Goal: Task Accomplishment & Management: Manage account settings

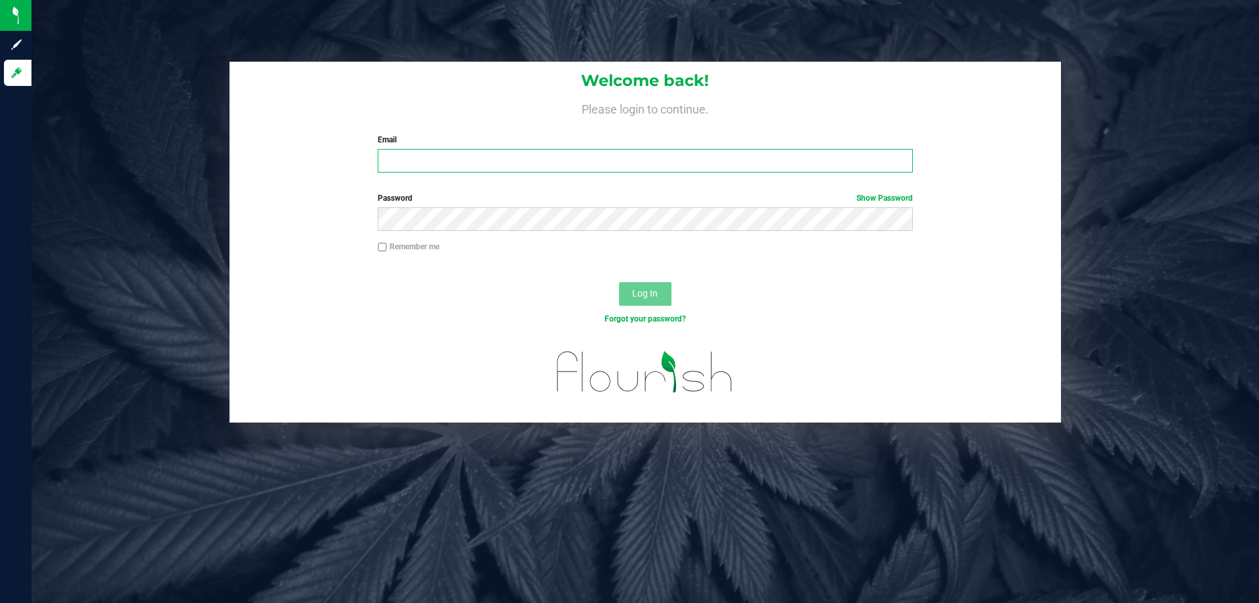
click at [419, 169] on input "Email" at bounding box center [645, 161] width 535 height 24
type input "[EMAIL_ADDRESS][DOMAIN_NAME]"
click at [619, 282] on button "Log In" at bounding box center [645, 294] width 52 height 24
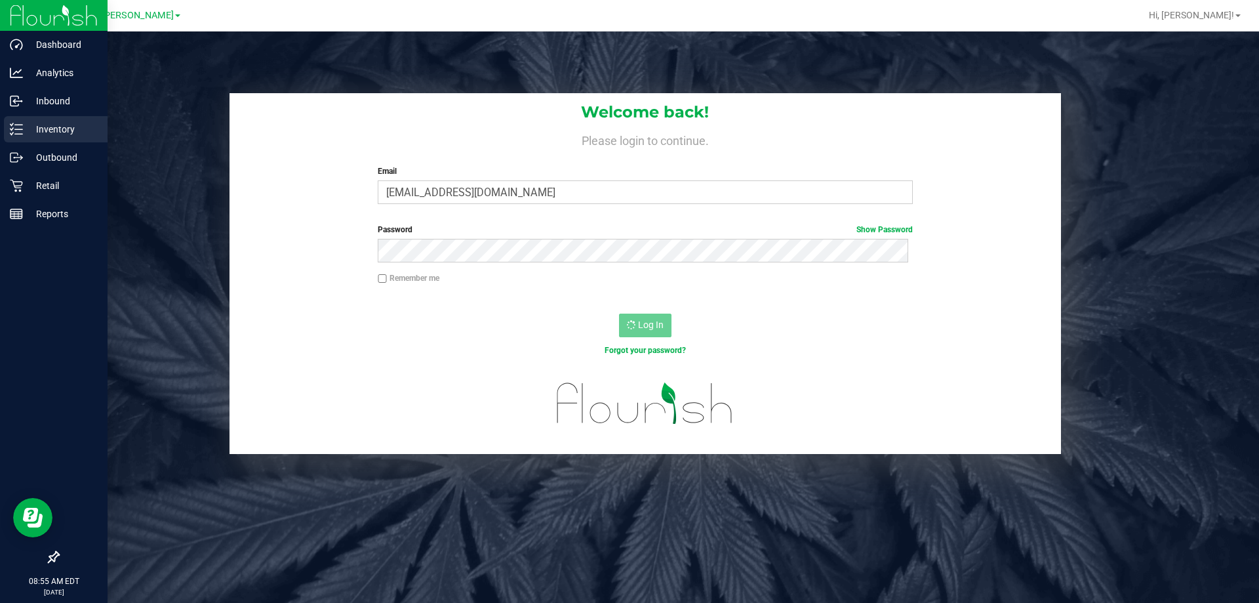
click at [51, 123] on p "Inventory" at bounding box center [62, 129] width 79 height 16
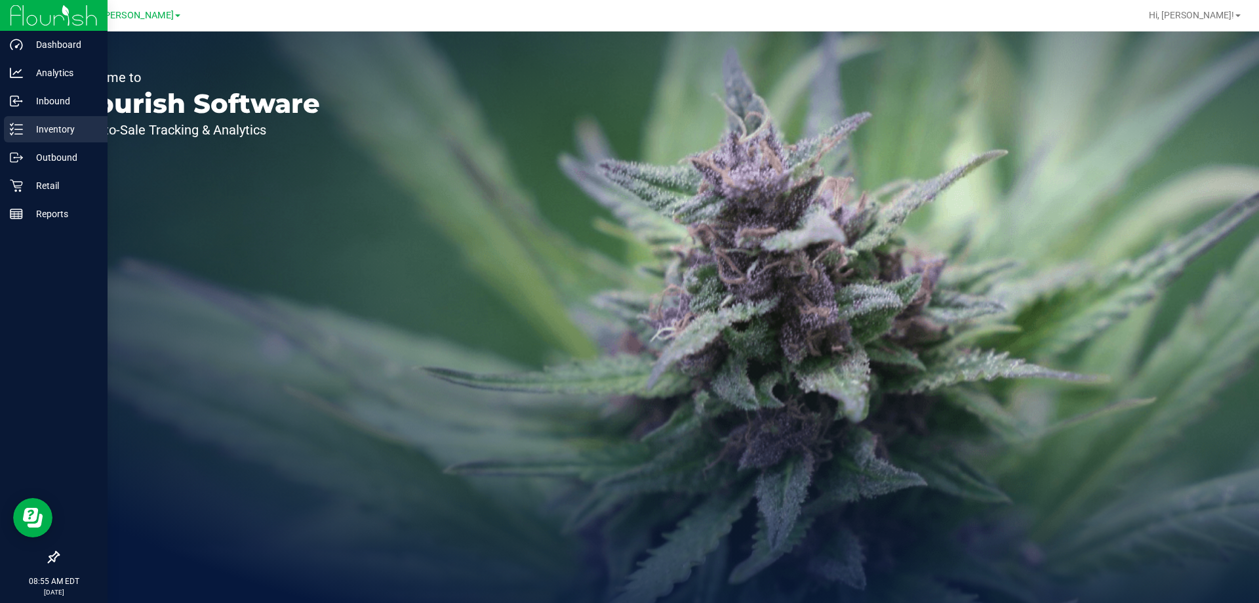
click at [47, 129] on p "Inventory" at bounding box center [62, 129] width 79 height 16
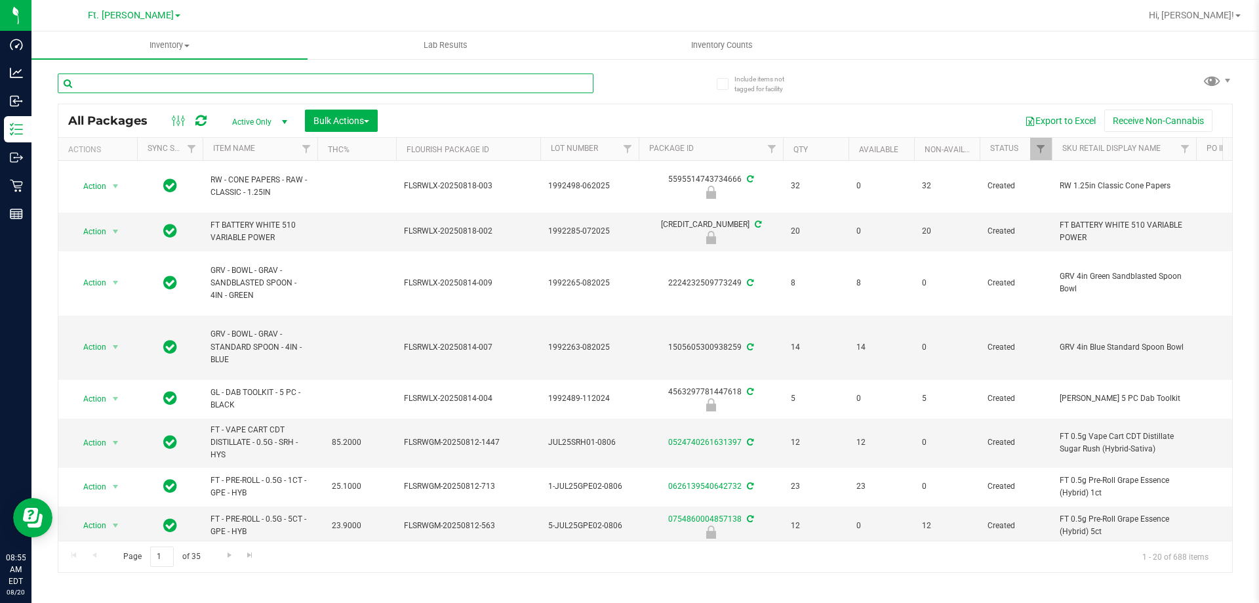
click at [278, 86] on input "text" at bounding box center [326, 83] width 536 height 20
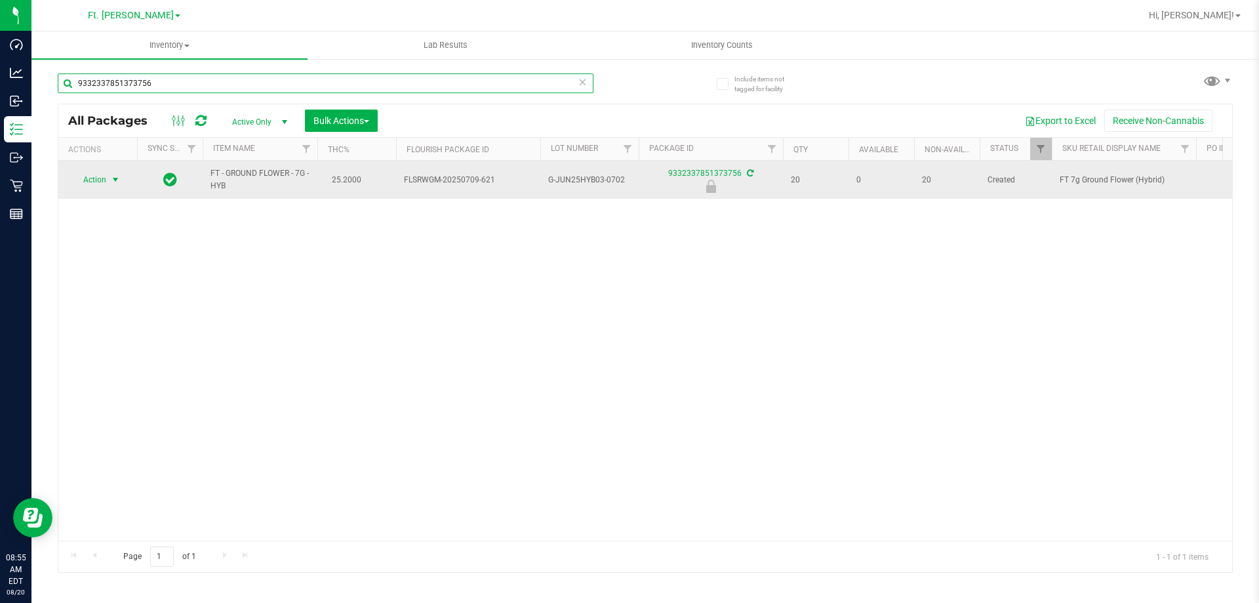
type input "9332337851373756"
click at [100, 178] on span "Action" at bounding box center [88, 180] width 35 height 18
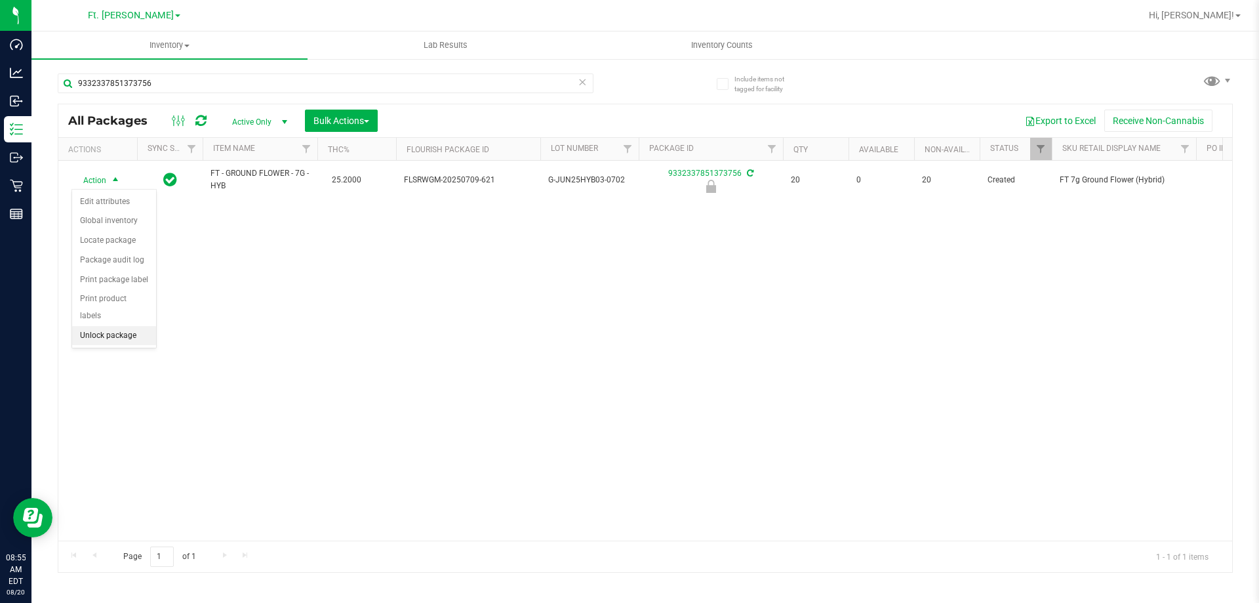
click at [128, 326] on li "Unlock package" at bounding box center [114, 336] width 84 height 20
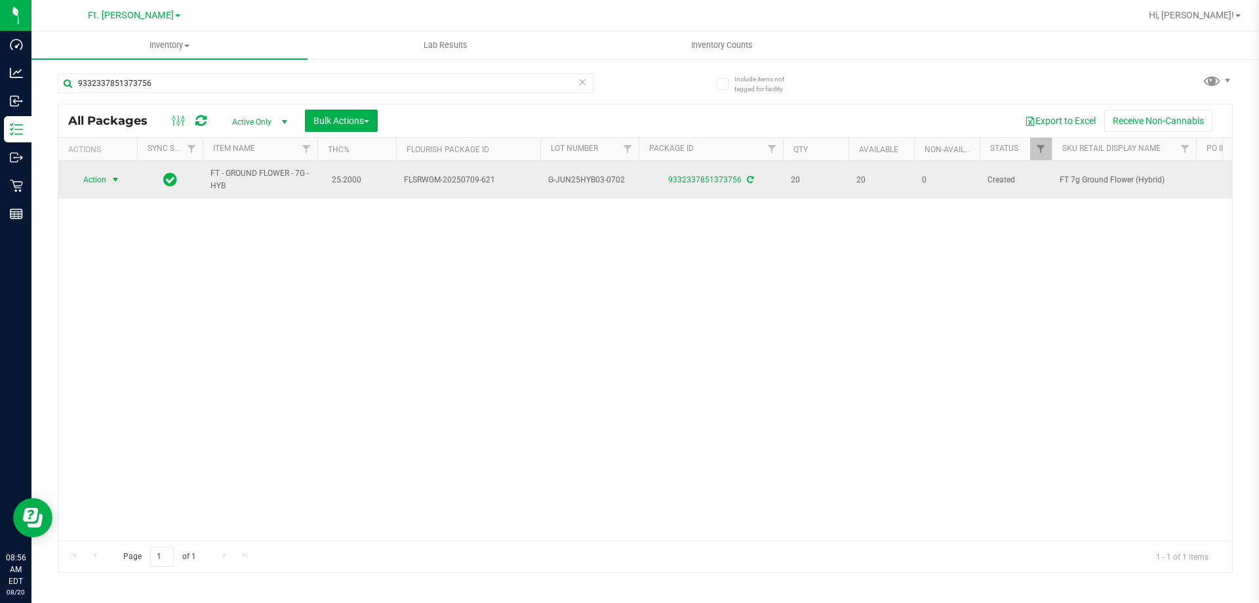
click at [102, 178] on span "Action" at bounding box center [88, 180] width 35 height 18
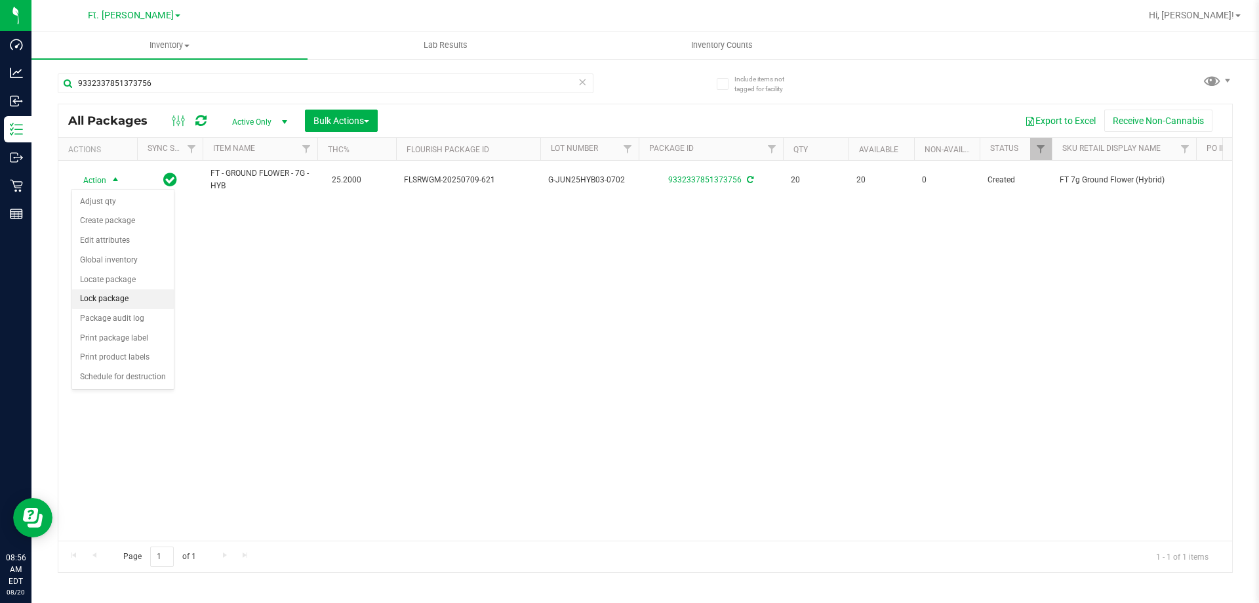
click at [104, 298] on li "Lock package" at bounding box center [123, 299] width 102 height 20
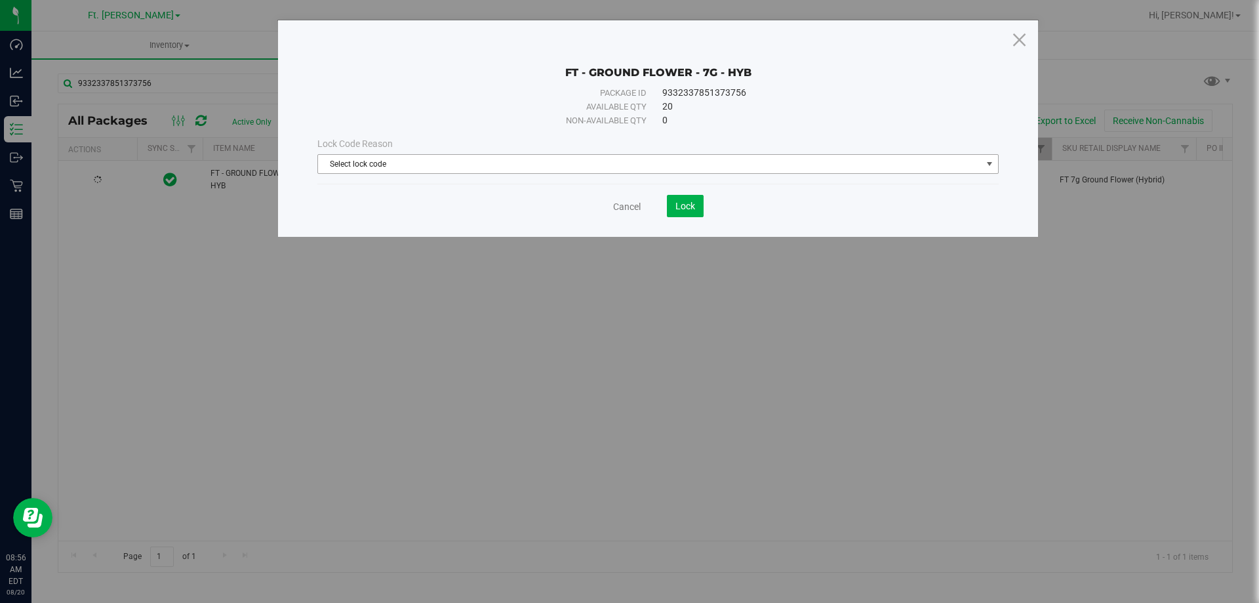
click at [577, 163] on span "Select lock code" at bounding box center [650, 164] width 664 height 18
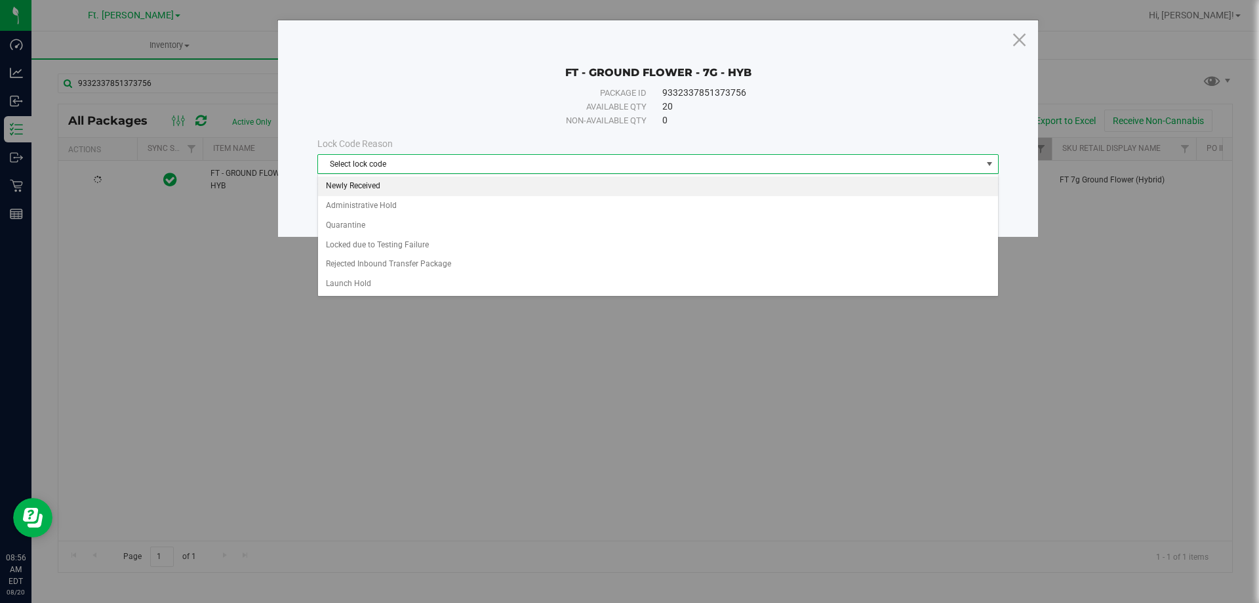
click at [478, 191] on li "Newly Received" at bounding box center [658, 186] width 680 height 20
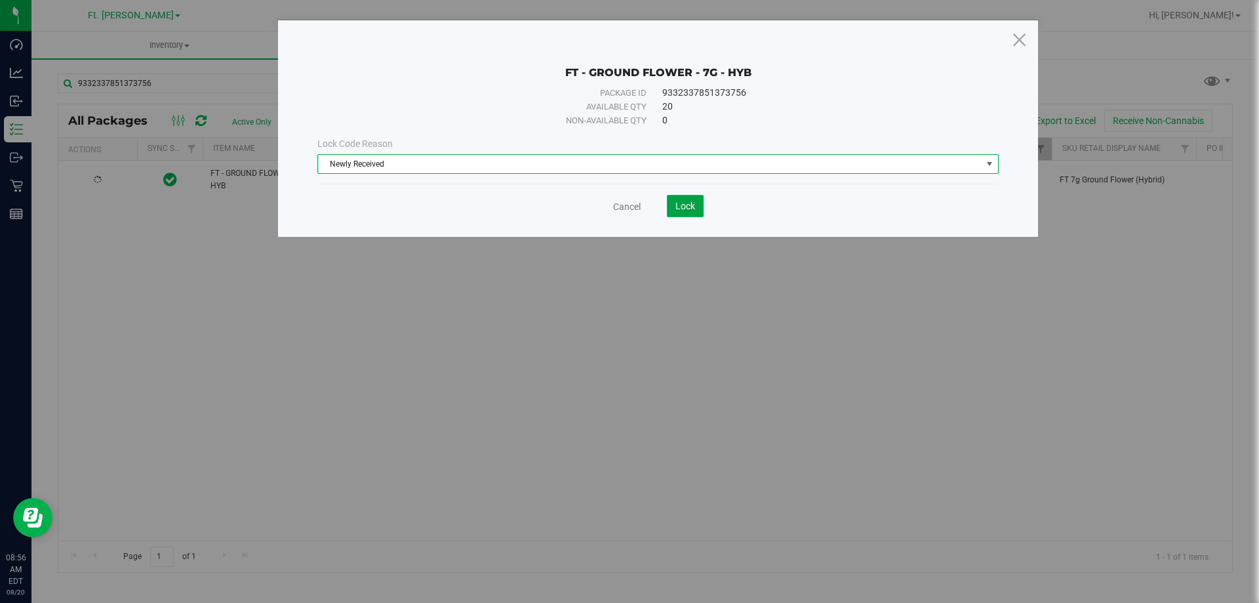
click at [683, 204] on span "Lock" at bounding box center [686, 206] width 20 height 10
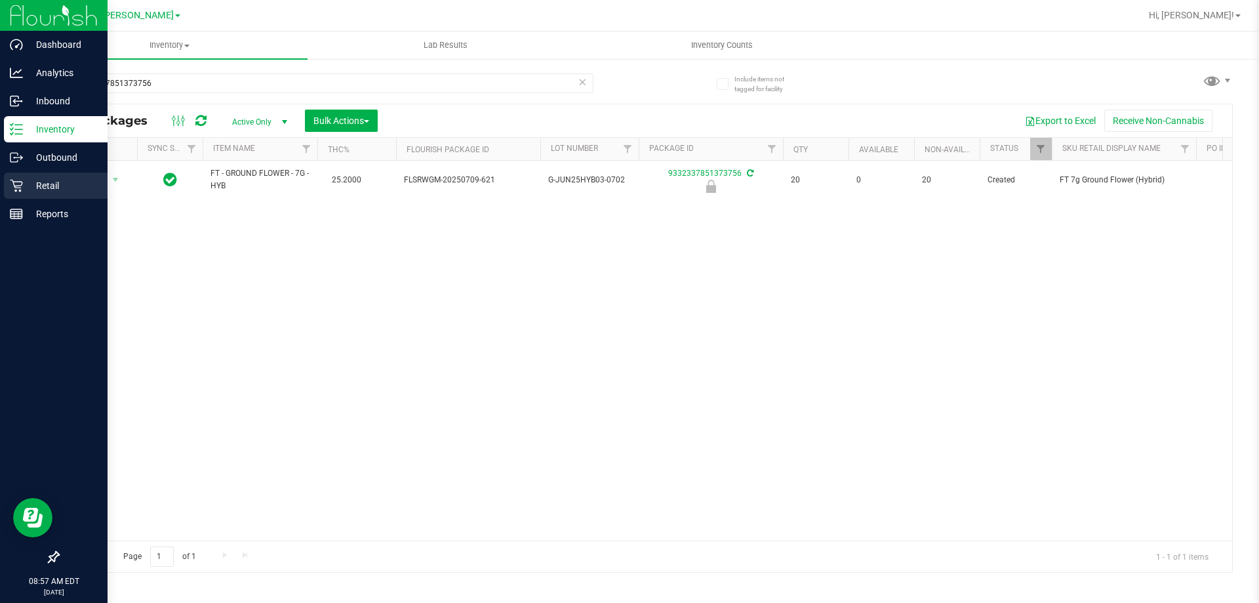
click at [41, 185] on p "Retail" at bounding box center [62, 186] width 79 height 16
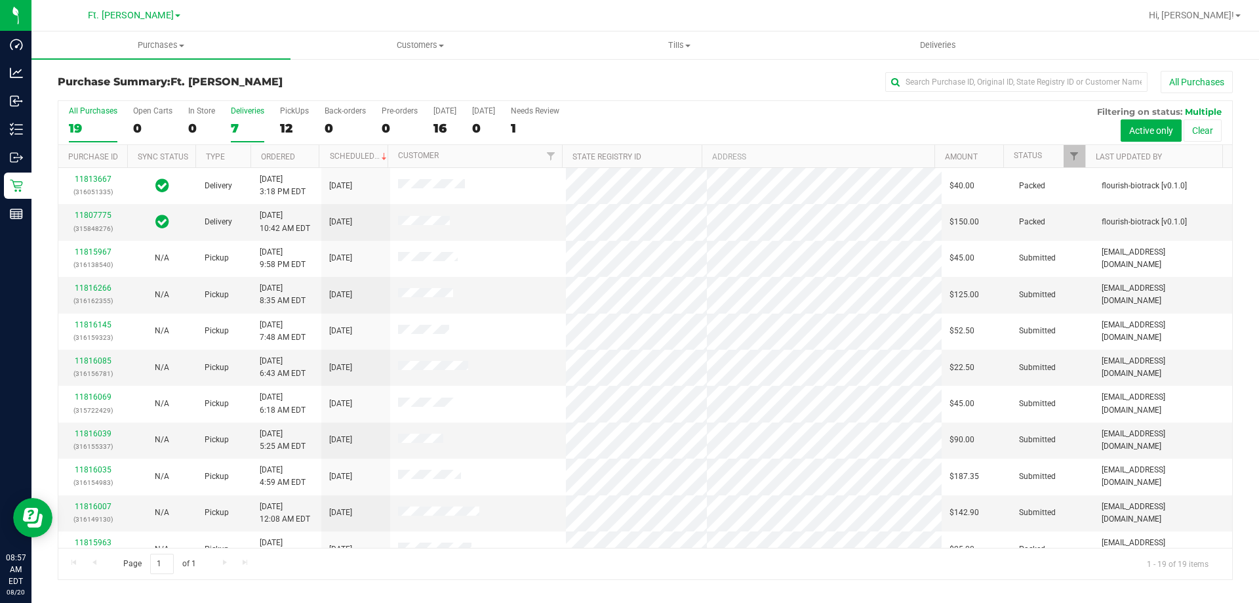
click at [257, 121] on div "7" at bounding box center [247, 128] width 33 height 15
click at [0, 0] on input "Deliveries 7" at bounding box center [0, 0] width 0 height 0
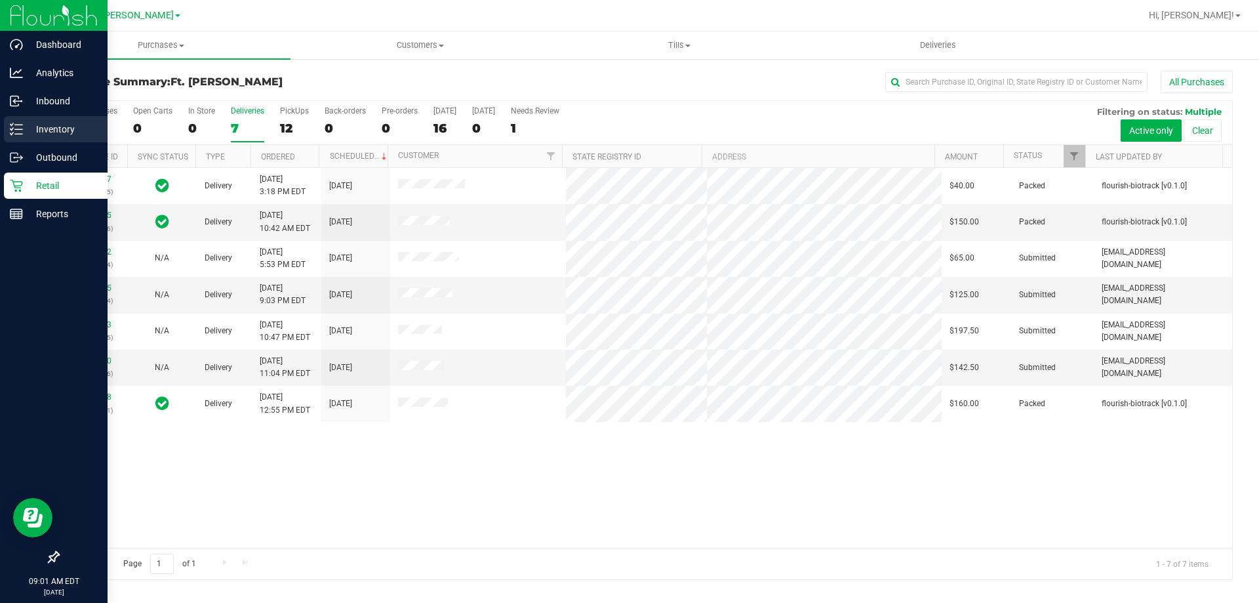
click at [60, 125] on p "Inventory" at bounding box center [62, 129] width 79 height 16
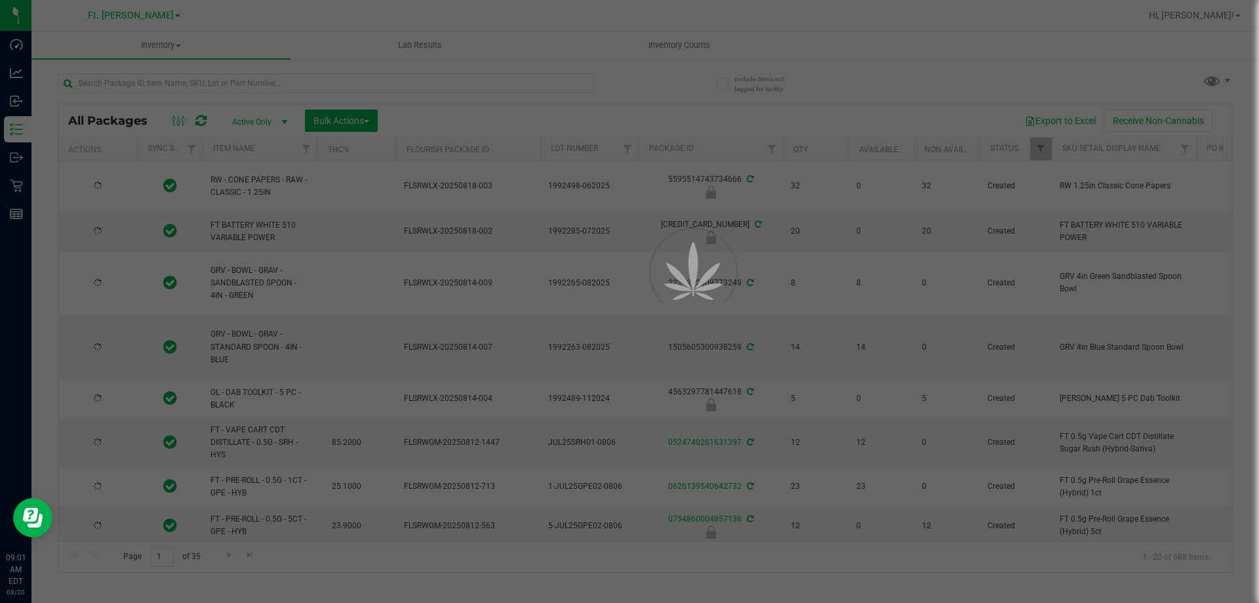
click at [180, 75] on div at bounding box center [629, 301] width 1259 height 603
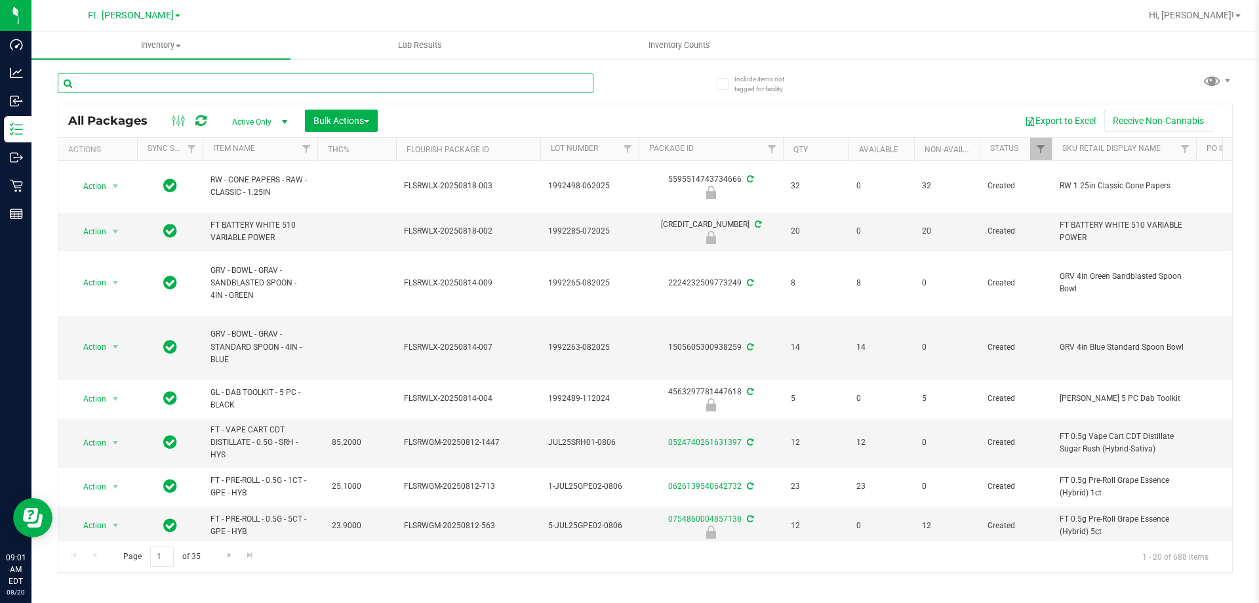
click at [171, 80] on input "text" at bounding box center [326, 83] width 536 height 20
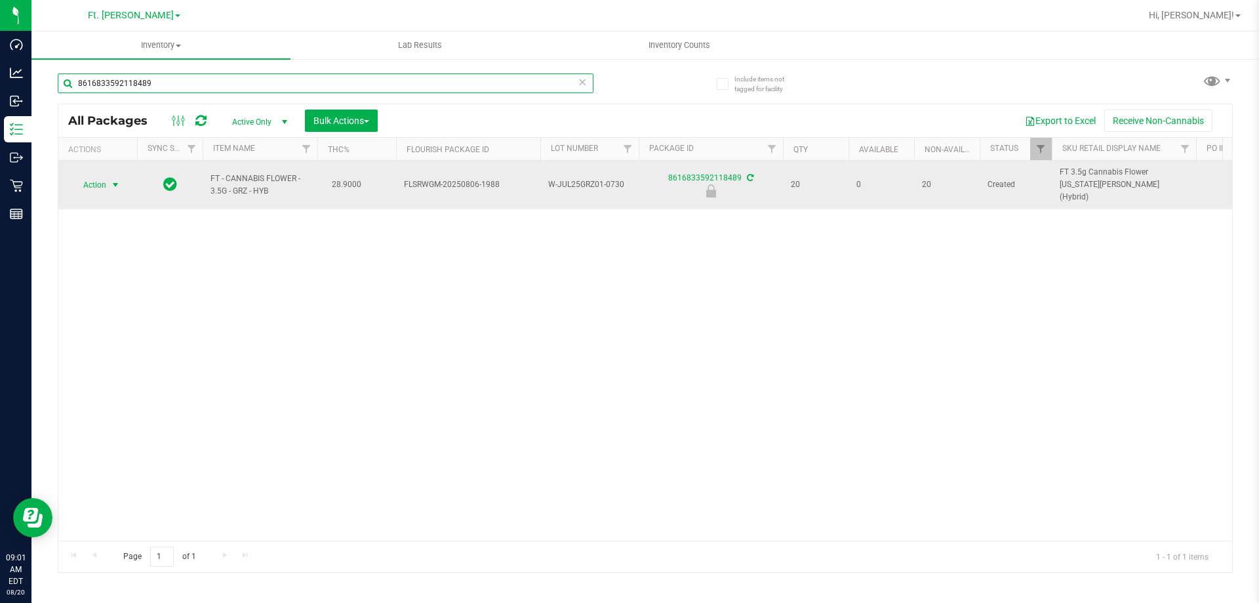
type input "8616833592118489"
click at [100, 176] on span "Action" at bounding box center [88, 185] width 35 height 18
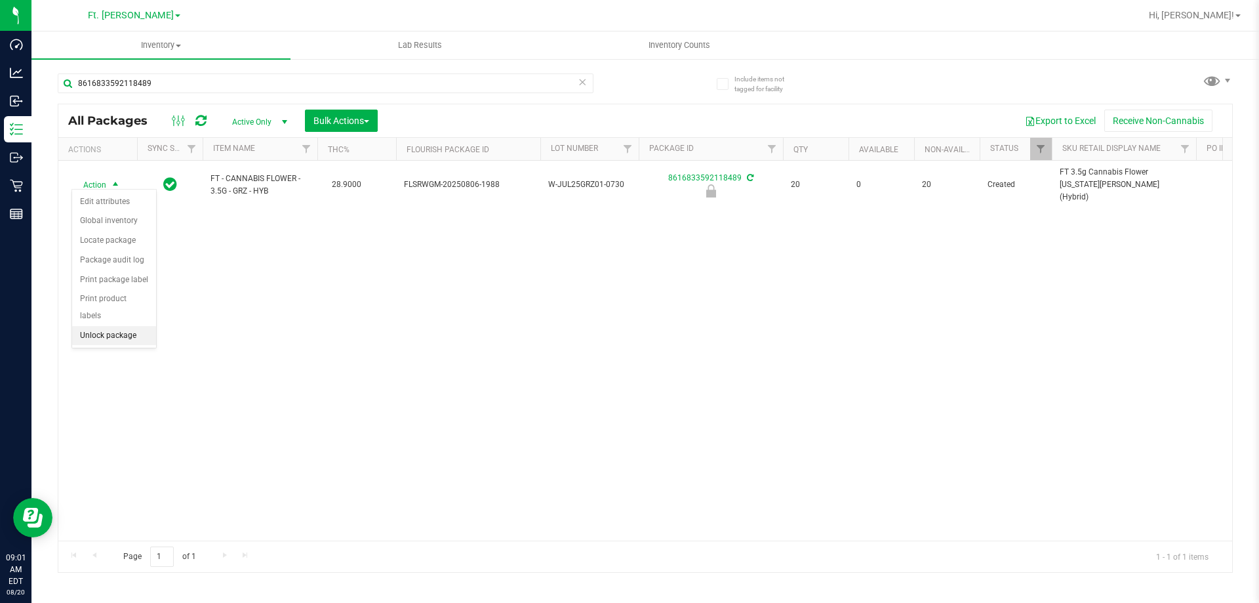
click at [121, 326] on li "Unlock package" at bounding box center [114, 336] width 84 height 20
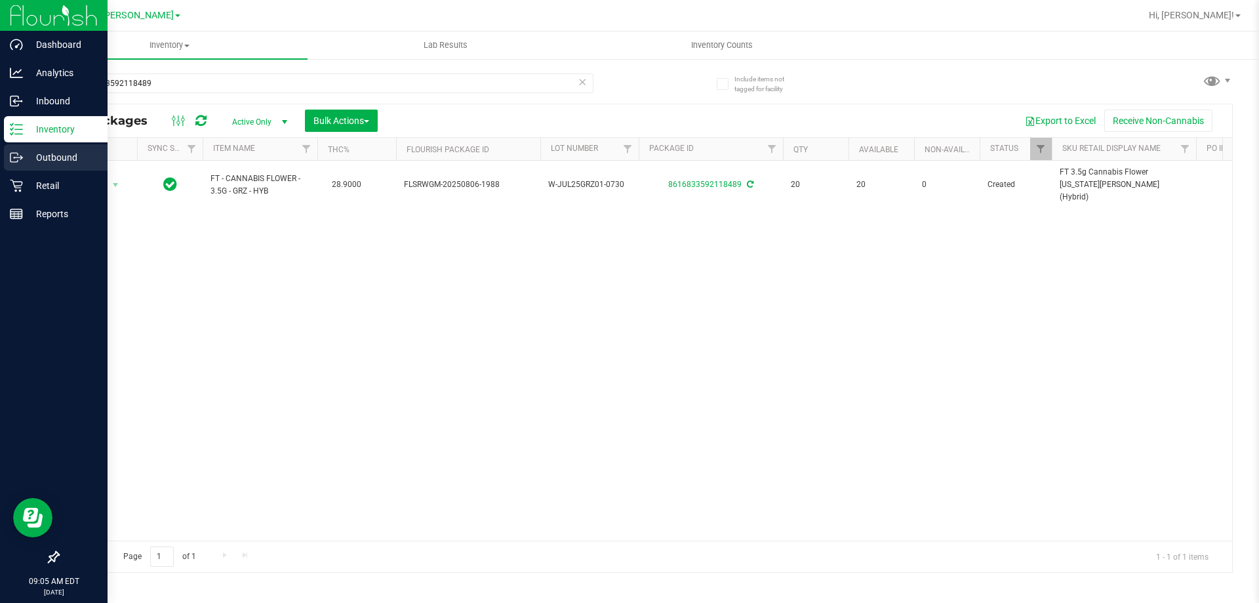
click at [72, 171] on link "Outbound" at bounding box center [54, 158] width 108 height 28
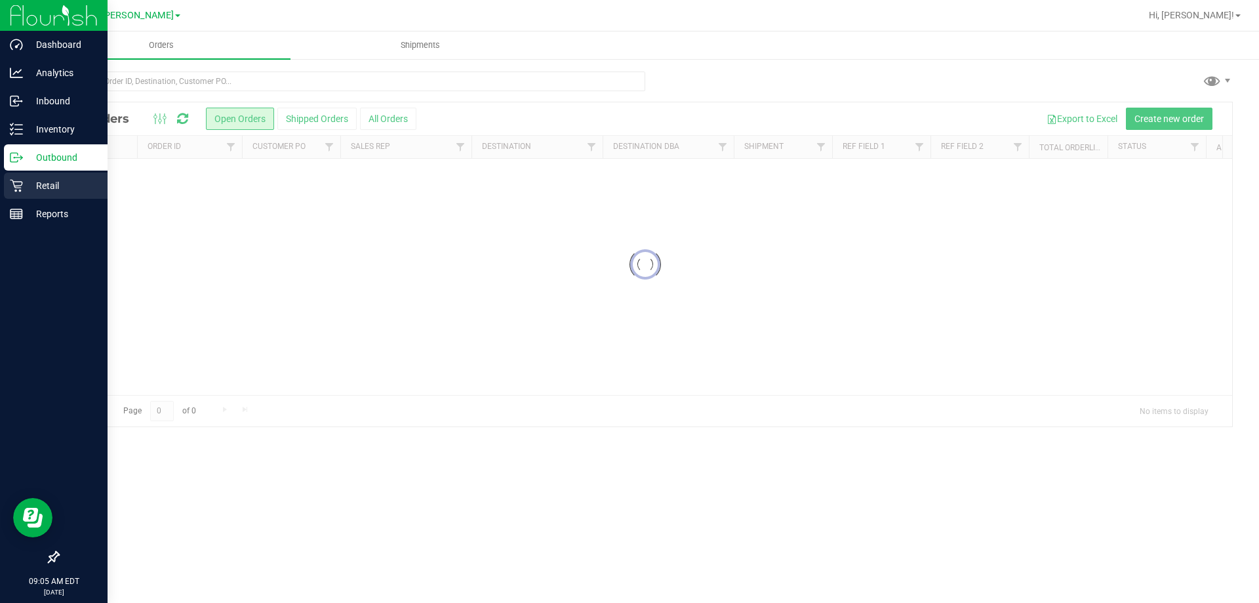
click at [69, 190] on p "Retail" at bounding box center [62, 186] width 79 height 16
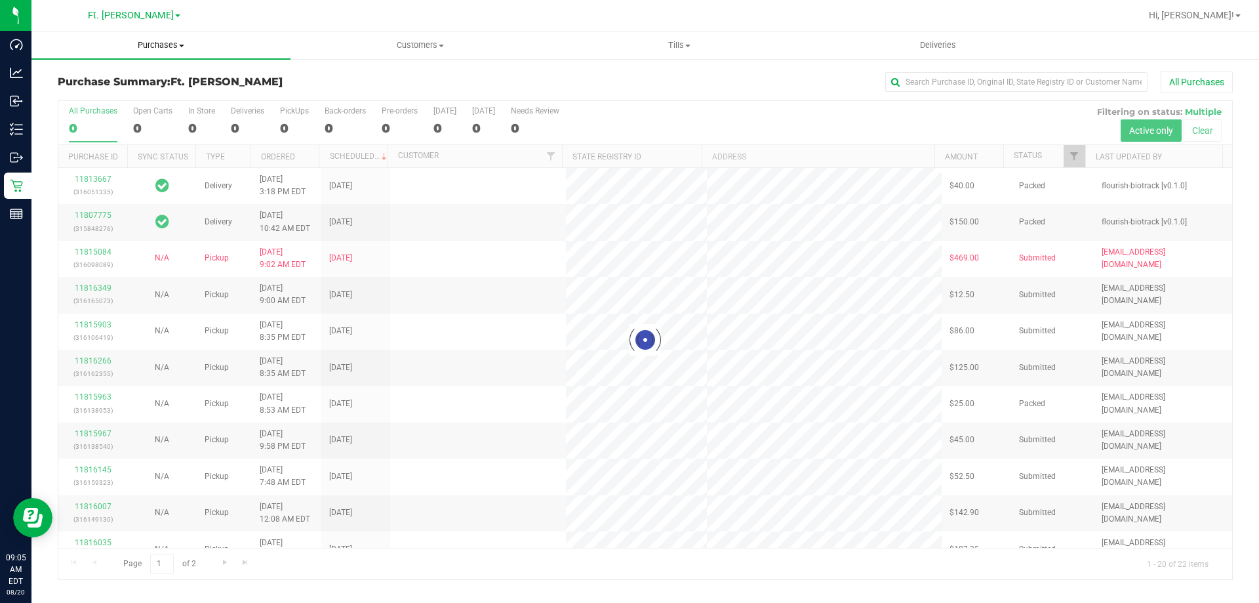
click at [154, 47] on span "Purchases" at bounding box center [160, 45] width 259 height 12
click at [152, 94] on li "Fulfillment" at bounding box center [160, 95] width 259 height 16
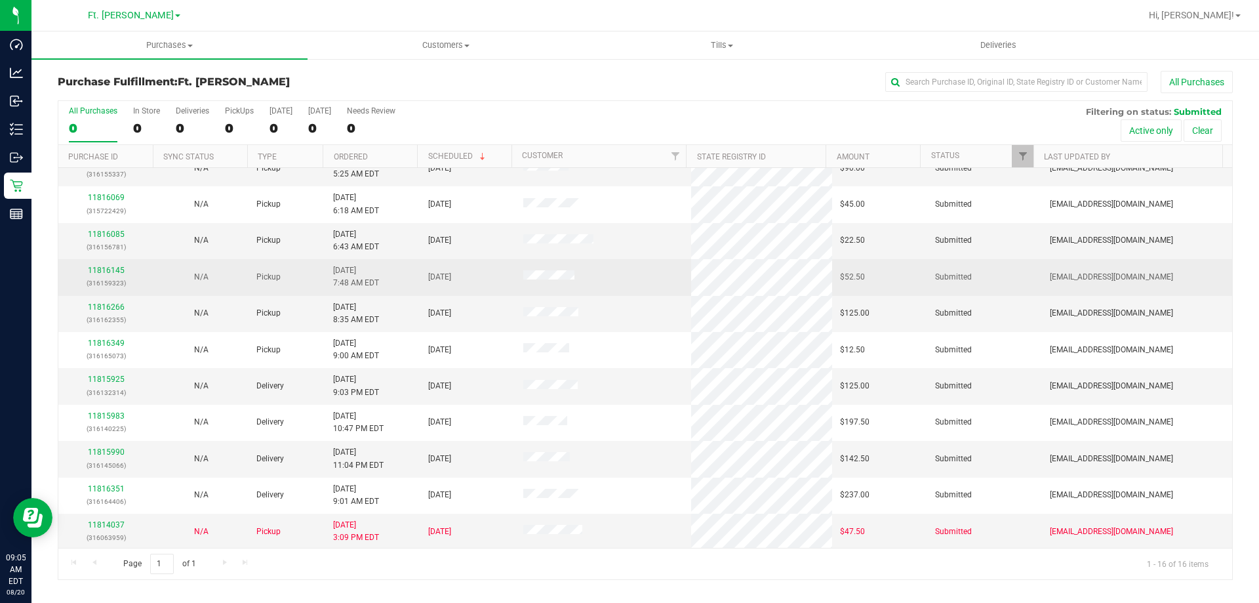
scroll to position [201, 0]
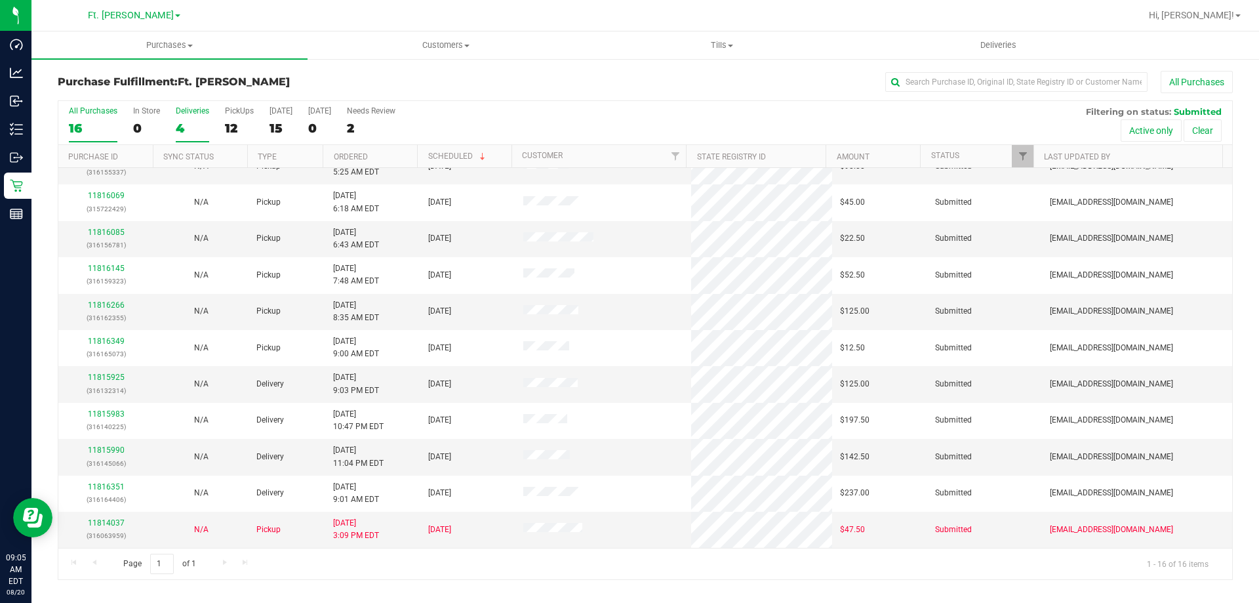
click at [197, 117] on label "Deliveries 4" at bounding box center [192, 124] width 33 height 36
click at [0, 0] on input "Deliveries 4" at bounding box center [0, 0] width 0 height 0
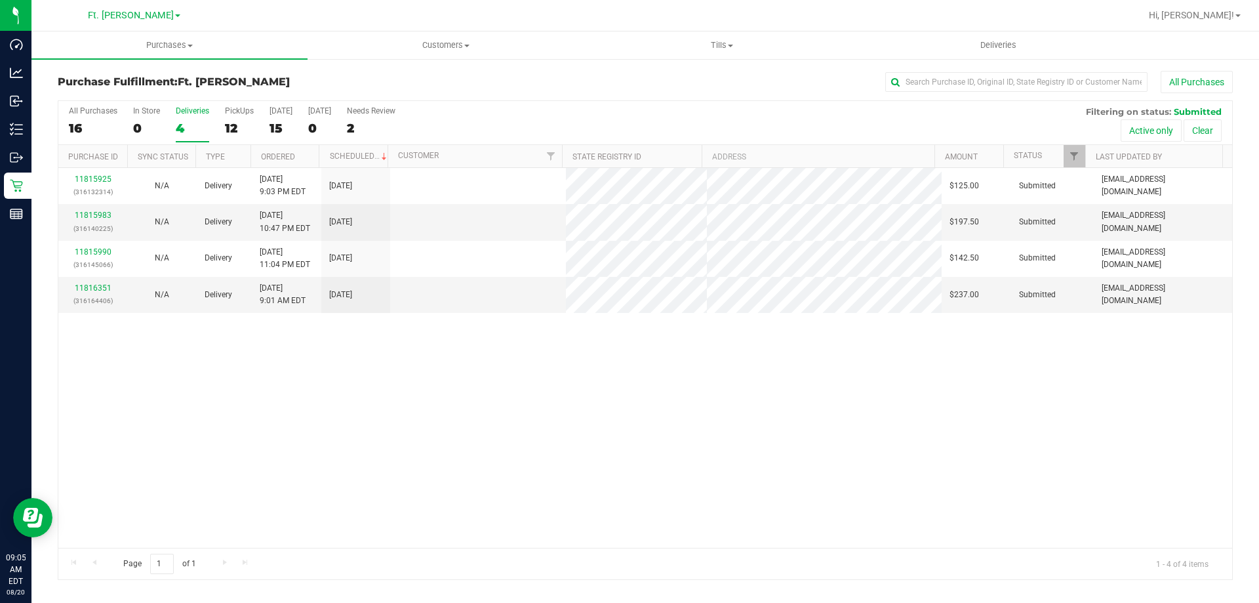
scroll to position [0, 0]
click at [100, 112] on div "All Purchases" at bounding box center [93, 110] width 49 height 9
click at [0, 0] on input "All Purchases 16" at bounding box center [0, 0] width 0 height 0
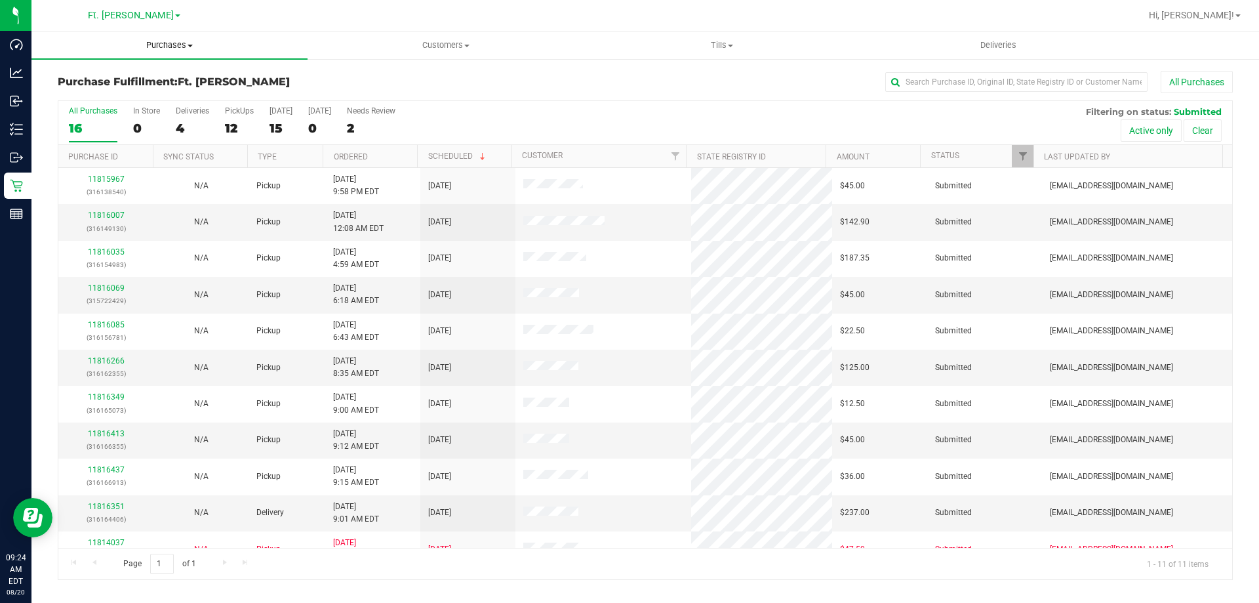
click at [162, 41] on span "Purchases" at bounding box center [169, 45] width 276 height 12
click at [138, 79] on span "Summary of purchases" at bounding box center [98, 78] width 134 height 11
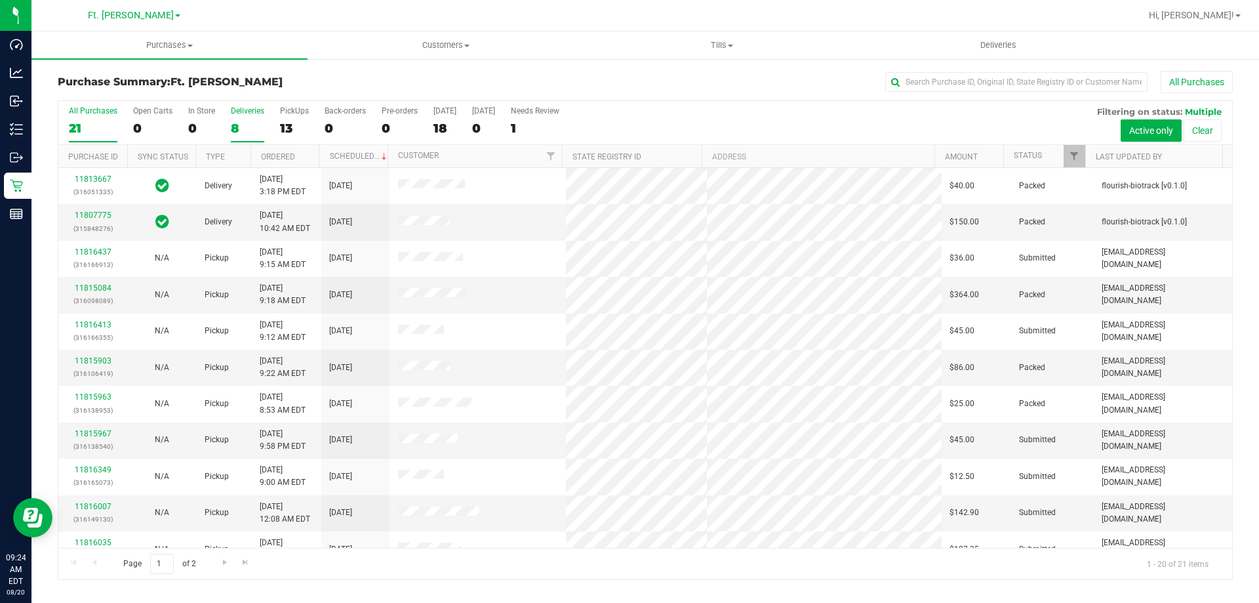
click at [235, 125] on div "8" at bounding box center [247, 128] width 33 height 15
click at [0, 0] on input "Deliveries 8" at bounding box center [0, 0] width 0 height 0
click at [234, 113] on div "Deliveries" at bounding box center [247, 110] width 33 height 9
click at [0, 0] on input "Deliveries 8" at bounding box center [0, 0] width 0 height 0
click at [254, 124] on div "8" at bounding box center [247, 128] width 33 height 15
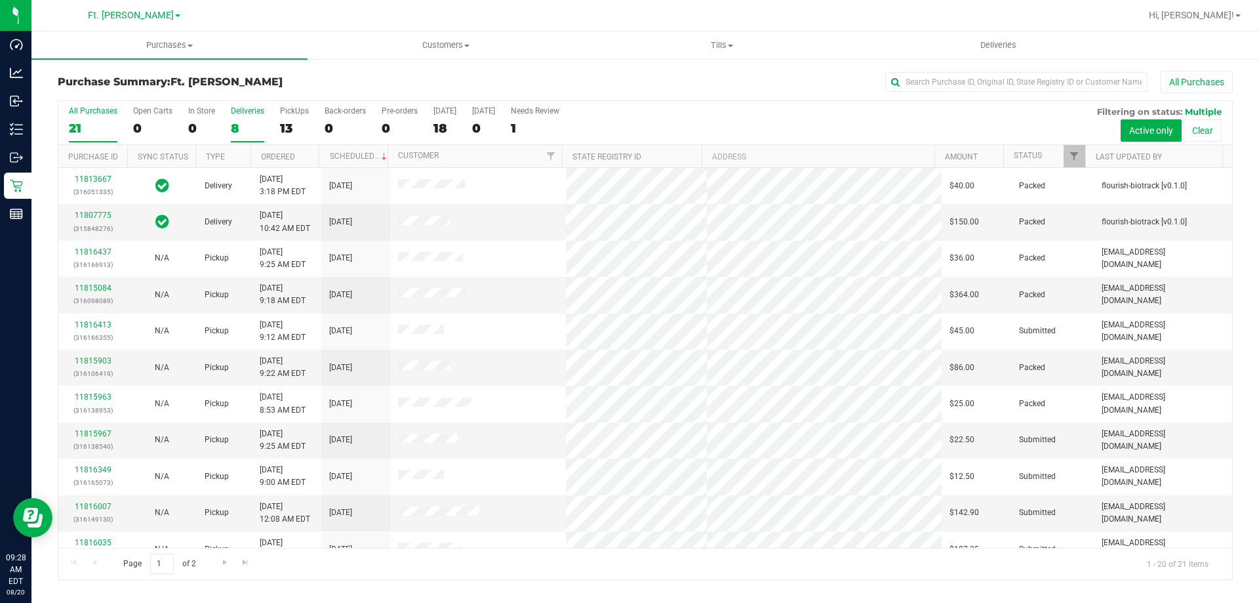
click at [0, 0] on input "Deliveries 8" at bounding box center [0, 0] width 0 height 0
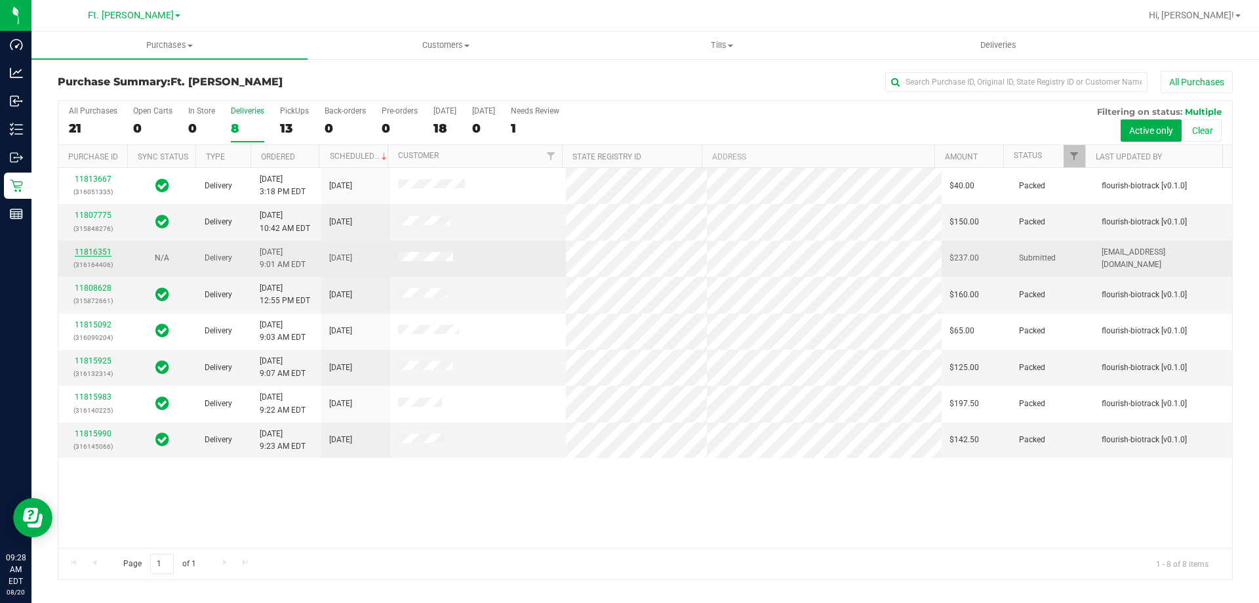
click at [107, 250] on link "11816351" at bounding box center [93, 251] width 37 height 9
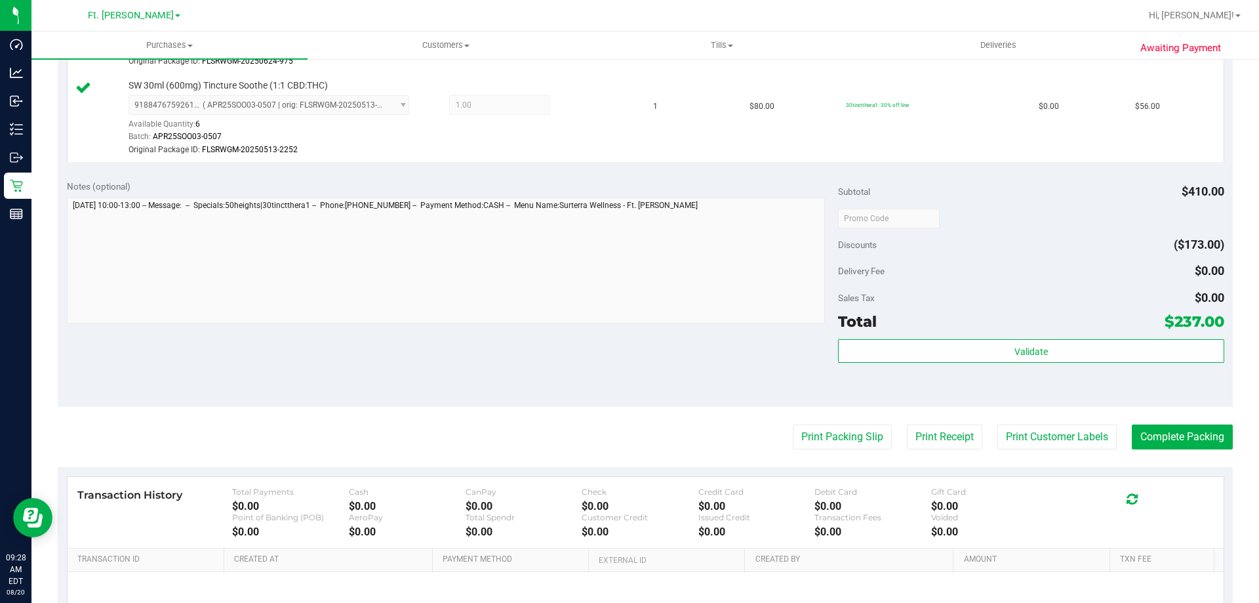
scroll to position [459, 0]
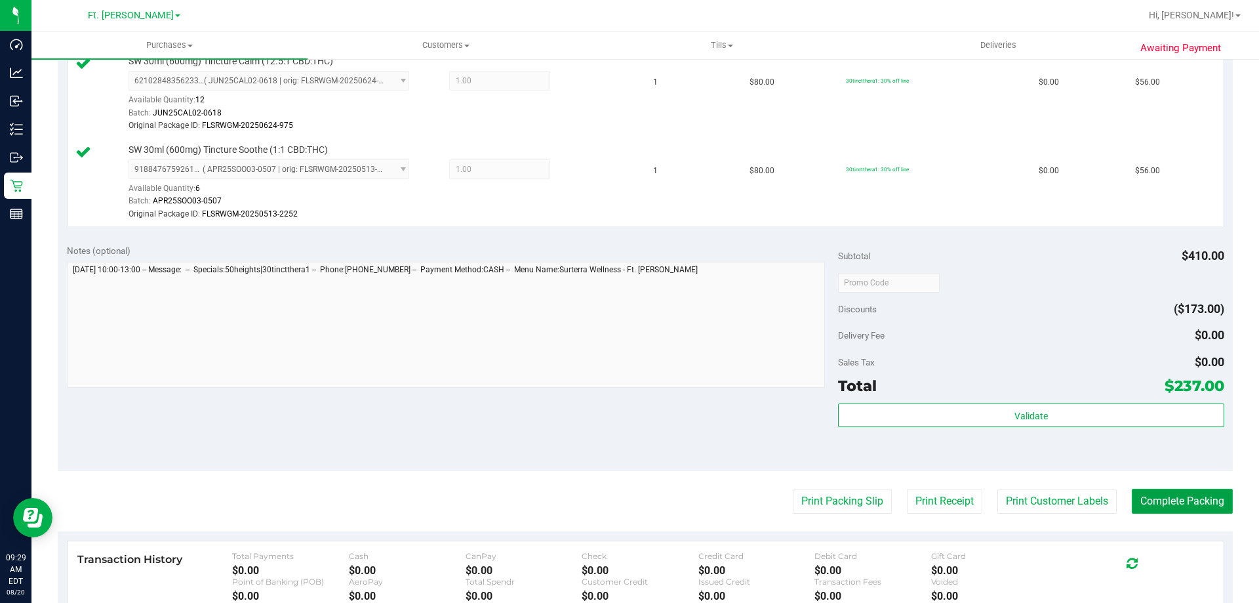
click at [1171, 492] on button "Complete Packing" at bounding box center [1182, 501] width 101 height 25
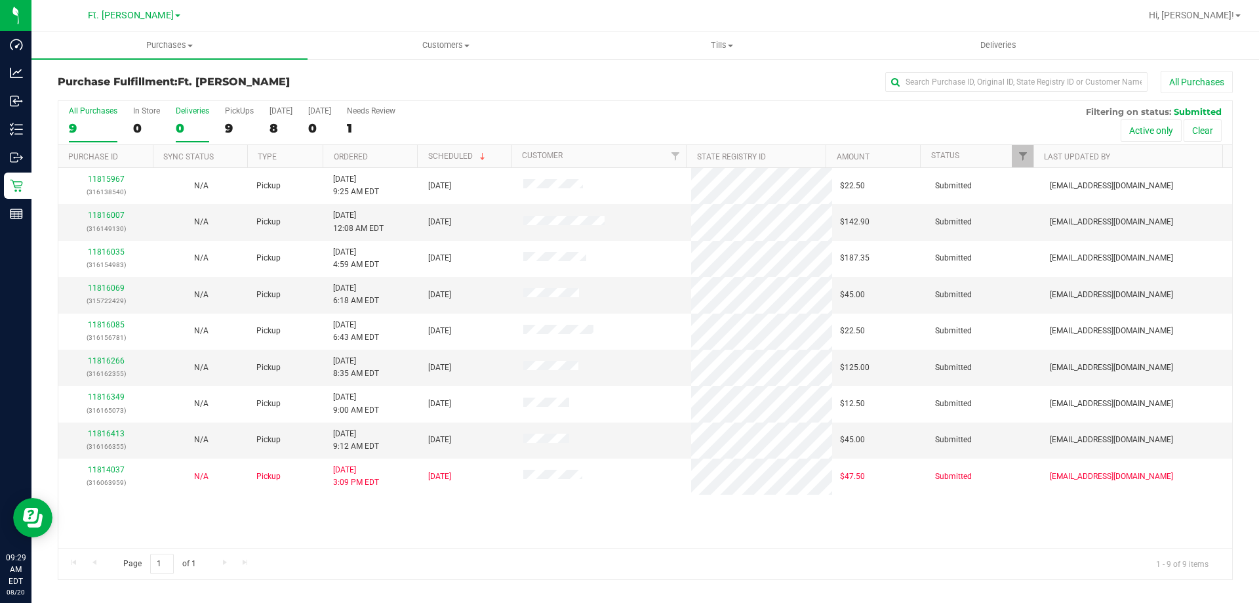
click at [191, 125] on div "0" at bounding box center [192, 128] width 33 height 15
click at [0, 0] on input "Deliveries 0" at bounding box center [0, 0] width 0 height 0
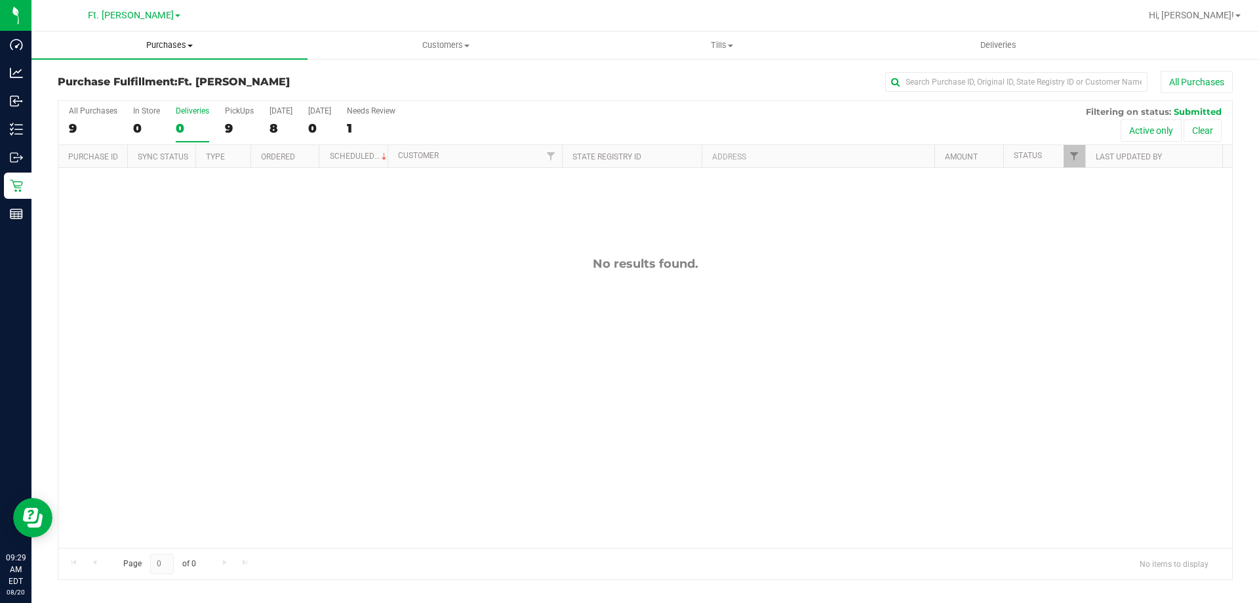
click at [172, 43] on span "Purchases" at bounding box center [169, 45] width 276 height 12
click at [145, 83] on span "Summary of purchases" at bounding box center [98, 78] width 134 height 11
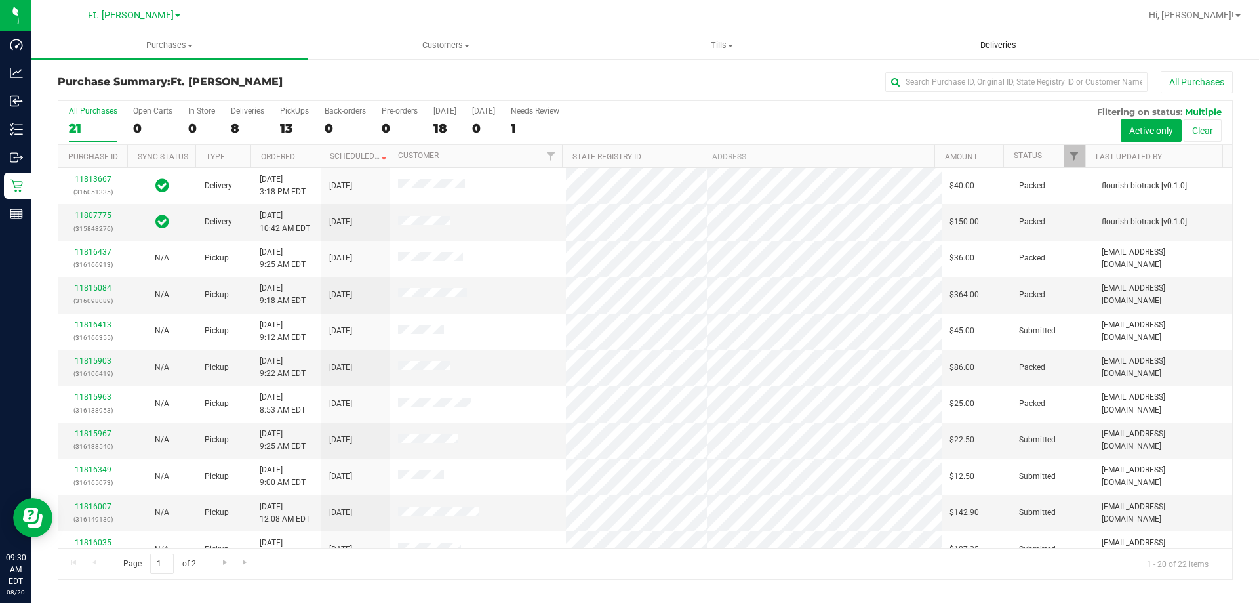
click at [1007, 45] on span "Deliveries" at bounding box center [998, 45] width 71 height 12
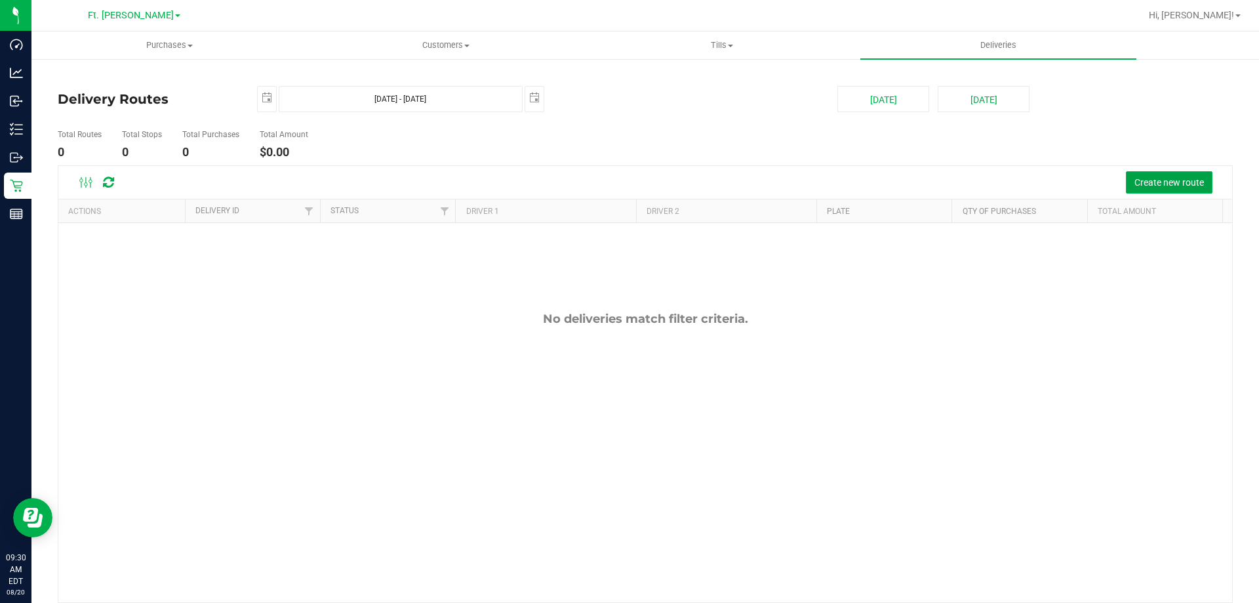
click at [1175, 178] on span "Create new route" at bounding box center [1170, 182] width 70 height 10
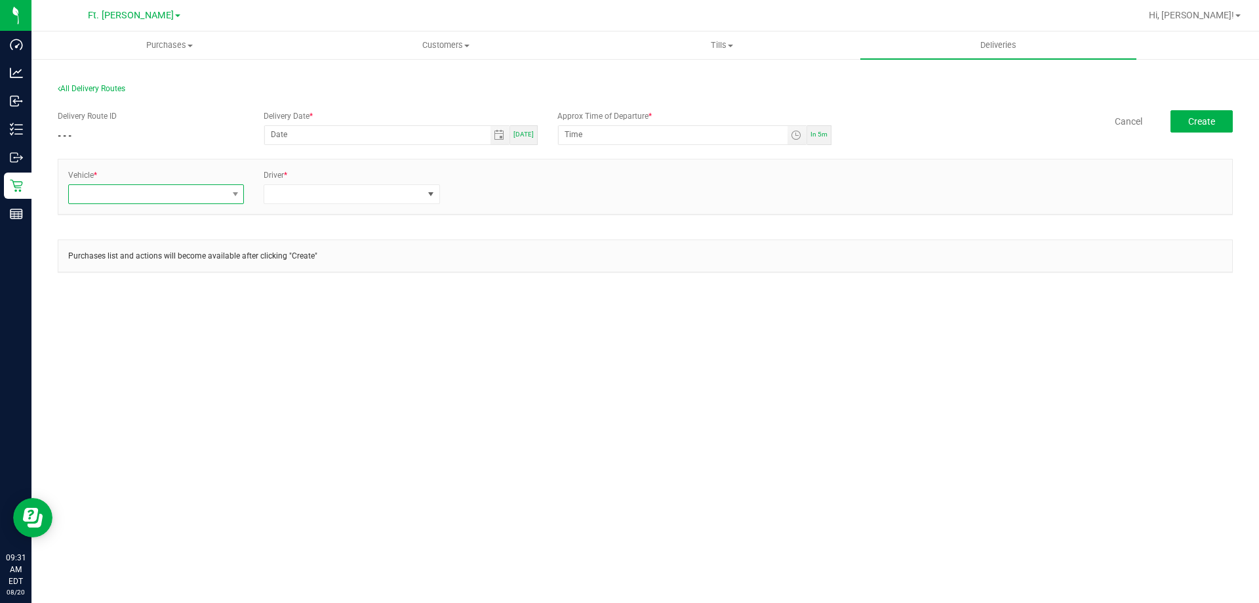
click at [138, 192] on span at bounding box center [148, 194] width 158 height 18
type input "rog"
click at [176, 344] on li "FL-ROGUE-06" at bounding box center [156, 340] width 174 height 22
click at [329, 199] on span at bounding box center [343, 194] width 158 height 18
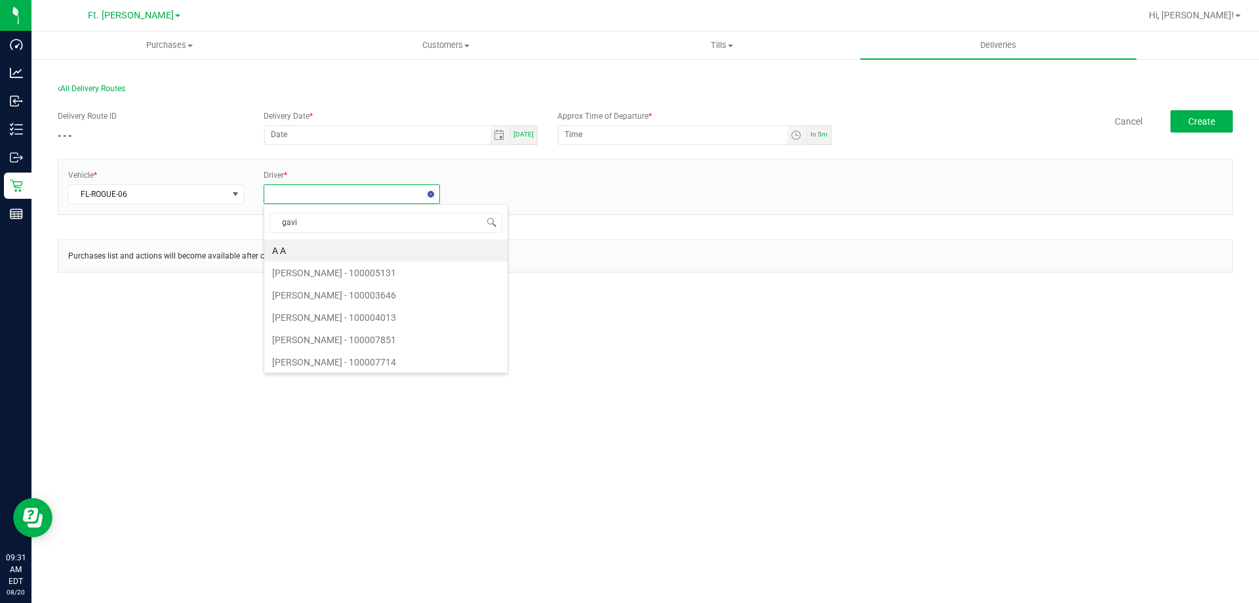
type input "gavin"
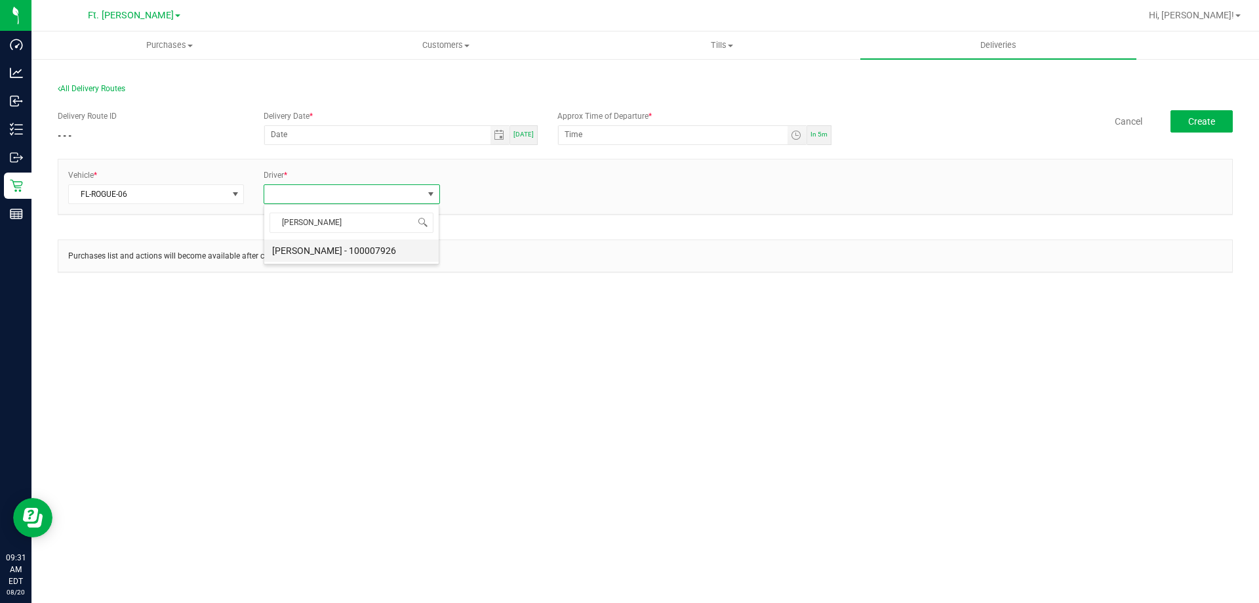
click at [327, 259] on li "[PERSON_NAME] - 100007926" at bounding box center [351, 250] width 174 height 22
click at [497, 184] on div "+ Add Driver" at bounding box center [548, 190] width 176 height 12
click at [495, 188] on link "+ Add Driver" at bounding box center [481, 190] width 43 height 9
click at [470, 193] on span at bounding box center [539, 194] width 158 height 18
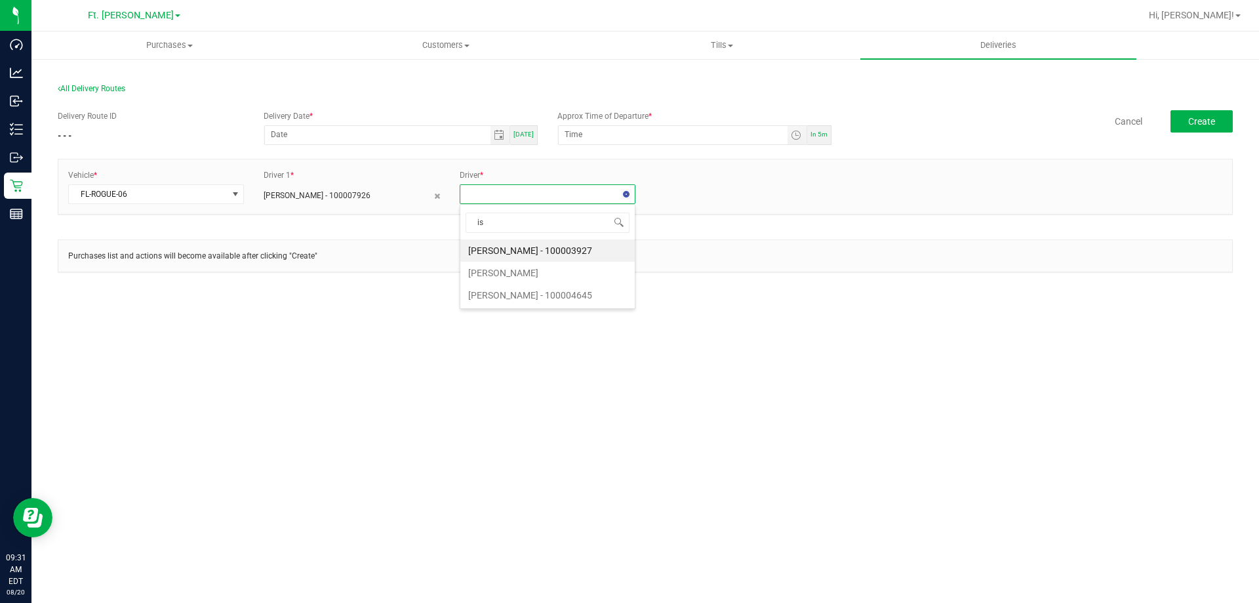
type input "i"
type input "isaiah knight"
click at [473, 194] on span at bounding box center [539, 194] width 158 height 18
type input "char"
click at [566, 245] on li "[PERSON_NAME] - 100005575" at bounding box center [547, 250] width 174 height 22
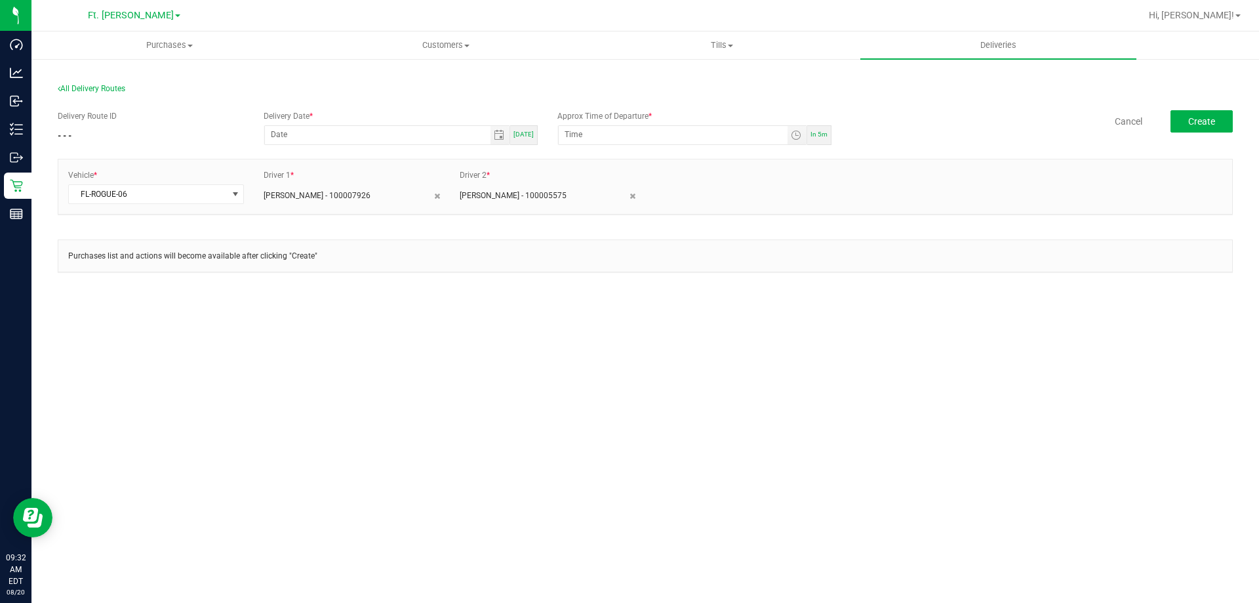
click at [519, 138] on div "[DATE]" at bounding box center [524, 135] width 28 height 20
type input "[DATE]"
click at [575, 135] on input "9:37 AM" at bounding box center [673, 134] width 229 height 16
click at [564, 135] on input "9:37 AM" at bounding box center [673, 134] width 229 height 16
type input "10:00 AM"
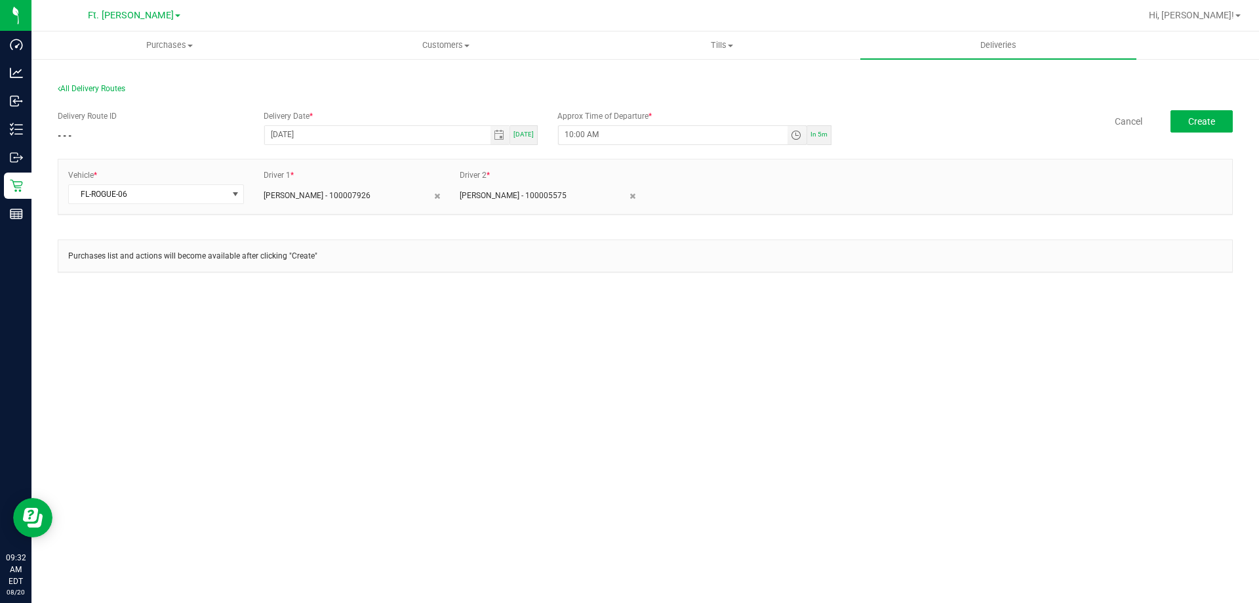
click at [516, 104] on div "Delivery Route ID - - - Delivery Date * 08/20/2025 Today Approx Time of Departu…" at bounding box center [645, 197] width 1175 height 195
click at [1193, 117] on span "Create" at bounding box center [1202, 121] width 27 height 10
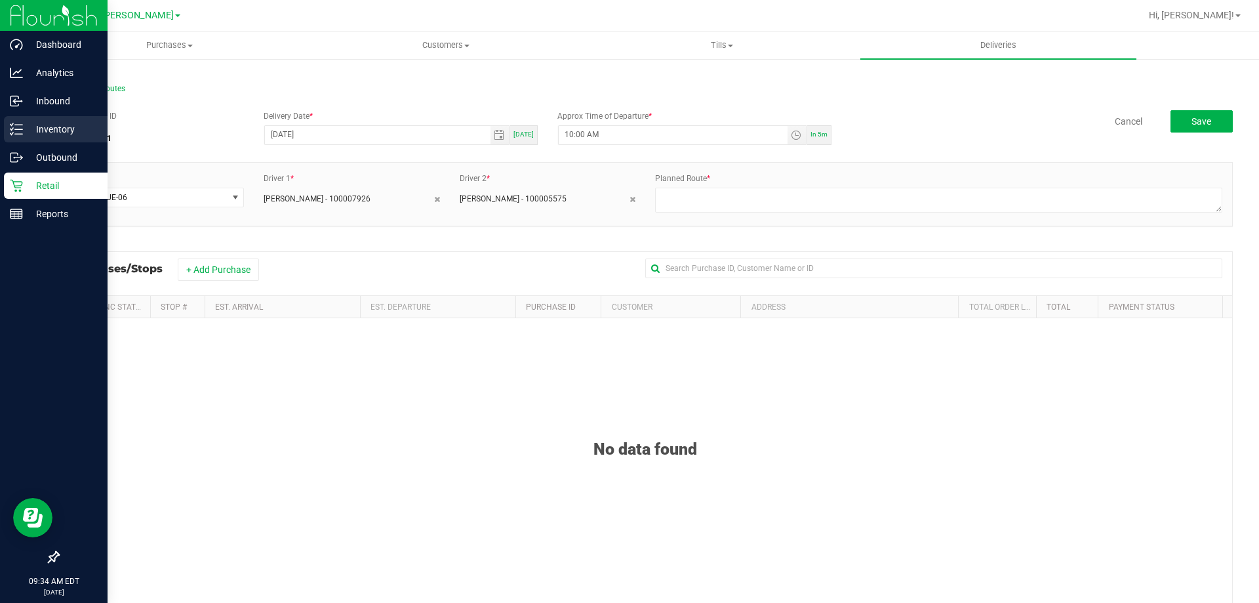
click at [44, 132] on p "Inventory" at bounding box center [62, 129] width 79 height 16
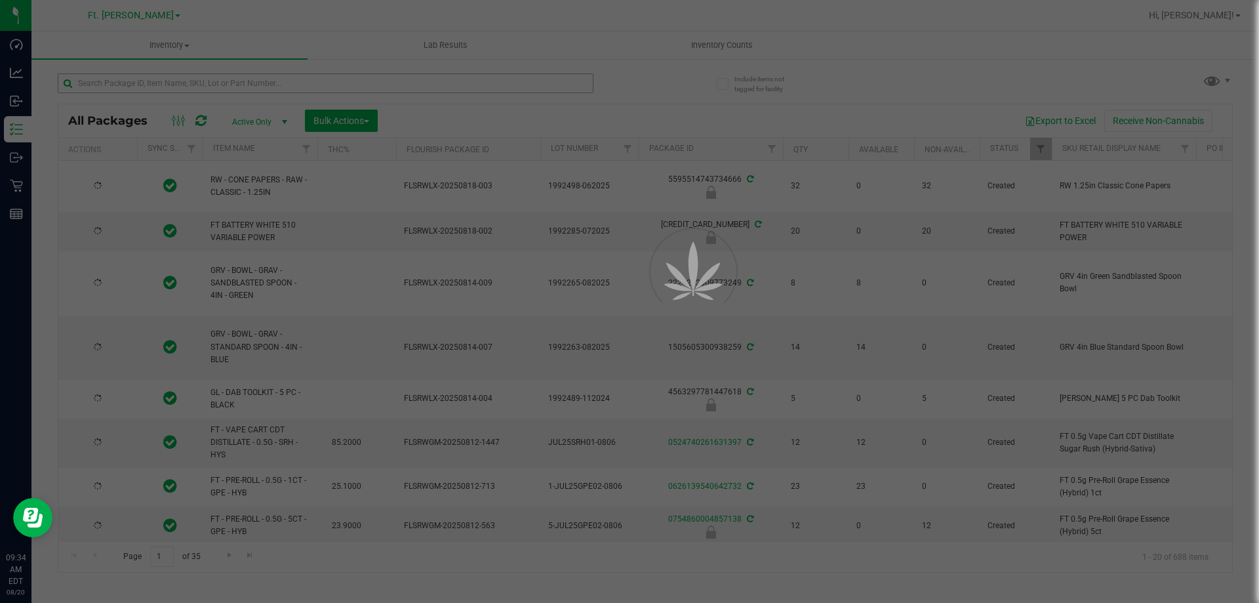
click at [245, 82] on div at bounding box center [629, 301] width 1259 height 603
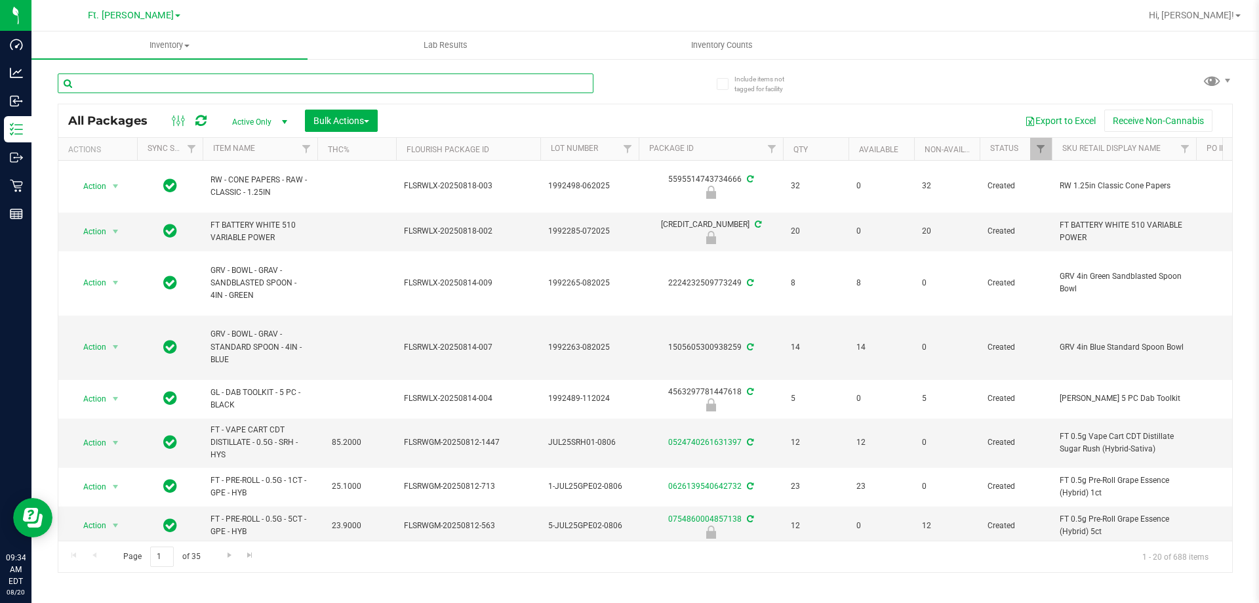
click at [245, 82] on input "text" at bounding box center [326, 83] width 536 height 20
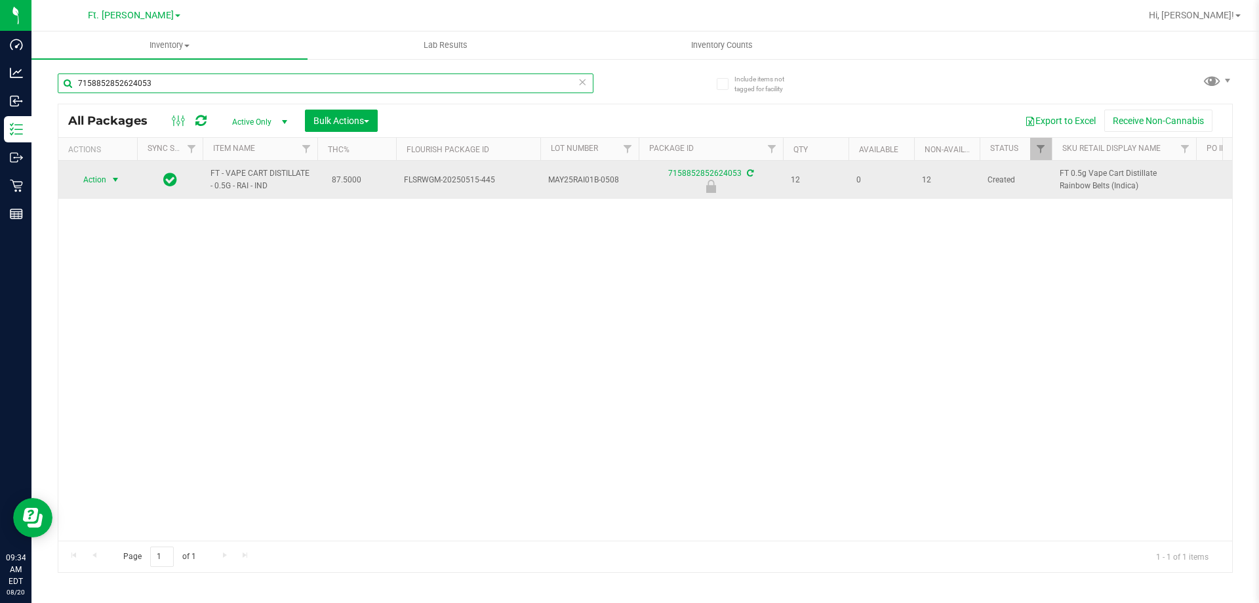
type input "7158852852624053"
click at [111, 182] on span "select" at bounding box center [115, 179] width 10 height 10
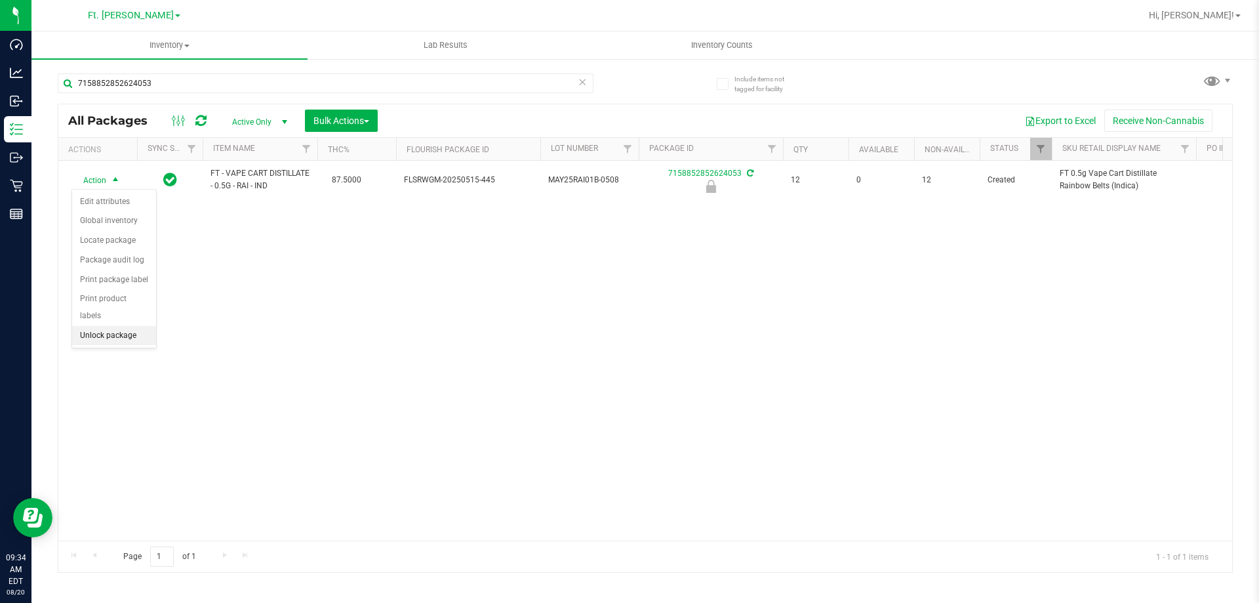
click at [104, 326] on li "Unlock package" at bounding box center [114, 336] width 84 height 20
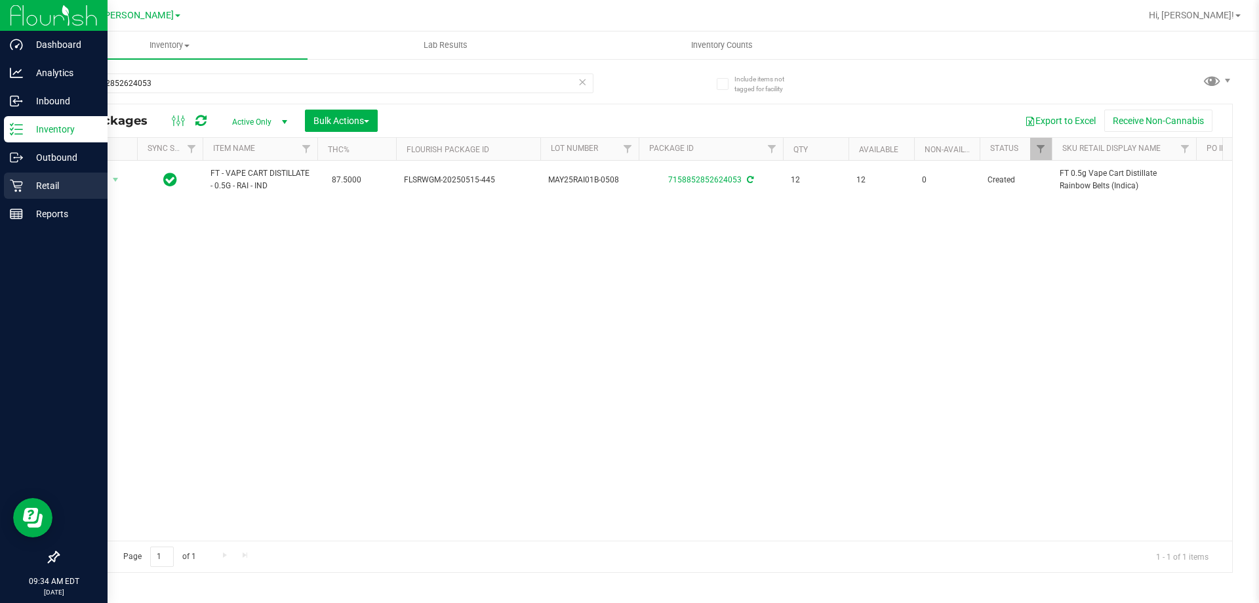
click at [47, 180] on p "Retail" at bounding box center [62, 186] width 79 height 16
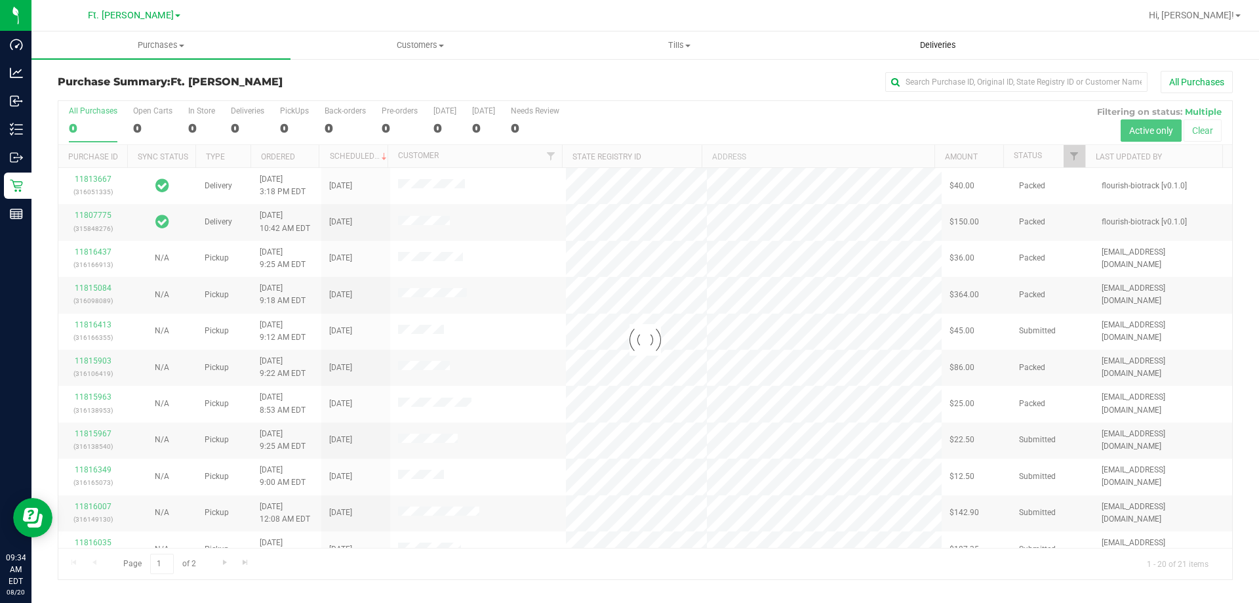
click at [900, 43] on uib-tab-heading "Deliveries" at bounding box center [938, 45] width 258 height 26
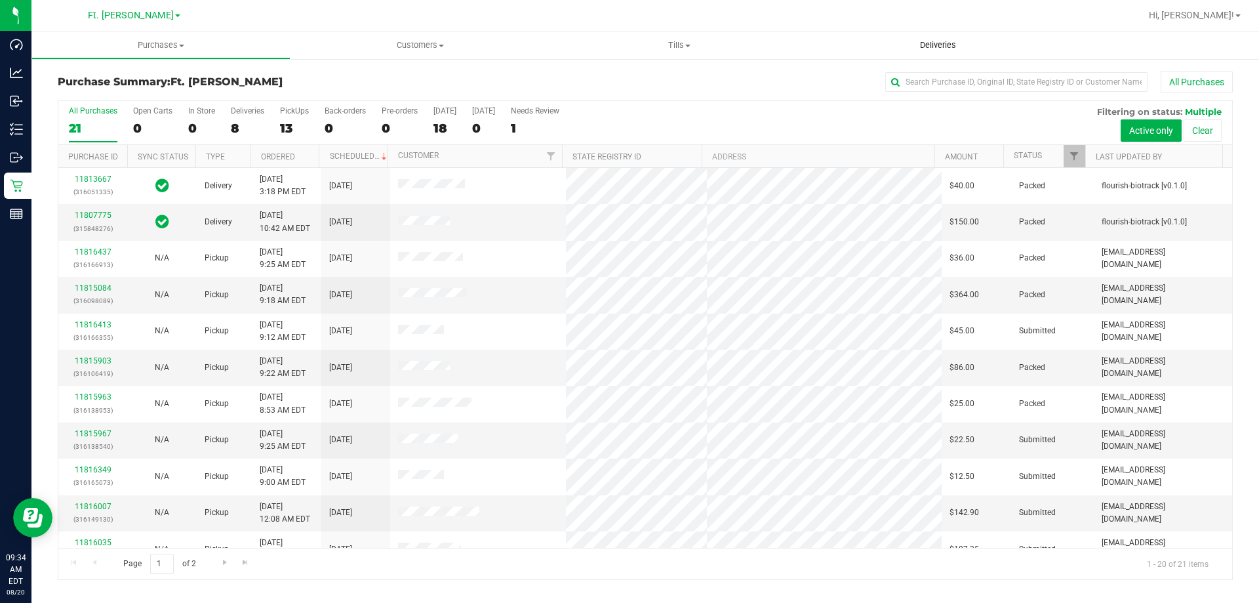
click at [945, 42] on span "Deliveries" at bounding box center [938, 45] width 71 height 12
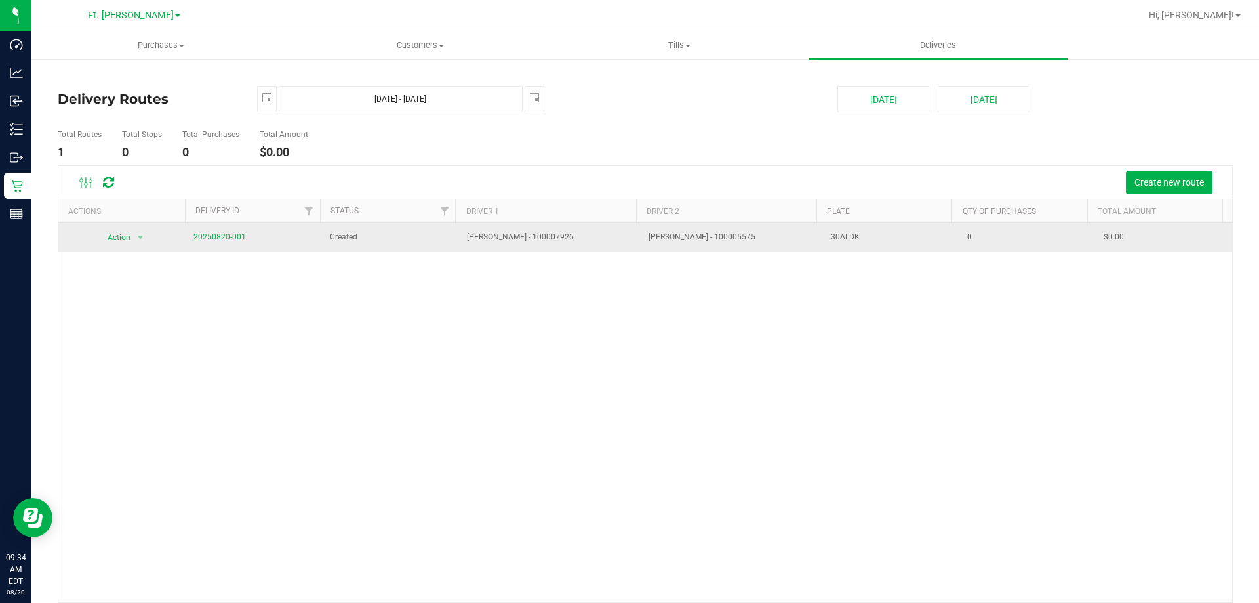
click at [239, 237] on link "20250820-001" at bounding box center [219, 236] width 52 height 9
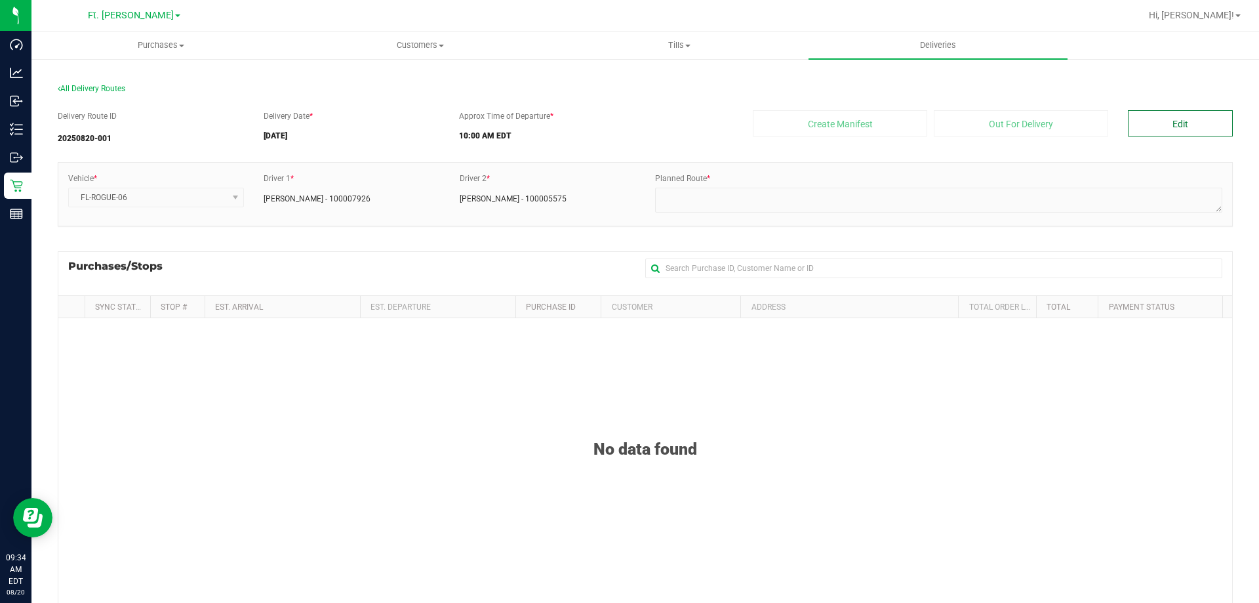
click at [1151, 129] on button "Edit" at bounding box center [1180, 123] width 105 height 26
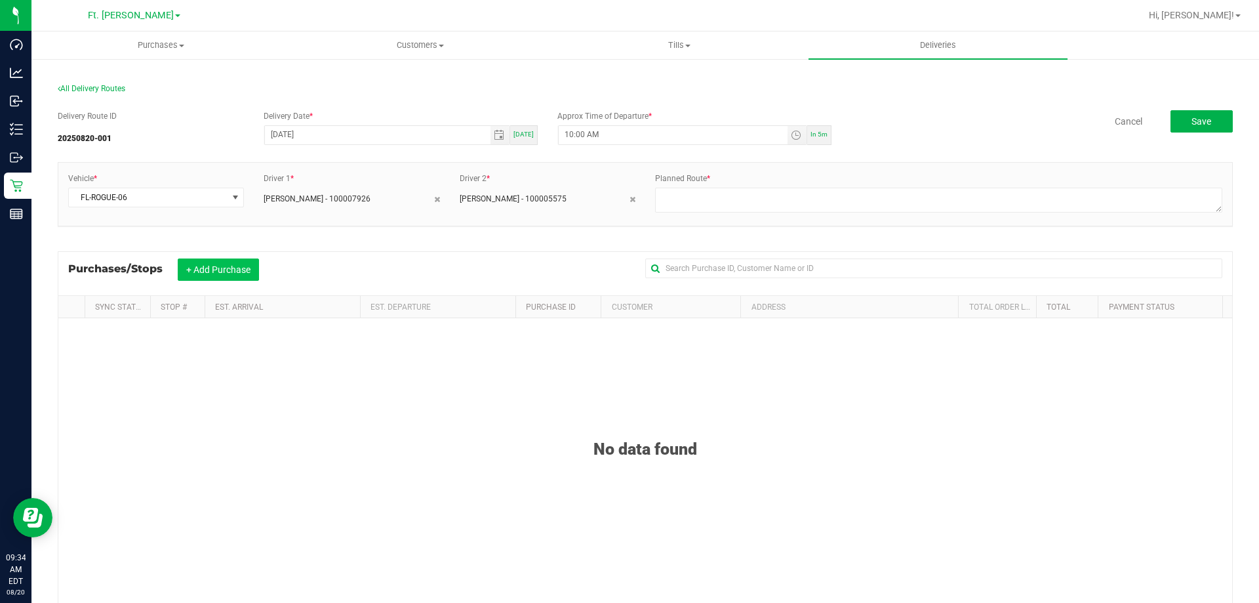
click at [241, 264] on button "+ Add Purchase" at bounding box center [218, 269] width 81 height 22
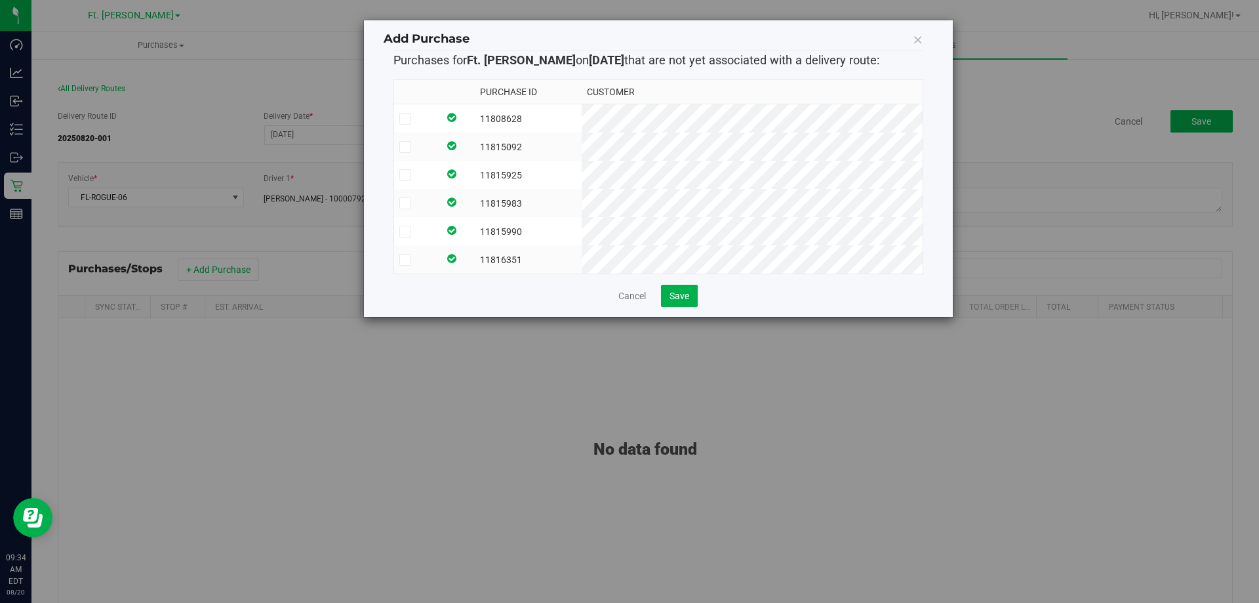
click at [475, 111] on td at bounding box center [457, 118] width 36 height 29
click at [475, 140] on td at bounding box center [457, 146] width 36 height 28
click at [475, 169] on td at bounding box center [457, 175] width 36 height 28
click at [475, 197] on td at bounding box center [457, 203] width 36 height 28
click at [475, 230] on td at bounding box center [457, 231] width 36 height 28
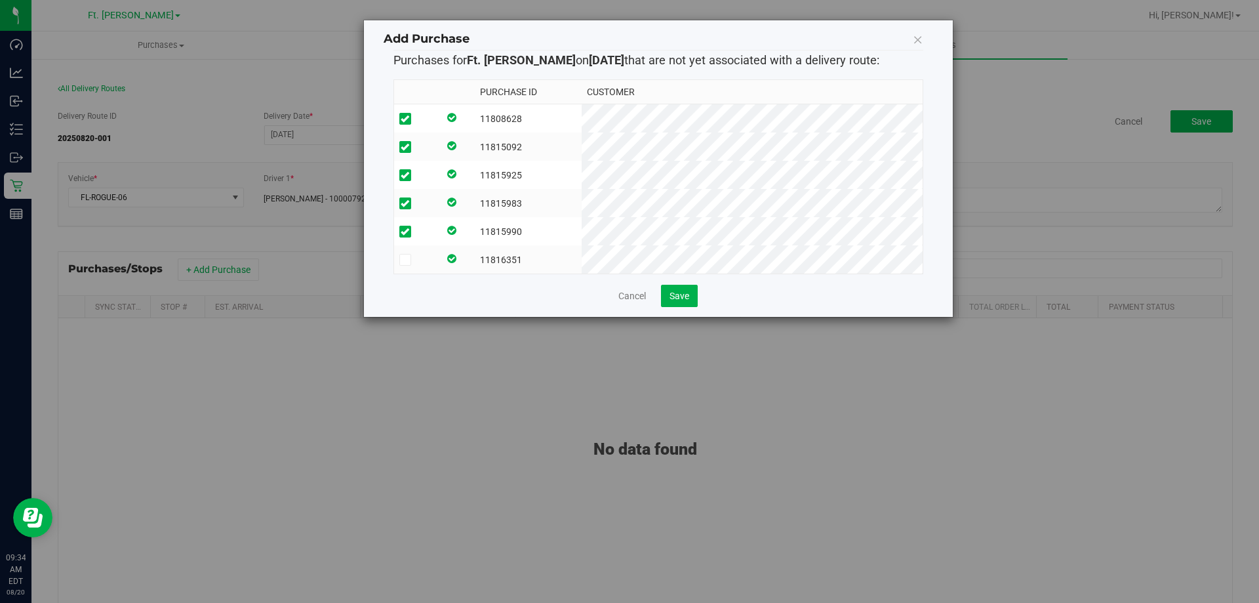
click at [475, 267] on td at bounding box center [457, 259] width 36 height 28
click at [687, 301] on span "Save" at bounding box center [680, 296] width 20 height 10
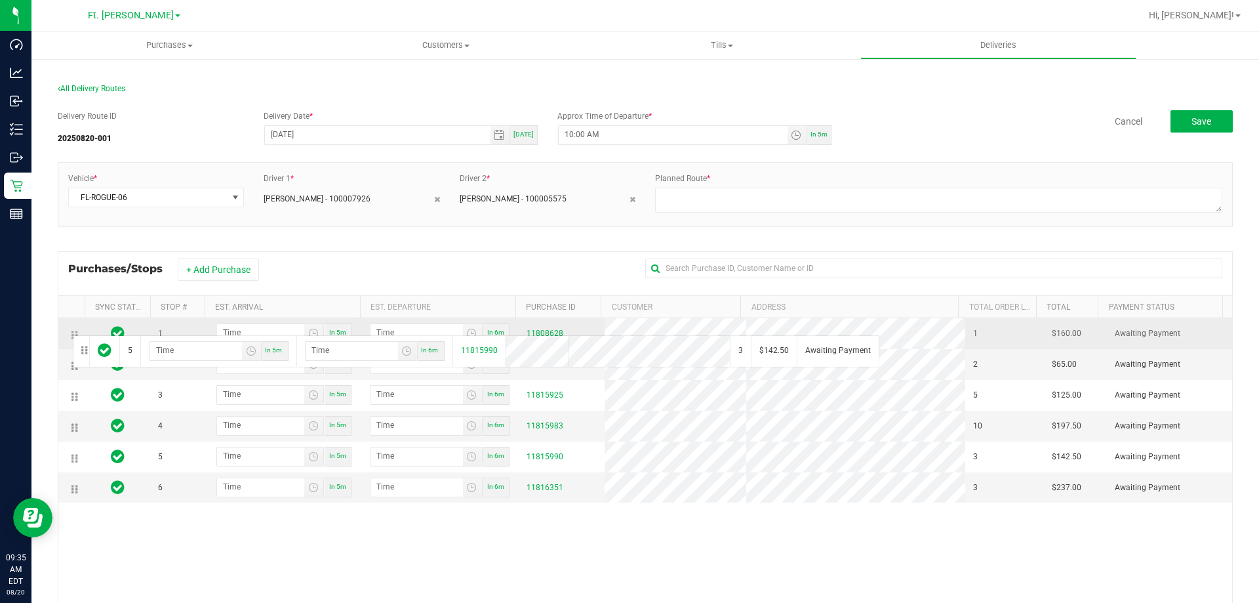
drag, startPoint x: 74, startPoint y: 458, endPoint x: 71, endPoint y: 334, distance: 124.7
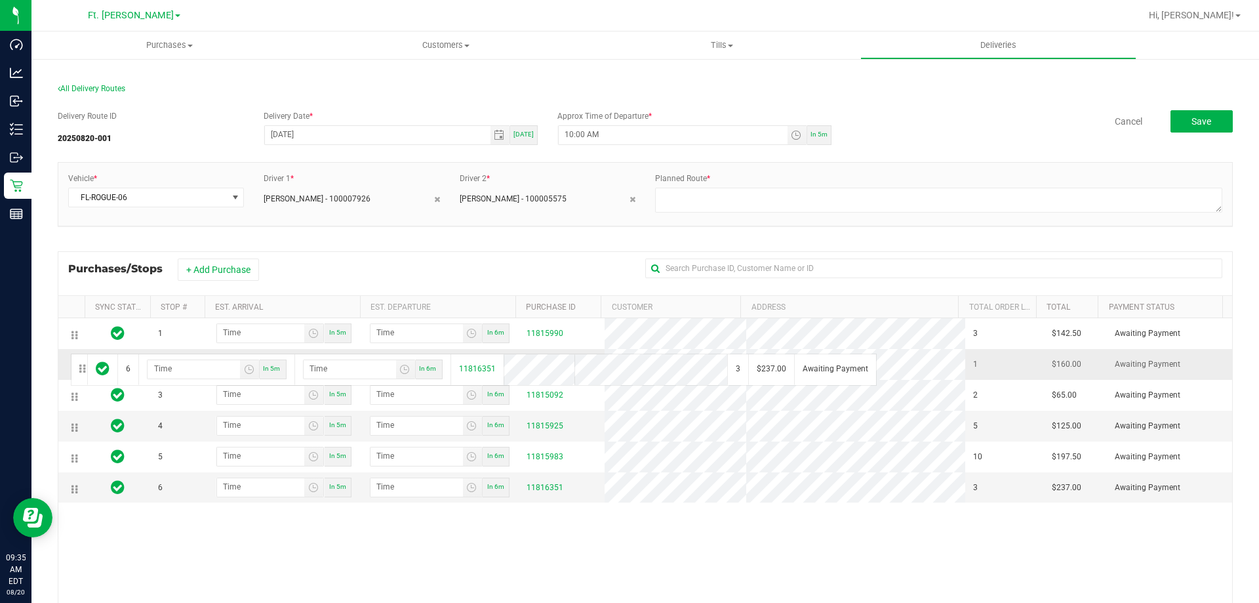
drag, startPoint x: 77, startPoint y: 487, endPoint x: 69, endPoint y: 352, distance: 135.4
click at [540, 490] on link "11815983" at bounding box center [545, 487] width 37 height 9
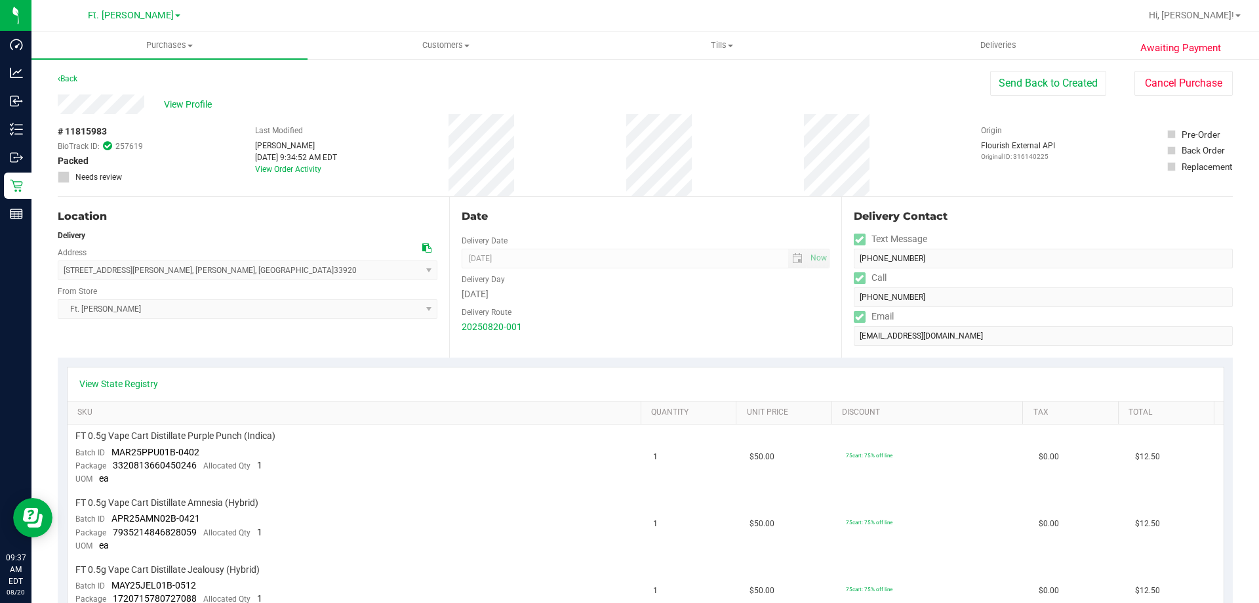
click at [66, 83] on div "Back" at bounding box center [68, 79] width 20 height 16
click at [64, 72] on div "Back" at bounding box center [68, 79] width 20 height 16
click at [69, 75] on link "Back" at bounding box center [68, 78] width 20 height 9
click at [65, 80] on link "Back" at bounding box center [68, 78] width 20 height 9
click at [77, 78] on link "Back" at bounding box center [68, 78] width 20 height 9
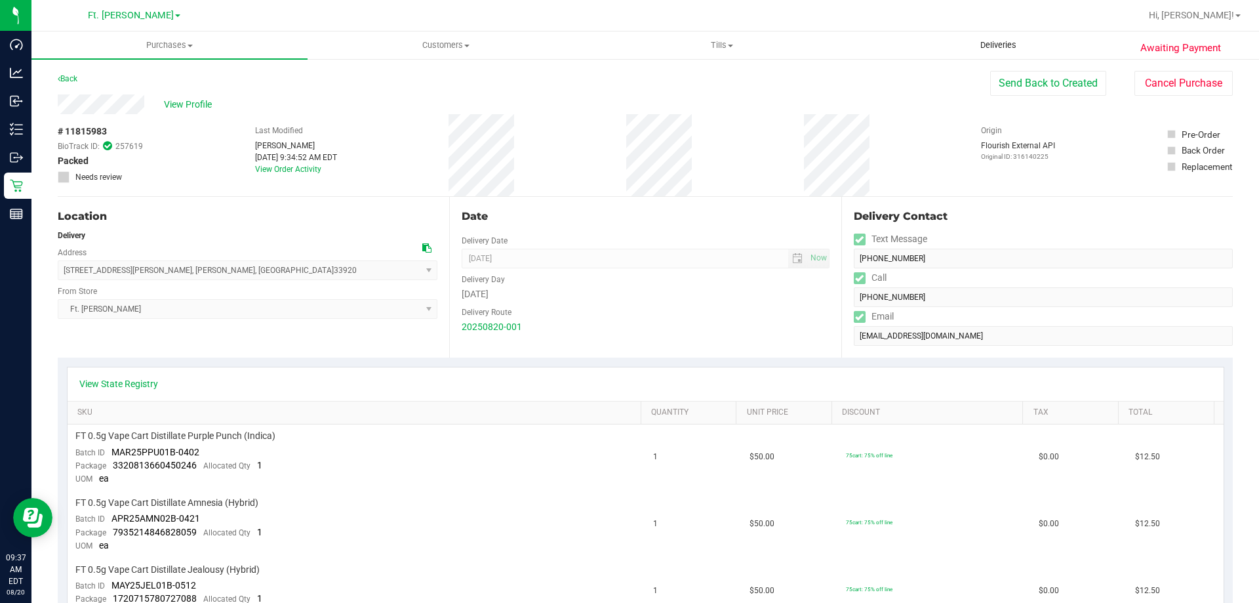
click at [1012, 44] on span "Deliveries" at bounding box center [998, 45] width 71 height 12
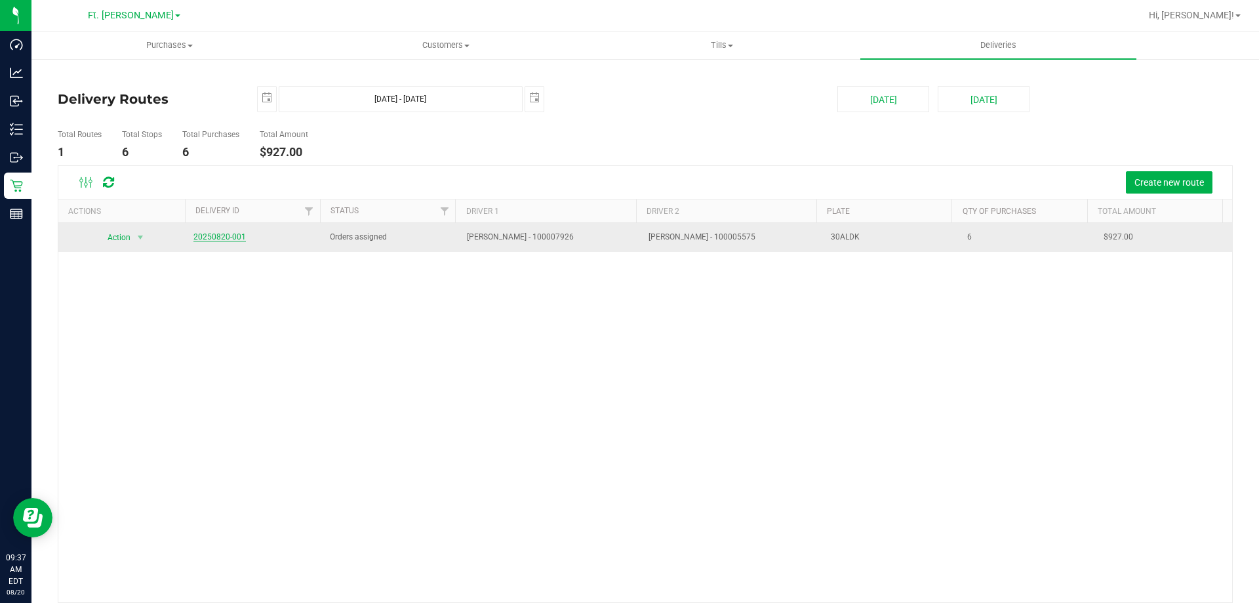
click at [226, 241] on link "20250820-001" at bounding box center [219, 236] width 52 height 9
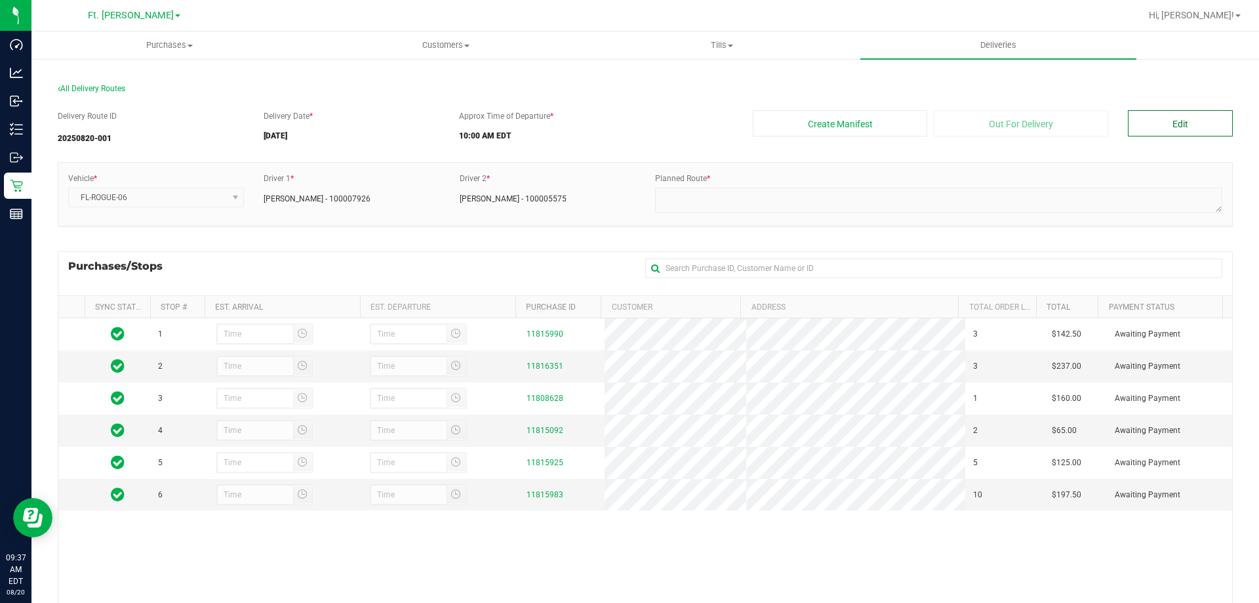
click at [1131, 132] on button "Edit" at bounding box center [1180, 123] width 105 height 26
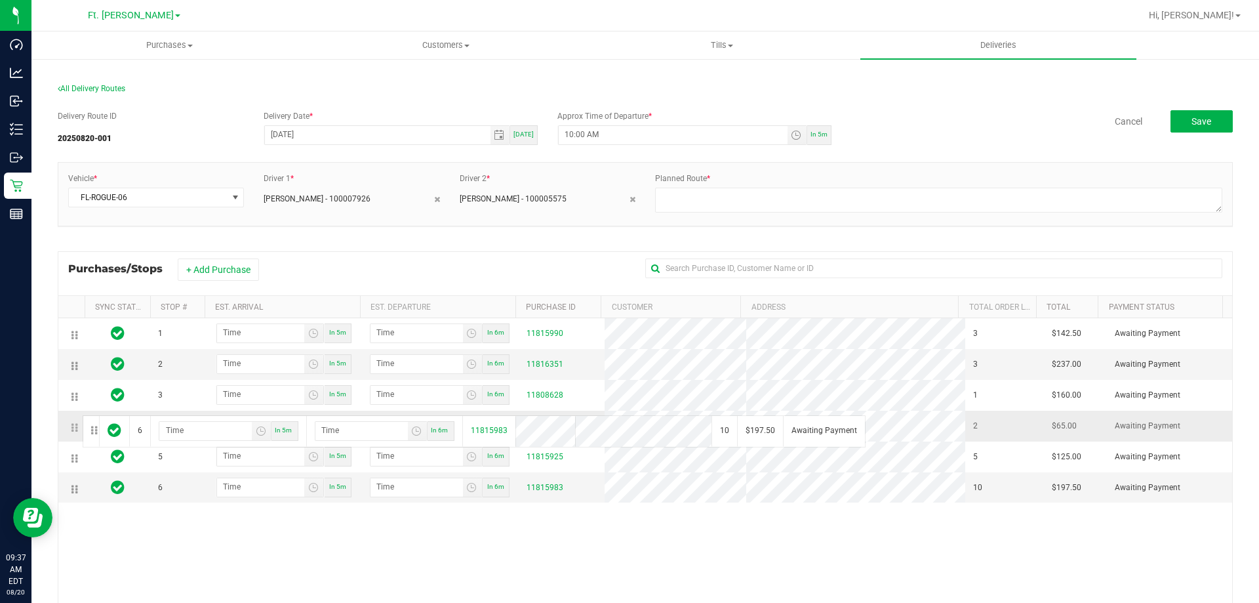
drag, startPoint x: 74, startPoint y: 490, endPoint x: 81, endPoint y: 414, distance: 76.4
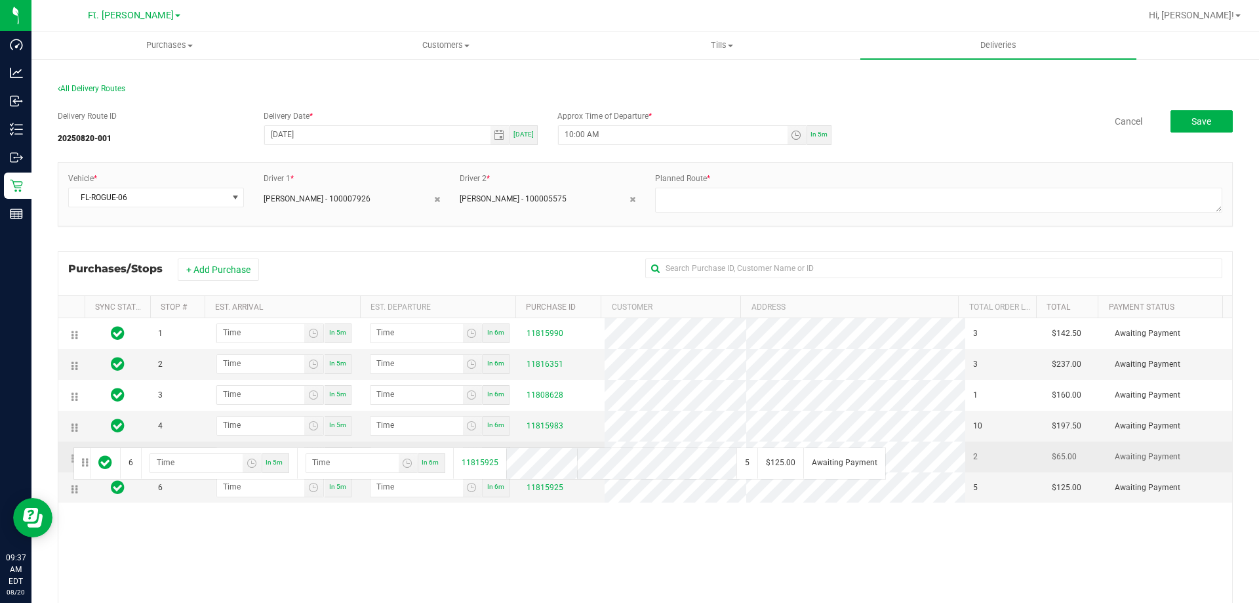
drag, startPoint x: 76, startPoint y: 491, endPoint x: 71, endPoint y: 446, distance: 45.5
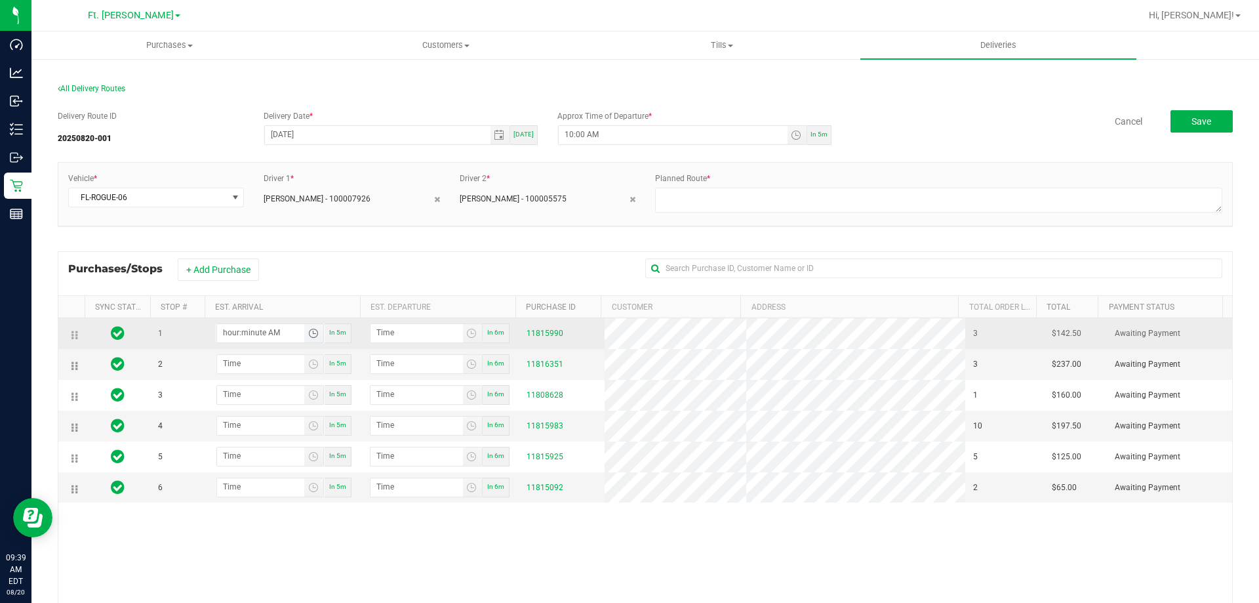
click at [277, 329] on input "hour:minute AM" at bounding box center [260, 332] width 87 height 16
type input "10:03 AM"
type input "10:04 AM"
type input "10:30 AM"
type input "10:31 AM"
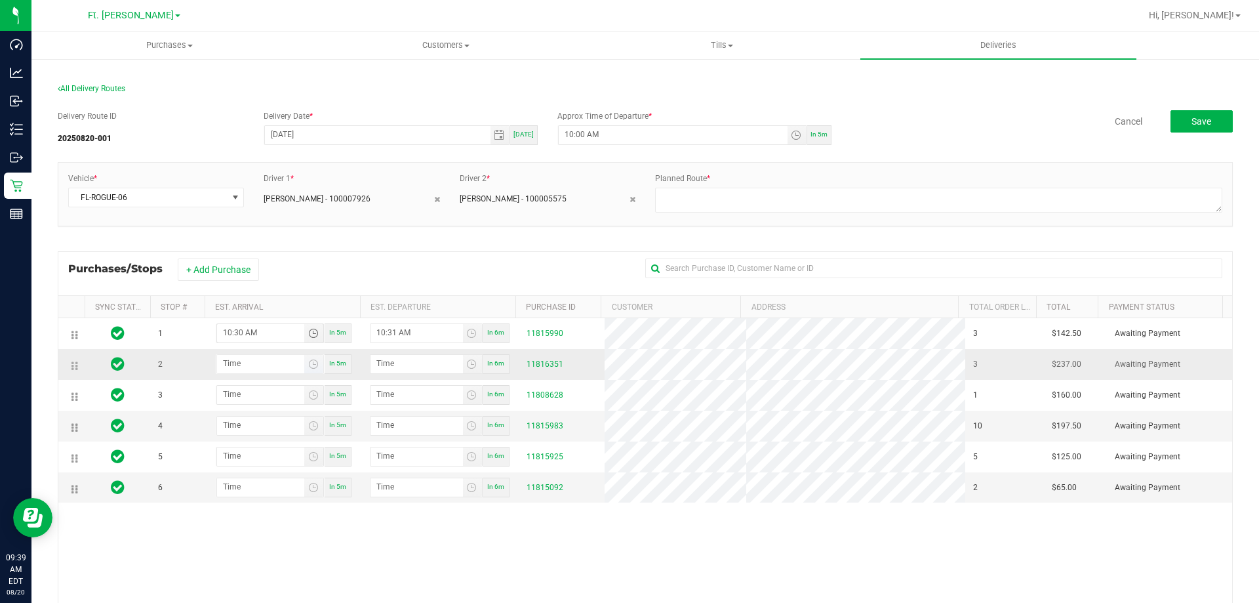
type input "10:30 AM"
click at [259, 365] on input "hour:minute AM" at bounding box center [260, 363] width 87 height 16
type input "11:00 AM"
type input "11:01 AM"
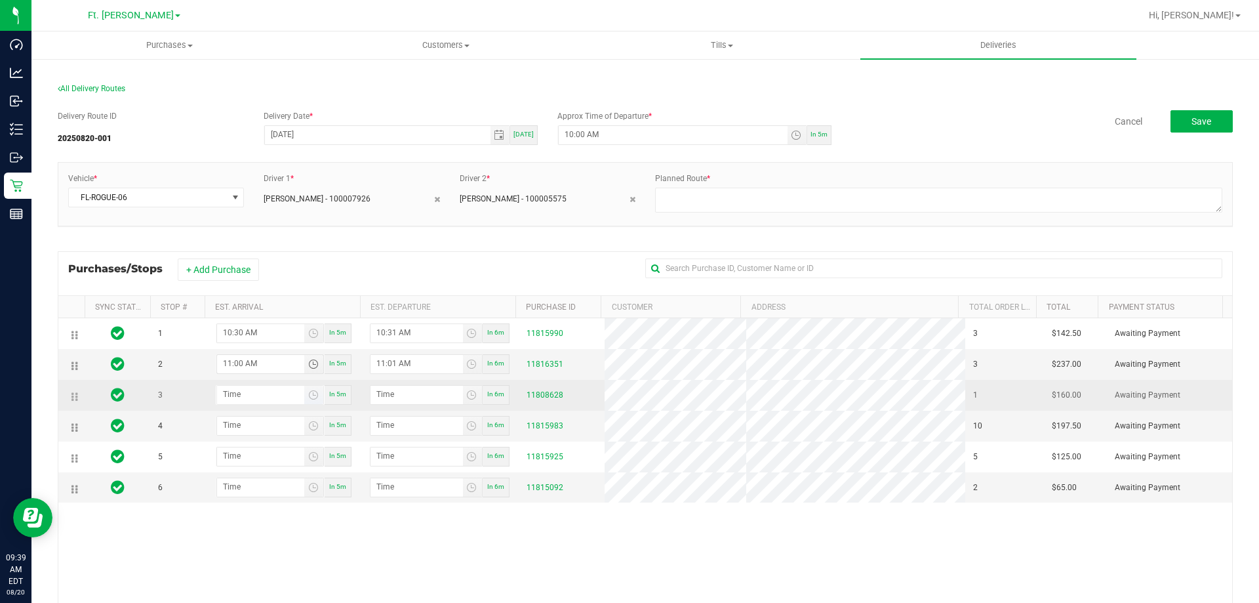
type input "11:00 AM"
click at [237, 396] on input "hour:minute AM" at bounding box center [260, 394] width 87 height 16
type input "11:03 AM"
type input "11:04 AM"
type input "11:30 AM"
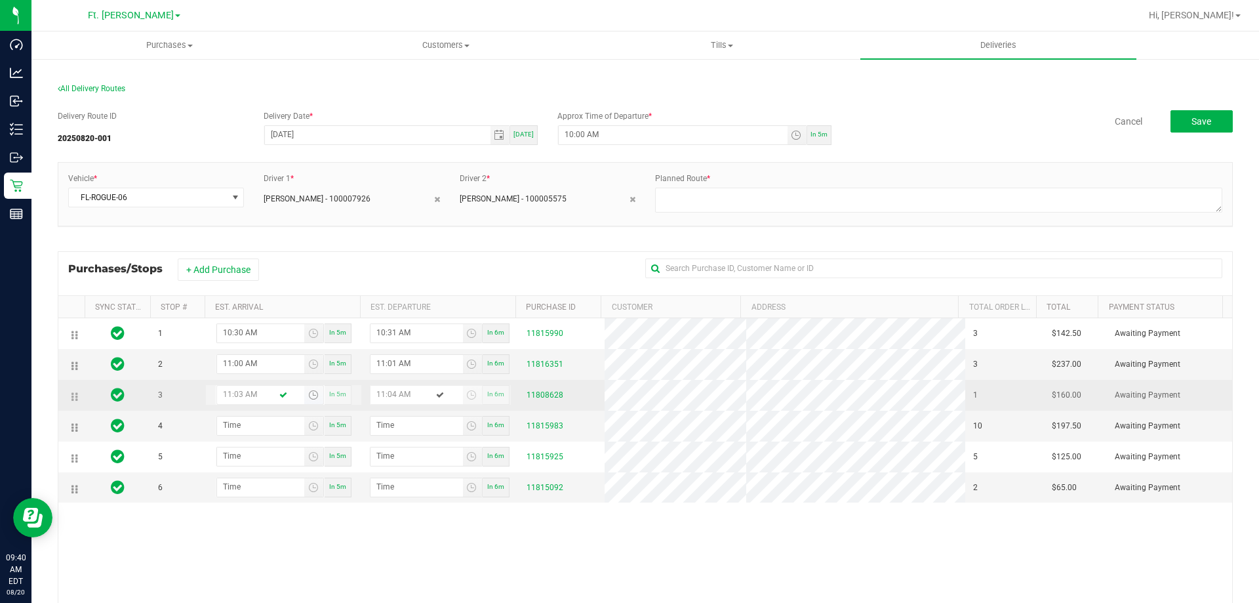
type input "11:31 AM"
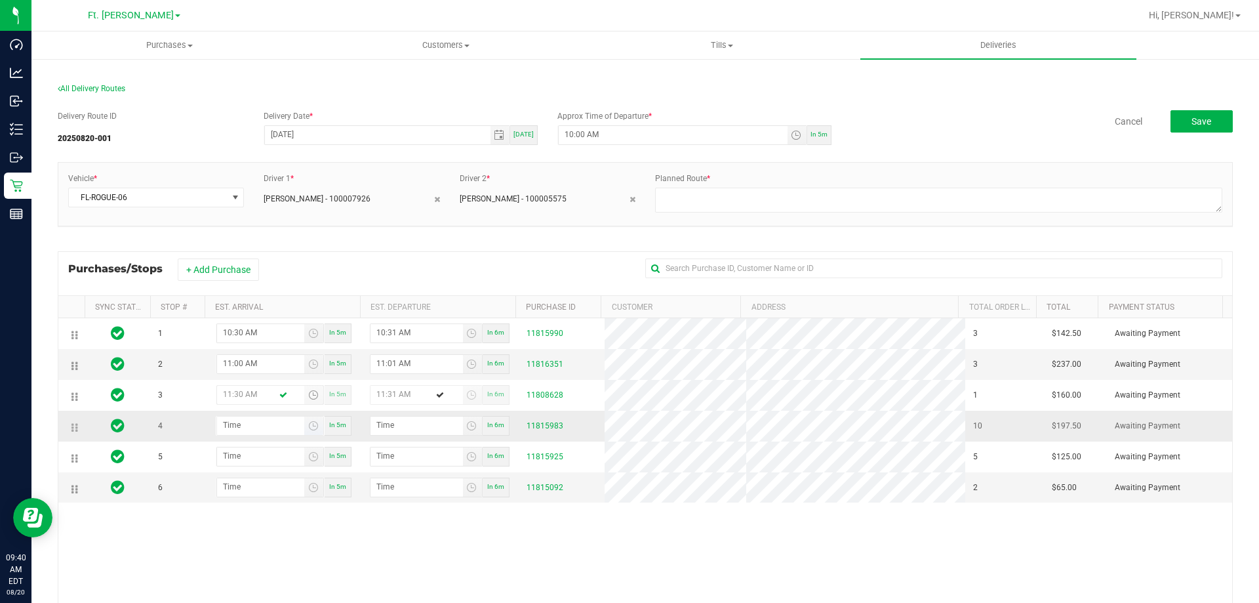
type input "11:30 AM"
click at [230, 428] on input "hour:minute AM" at bounding box center [260, 425] width 87 height 16
type input "12:00 AM"
type input "12:01 AM"
type input "12:00 PM"
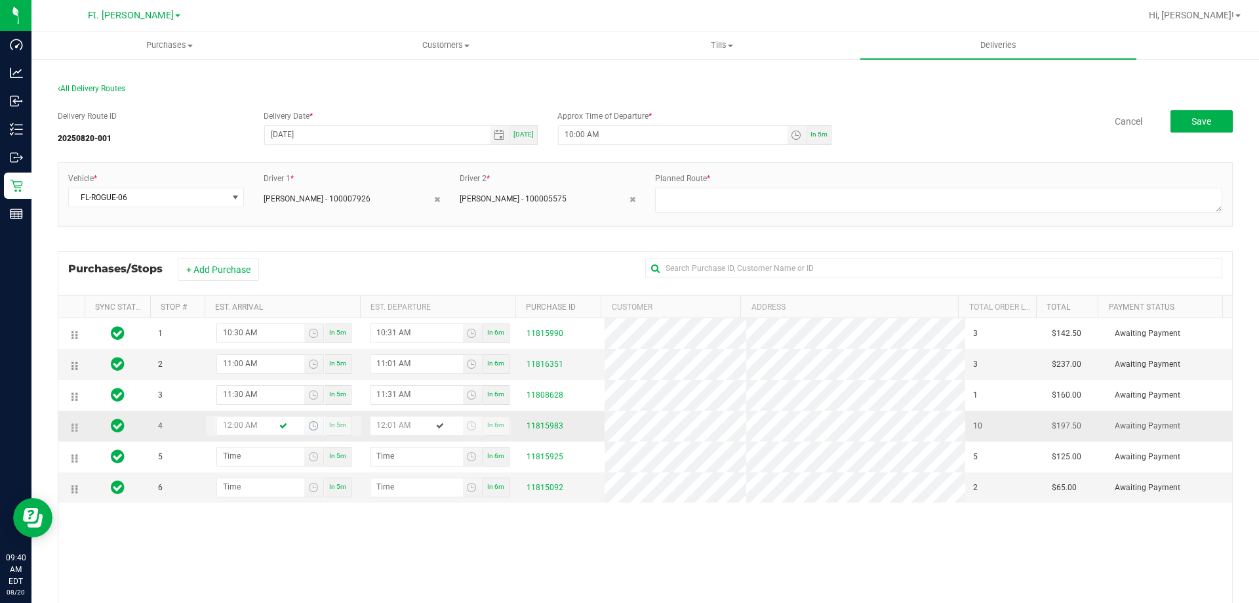
type input "12:01 PM"
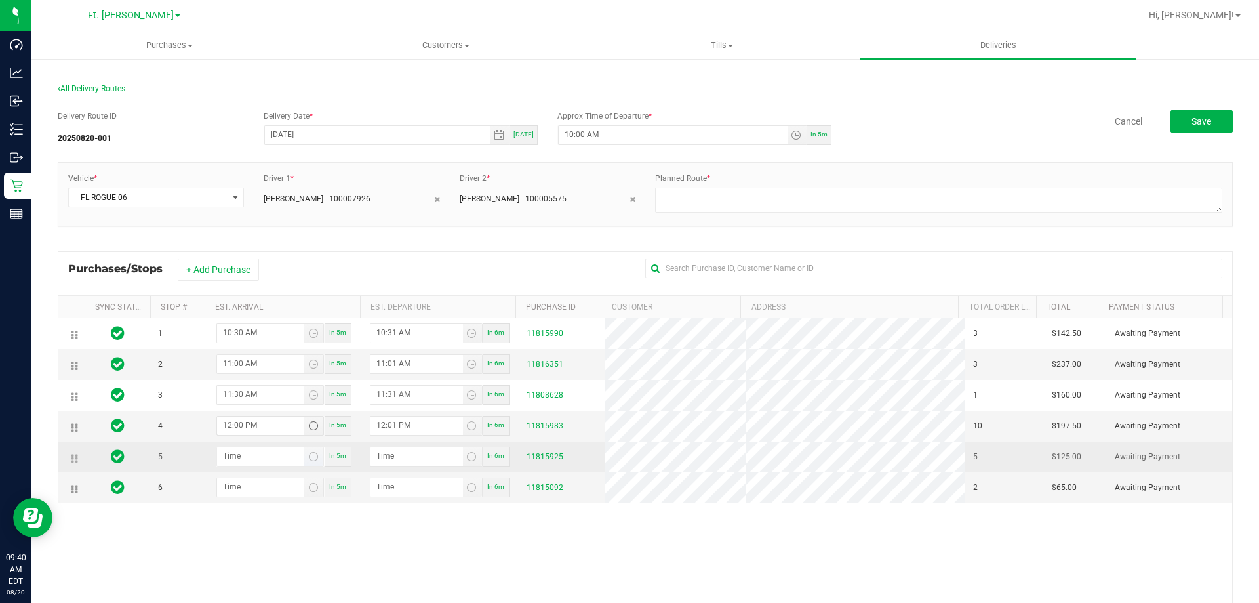
type input "12:00 PM"
click at [232, 455] on input "hour:minute AM" at bounding box center [260, 455] width 87 height 16
type input "12:03 AM"
type input "12:04 AM"
type input "12:30 AM"
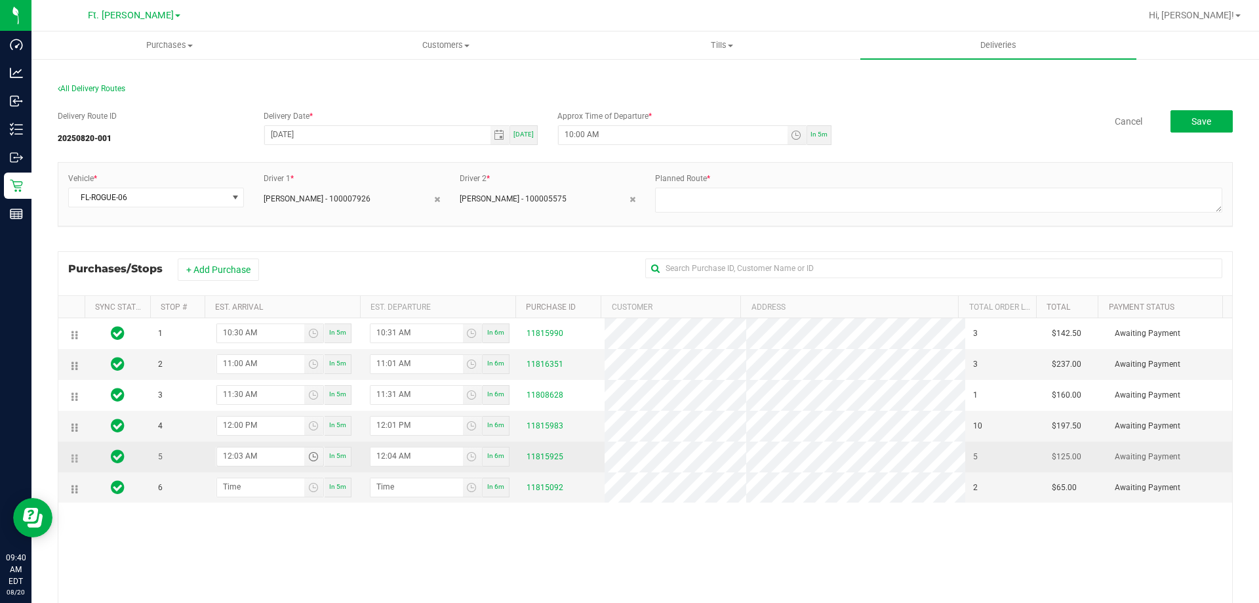
type input "12:31 AM"
type input "12:30 PM"
type input "12:31 PM"
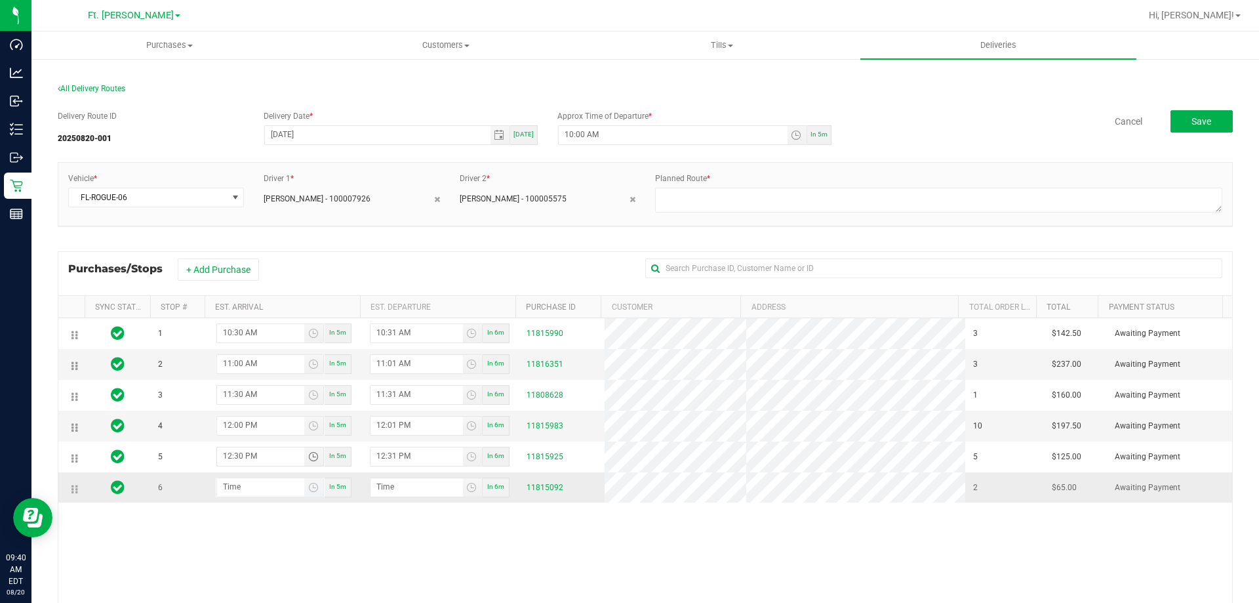
type input "12:30 PM"
click at [232, 489] on input "hour:minute AM" at bounding box center [260, 486] width 87 height 16
type input "1:03 AM"
type input "1:04 AM"
type input "1:30 AM"
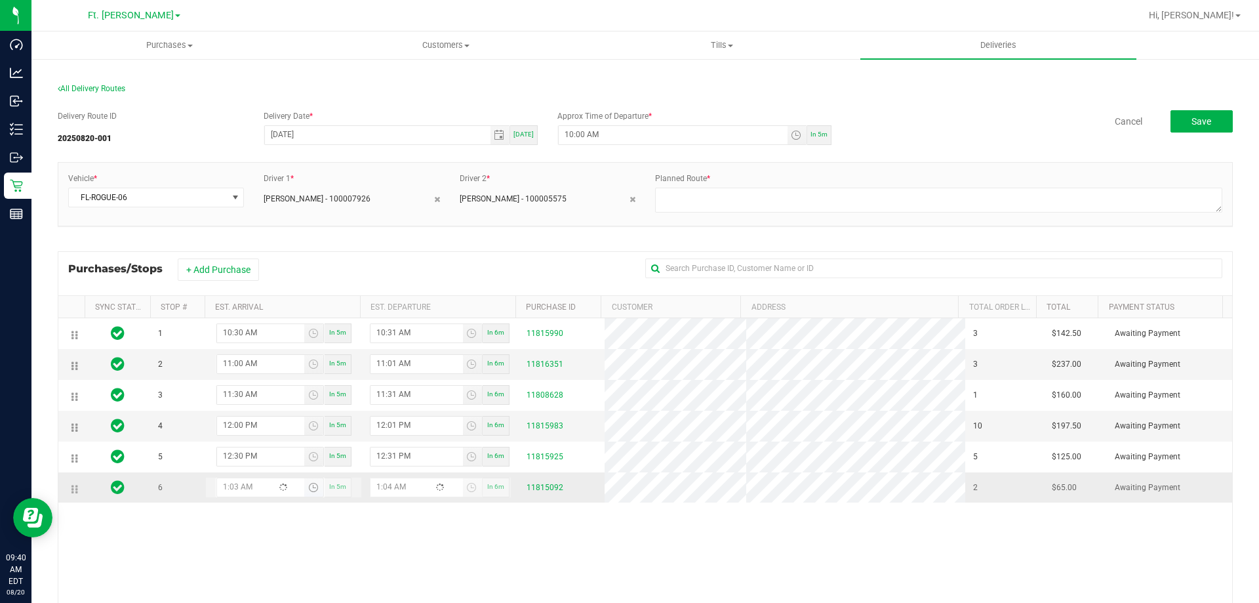
type input "1:31 AM"
type input "1:30 PM"
type input "1:31 PM"
type input "1:30 PM"
click at [253, 546] on div "1 10:30 AM In 5m 10:31 AM In 6m 11815990 3 $142.50 Awaiting Payment 2 11:00 AM …" at bounding box center [645, 508] width 1174 height 380
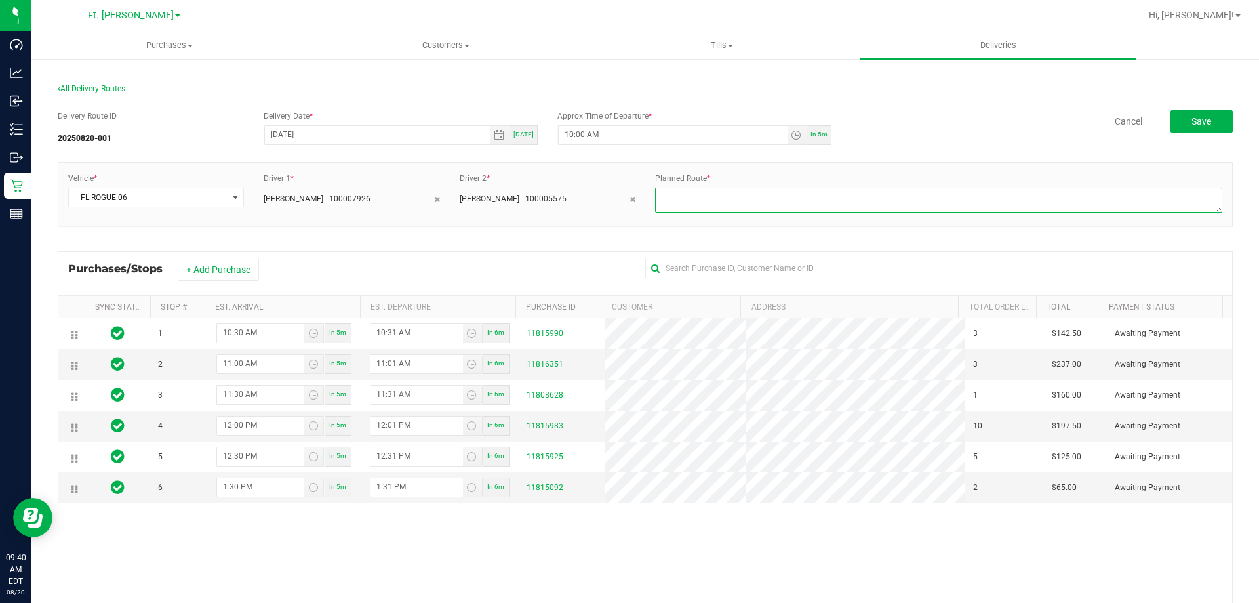
click at [797, 193] on textarea at bounding box center [938, 200] width 567 height 25
type textarea "1.1"
click at [1198, 113] on button "Save" at bounding box center [1202, 121] width 62 height 22
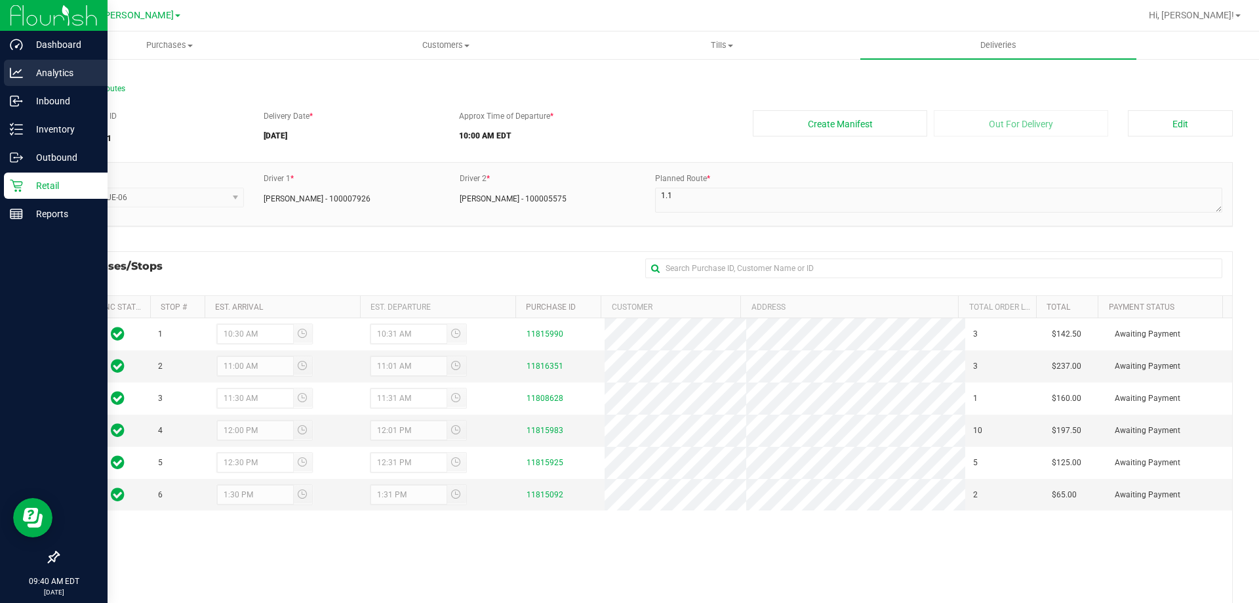
click at [44, 82] on div "Analytics" at bounding box center [56, 73] width 104 height 26
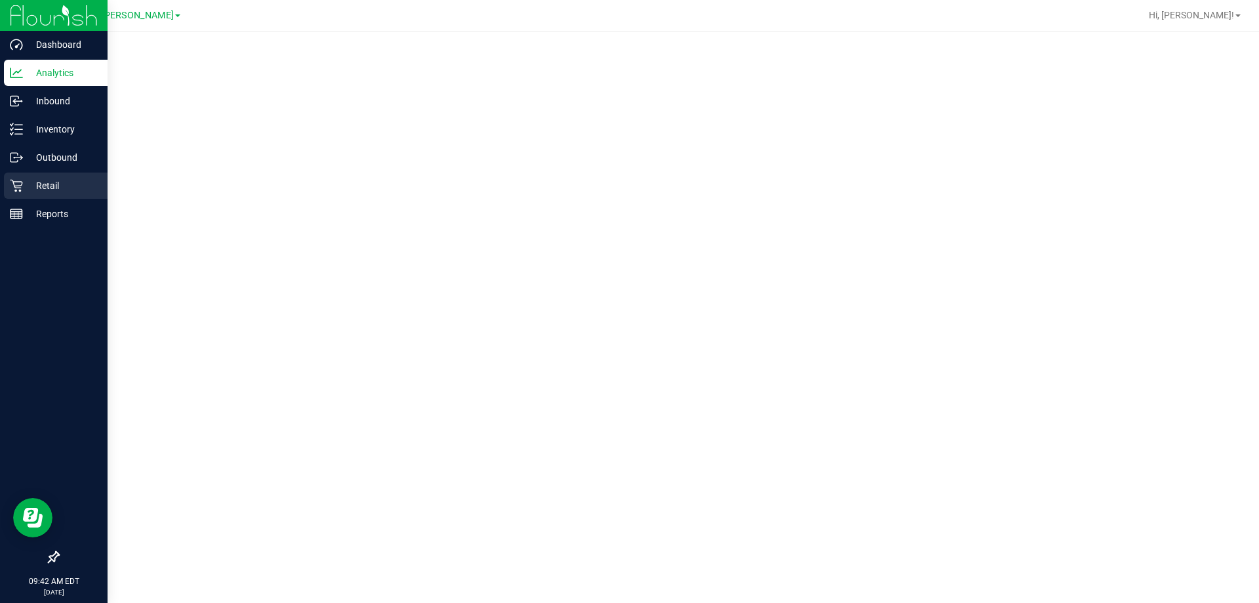
click at [66, 182] on p "Retail" at bounding box center [62, 186] width 79 height 16
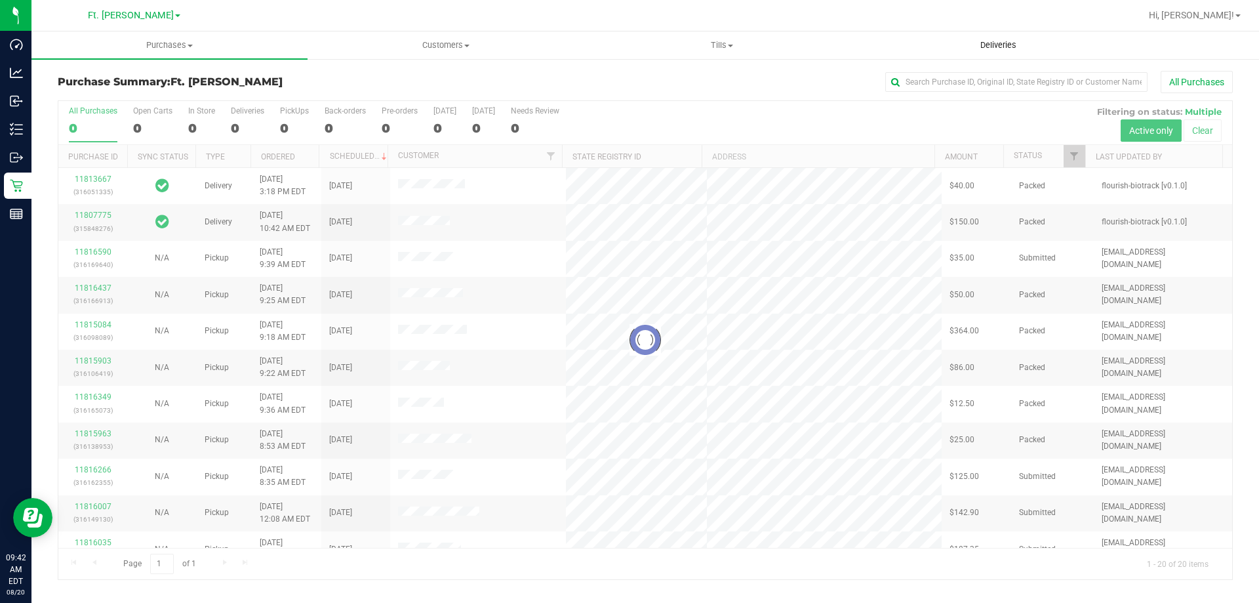
click at [1036, 39] on uib-tab-heading "Deliveries" at bounding box center [998, 45] width 275 height 26
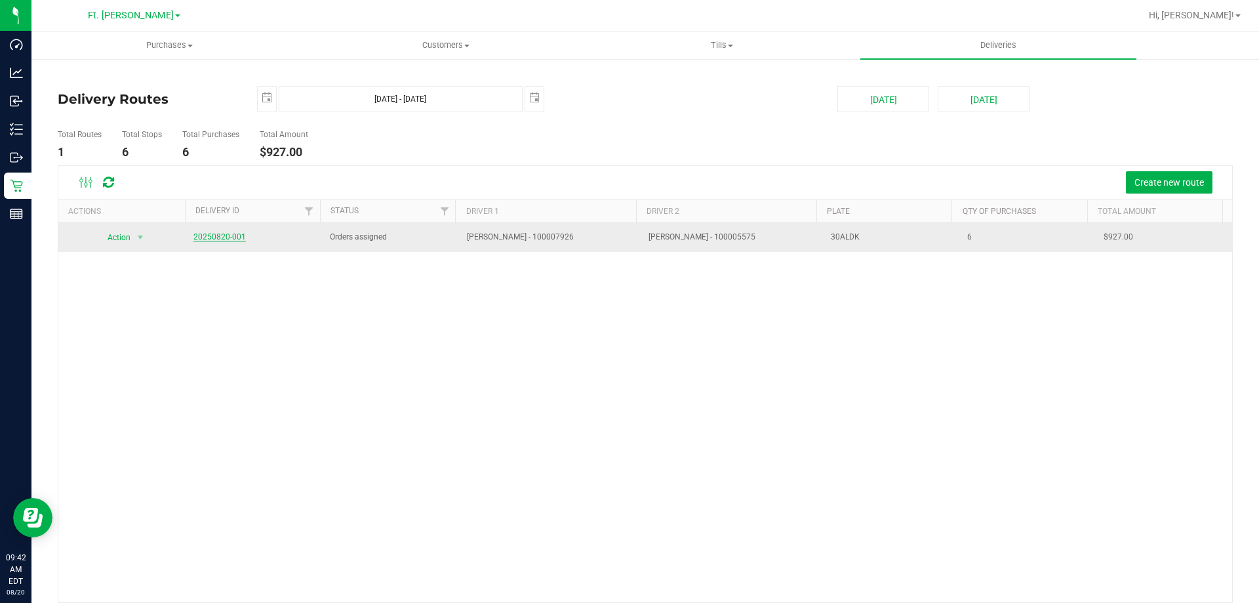
click at [215, 239] on link "20250820-001" at bounding box center [219, 236] width 52 height 9
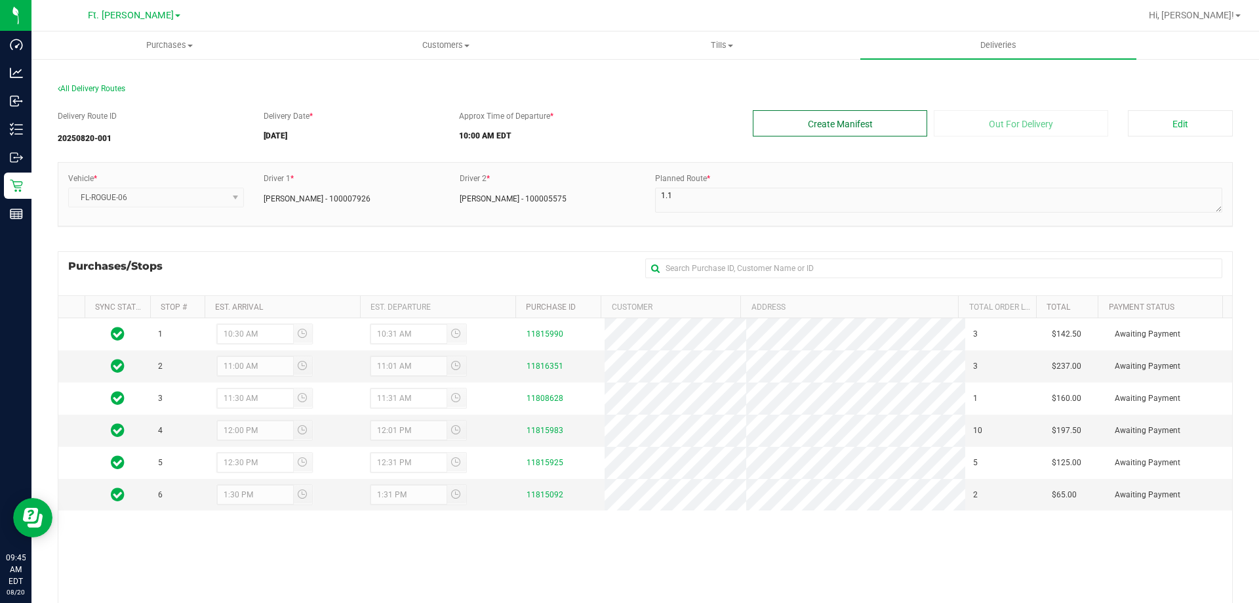
click at [892, 129] on button "Create Manifest" at bounding box center [840, 123] width 174 height 26
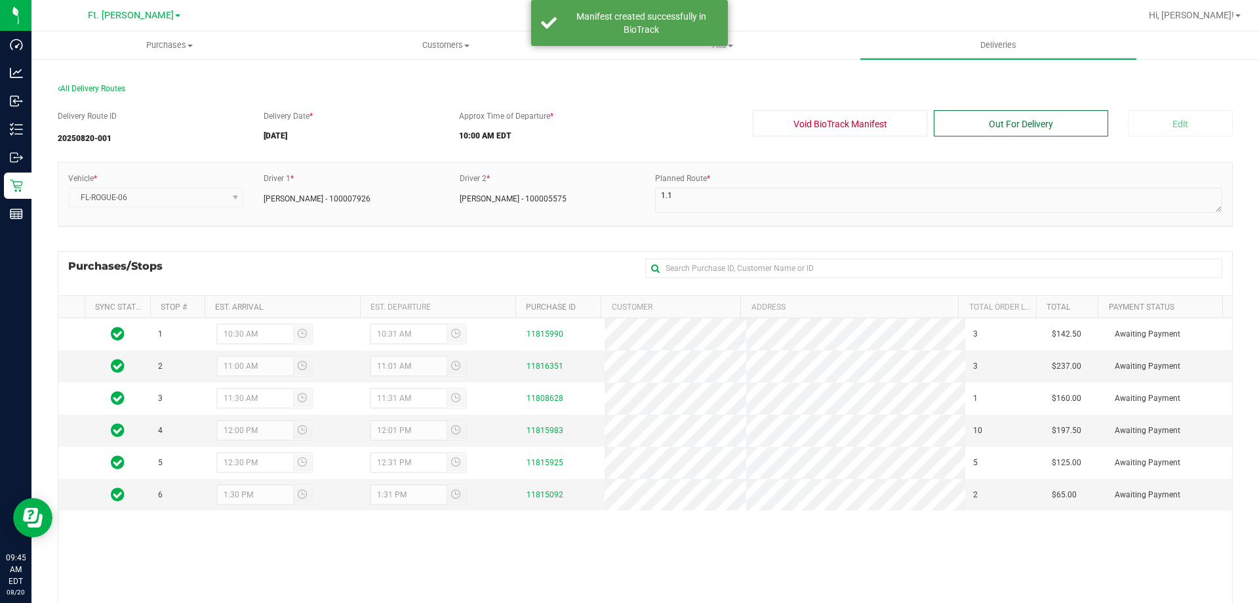
click at [971, 130] on button "Out For Delivery" at bounding box center [1021, 123] width 174 height 26
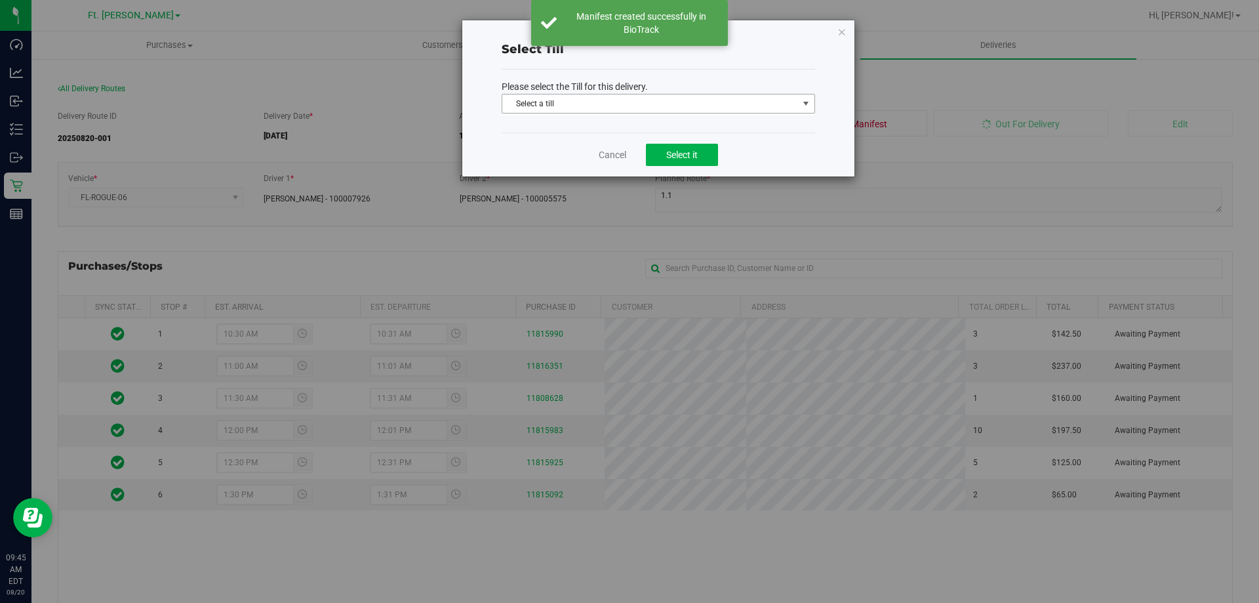
click at [698, 104] on span "Select a till" at bounding box center [650, 103] width 296 height 18
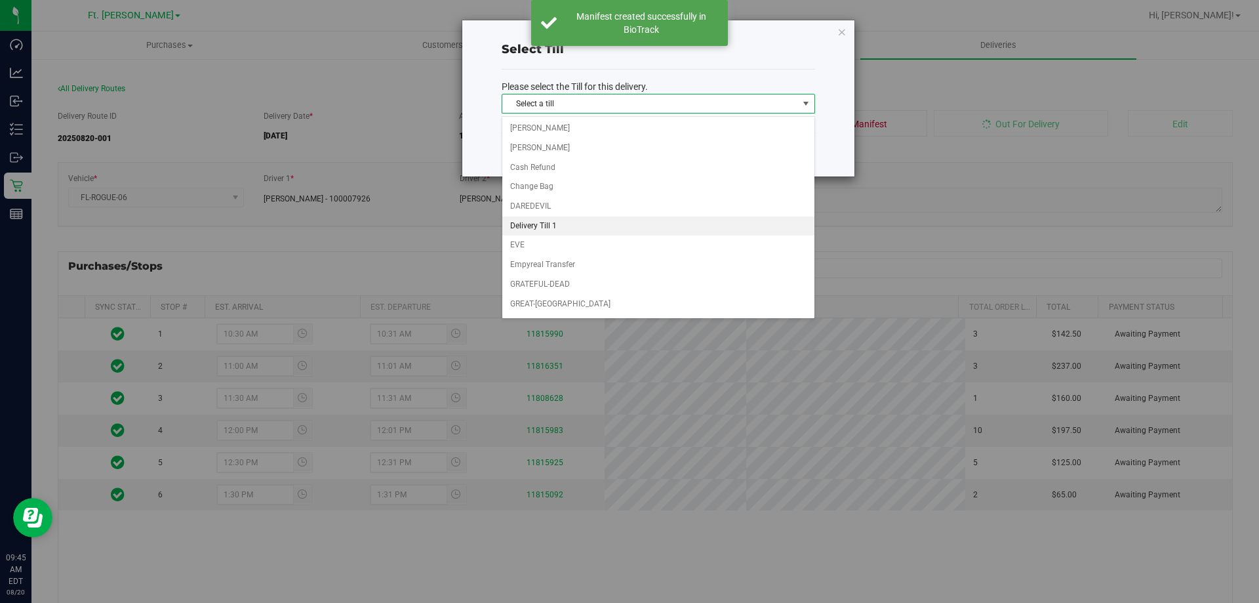
click at [577, 222] on li "Delivery Till 1" at bounding box center [658, 226] width 312 height 20
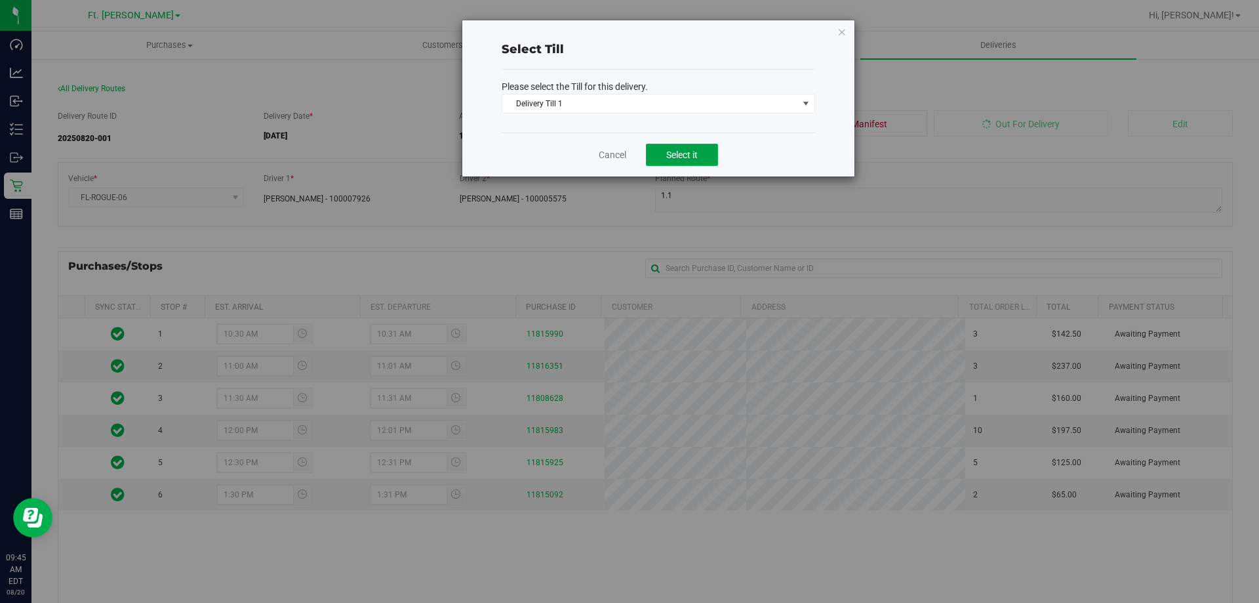
click at [684, 150] on span "Select it" at bounding box center [681, 155] width 31 height 10
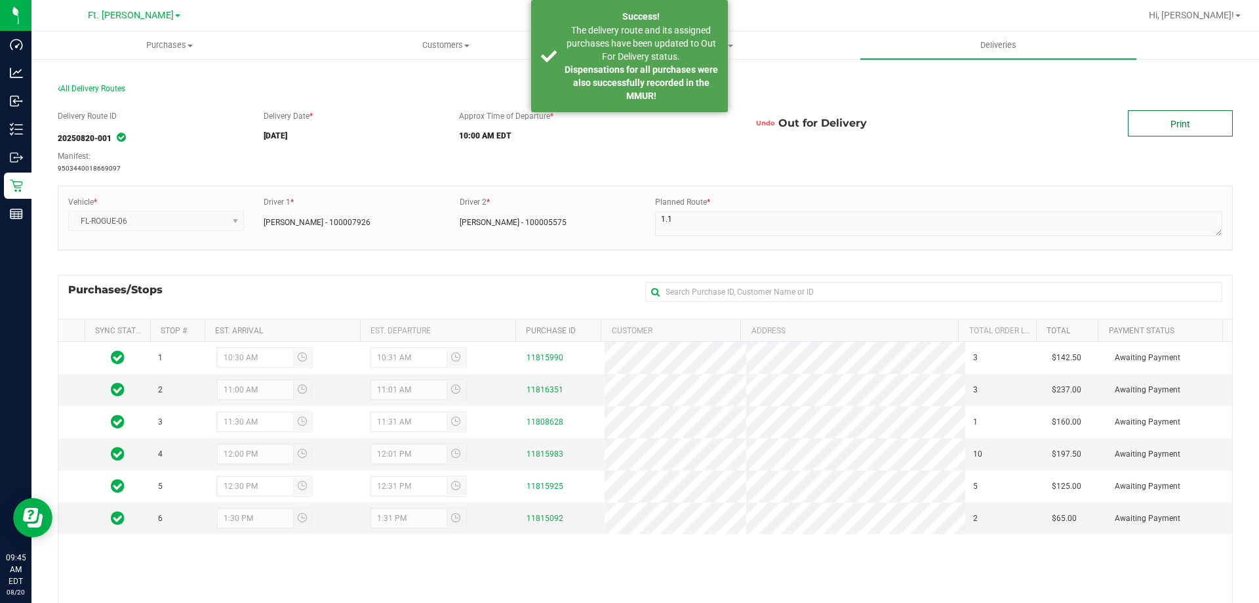
click at [1175, 135] on link "Print" at bounding box center [1180, 123] width 105 height 26
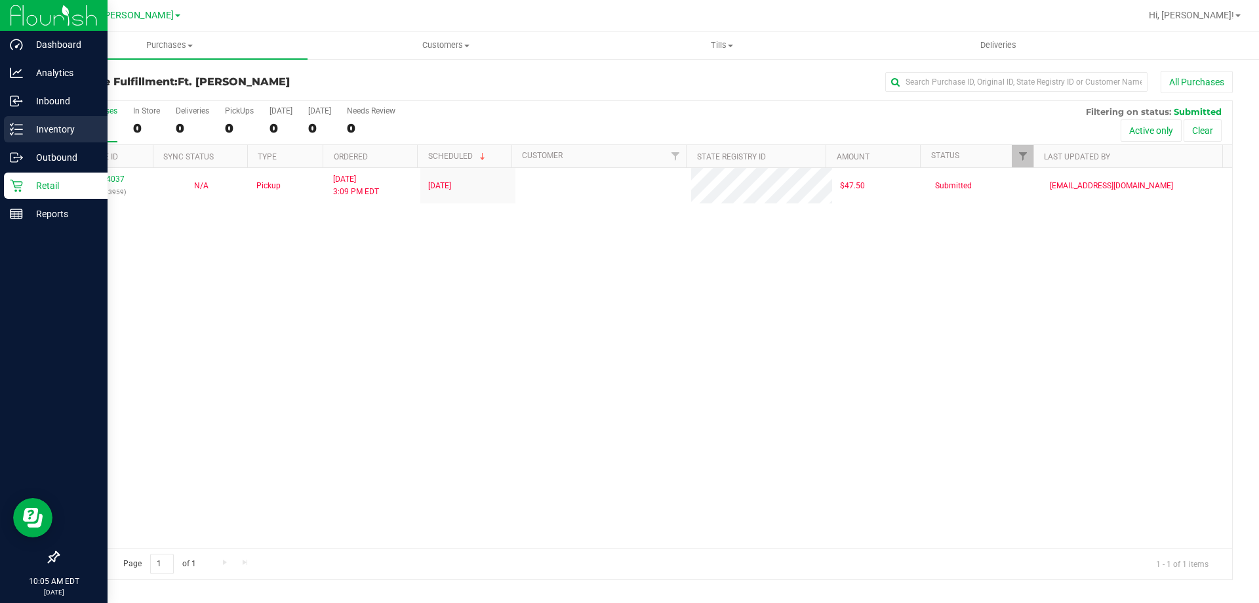
click at [25, 135] on p "Inventory" at bounding box center [62, 129] width 79 height 16
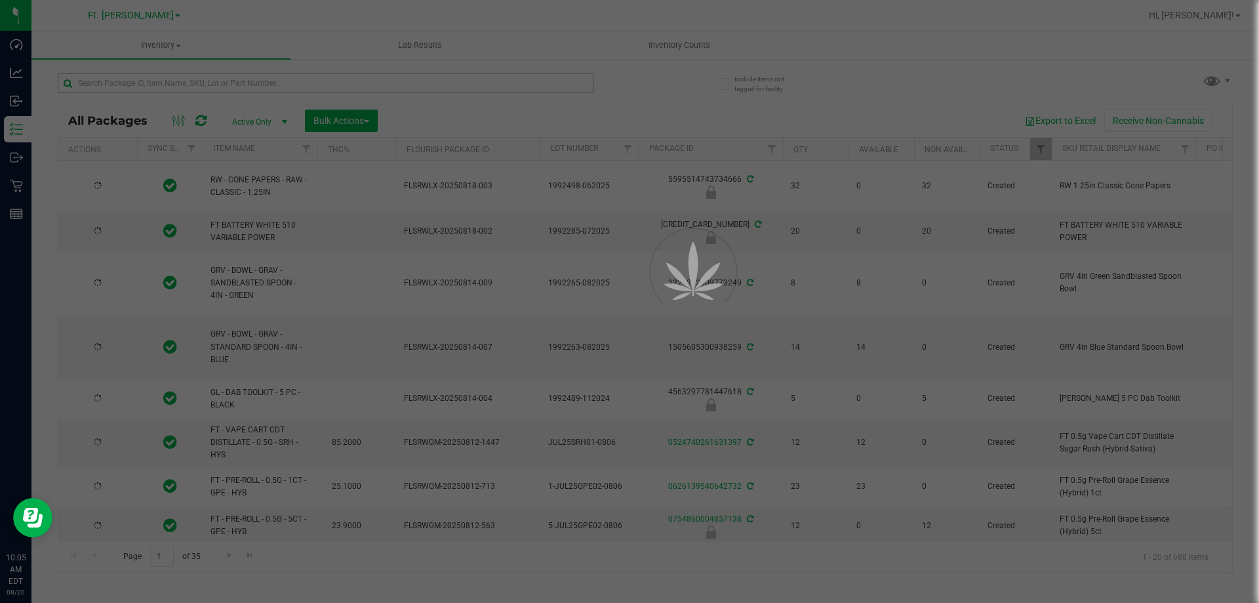
click at [274, 84] on div at bounding box center [629, 301] width 1259 height 603
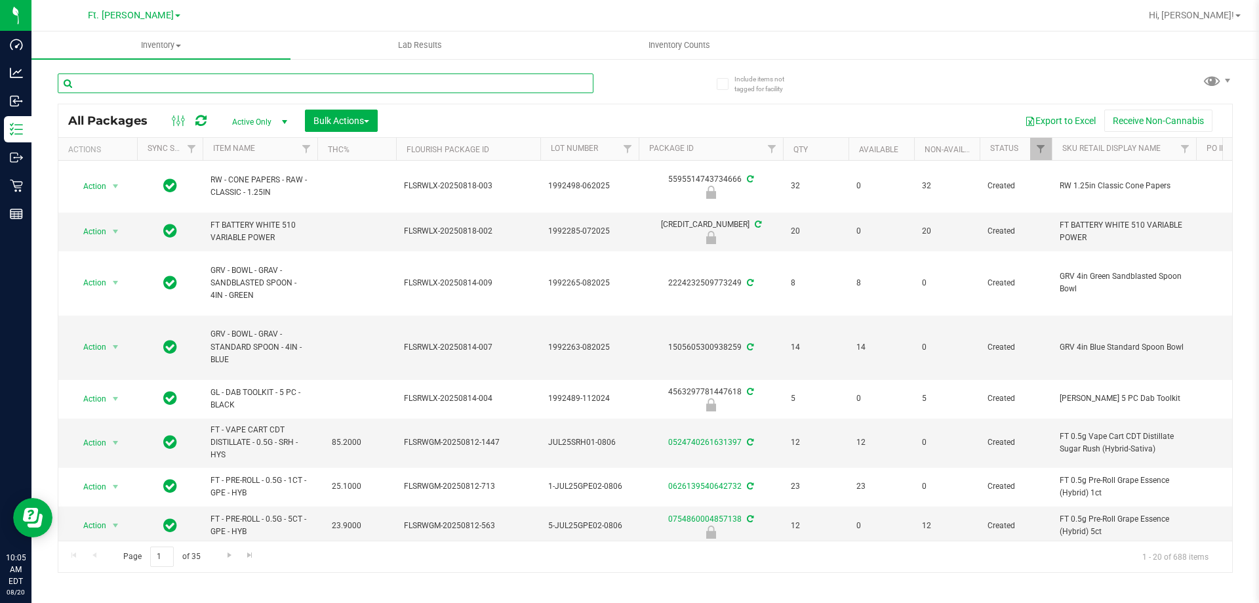
click at [281, 81] on input "text" at bounding box center [326, 83] width 536 height 20
paste input "FEB25BZK01B-0217"
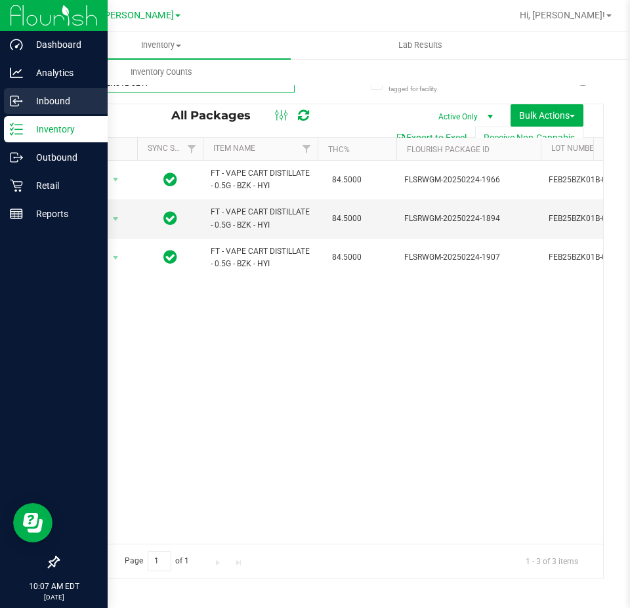
drag, startPoint x: 230, startPoint y: 87, endPoint x: 14, endPoint y: 92, distance: 215.9
click at [14, 92] on div "Dashboard Analytics Inbound Inventory Outbound Retail Reports 10:07 AM EDT 08/2…" at bounding box center [315, 304] width 630 height 608
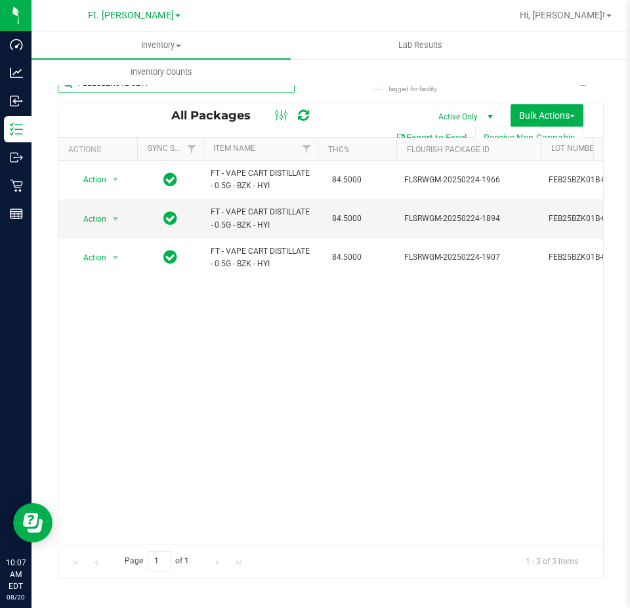
paste input "JEL02-022"
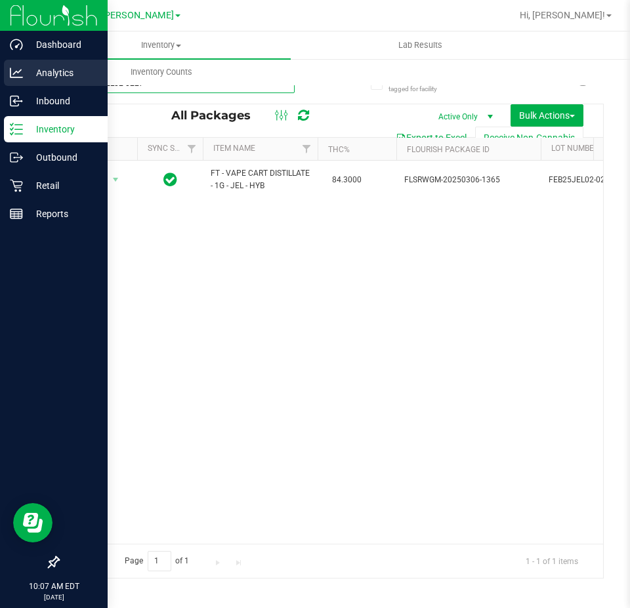
drag, startPoint x: 201, startPoint y: 87, endPoint x: 0, endPoint y: 79, distance: 201.5
click at [0, 79] on div "Dashboard Analytics Inbound Inventory Outbound Retail Reports 10:07 AM EDT 08/2…" at bounding box center [315, 304] width 630 height 608
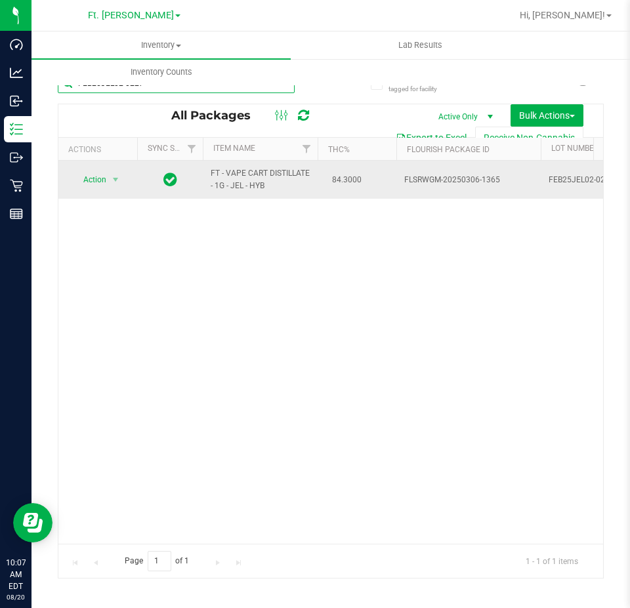
paste input "OCT23SBC01C-1012"
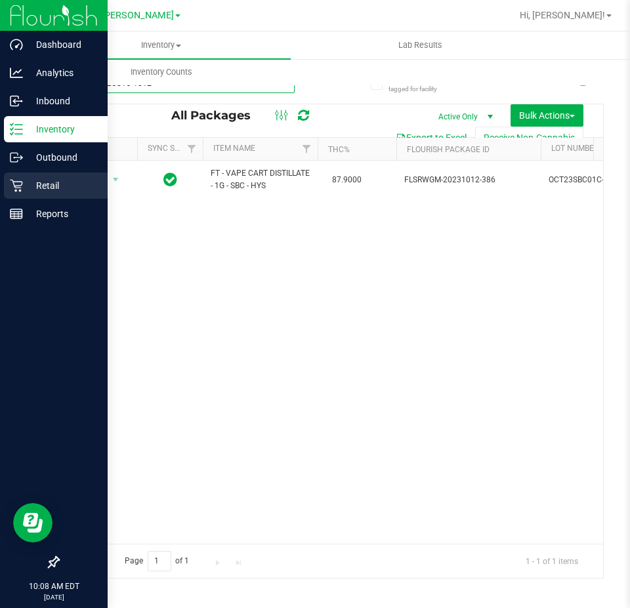
type input "OCT23SBC01C-1012"
click at [40, 181] on p "Retail" at bounding box center [62, 186] width 79 height 16
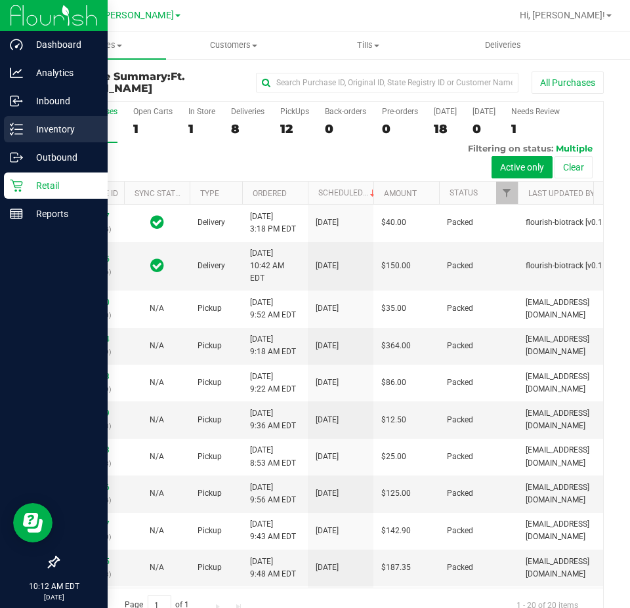
click at [23, 128] on p "Inventory" at bounding box center [62, 129] width 79 height 16
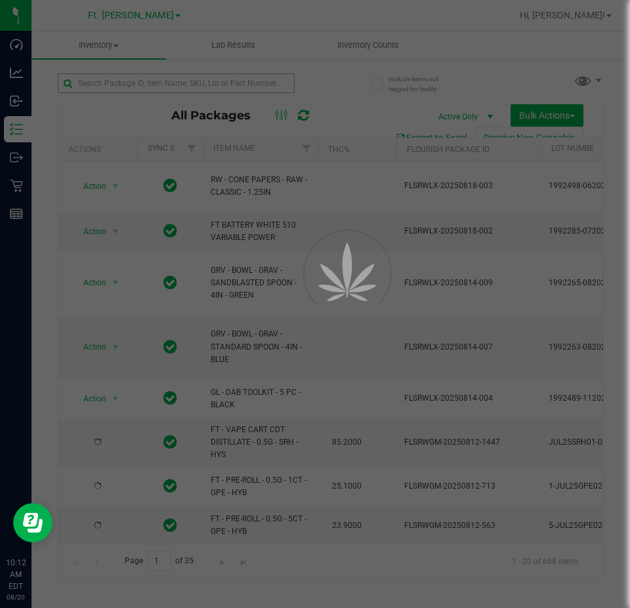
click at [188, 80] on div at bounding box center [315, 304] width 630 height 608
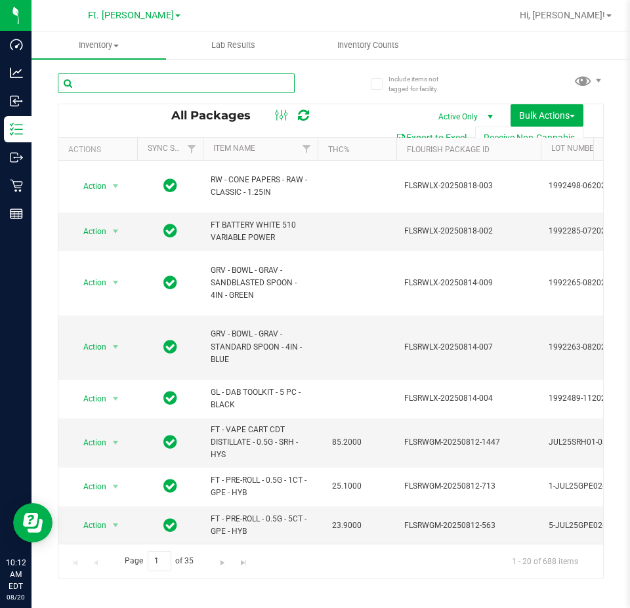
click at [184, 79] on input "text" at bounding box center [176, 83] width 237 height 20
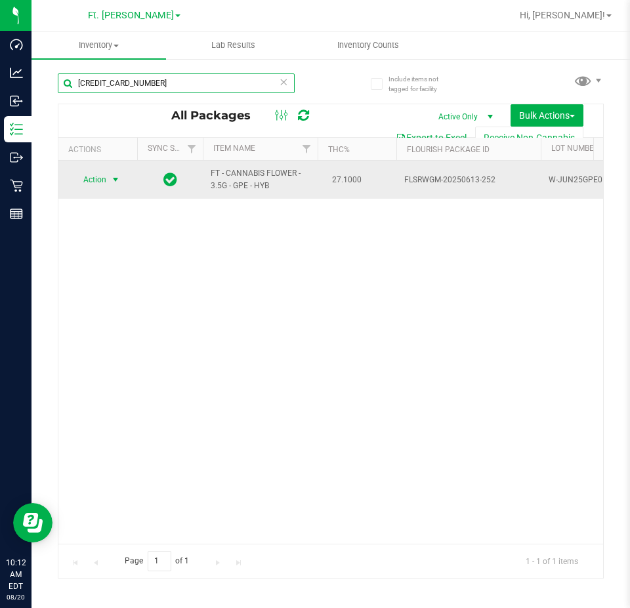
type input "4960565631367226"
click at [113, 174] on span "select" at bounding box center [115, 179] width 10 height 10
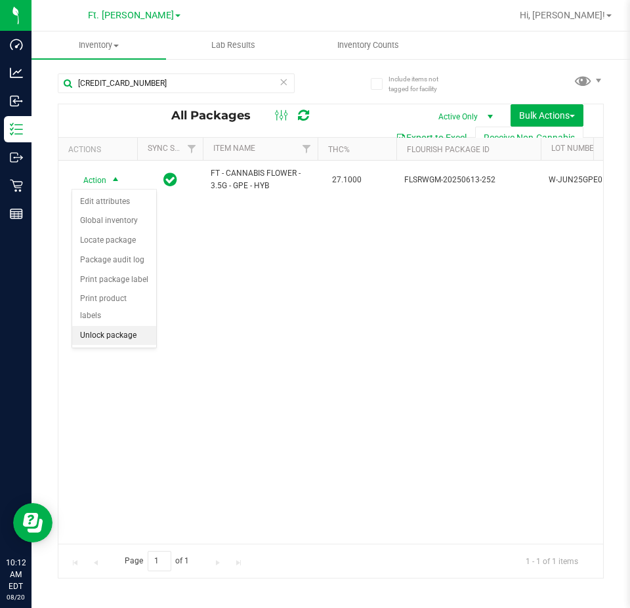
click at [127, 326] on li "Unlock package" at bounding box center [114, 336] width 84 height 20
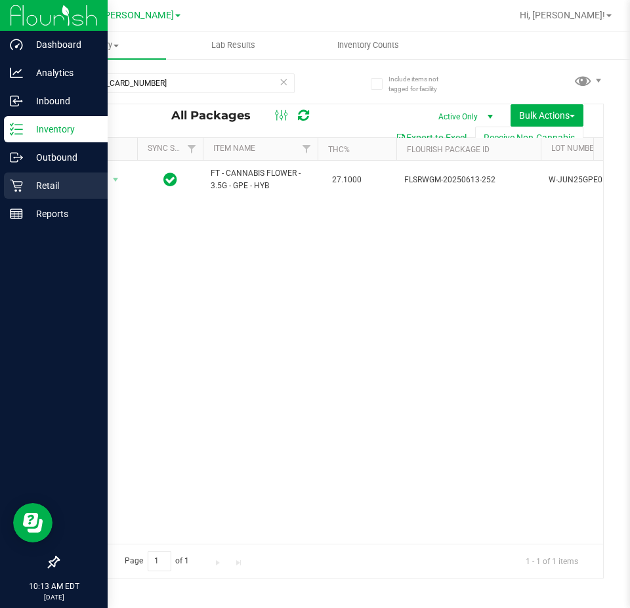
click at [24, 191] on p "Retail" at bounding box center [62, 186] width 79 height 16
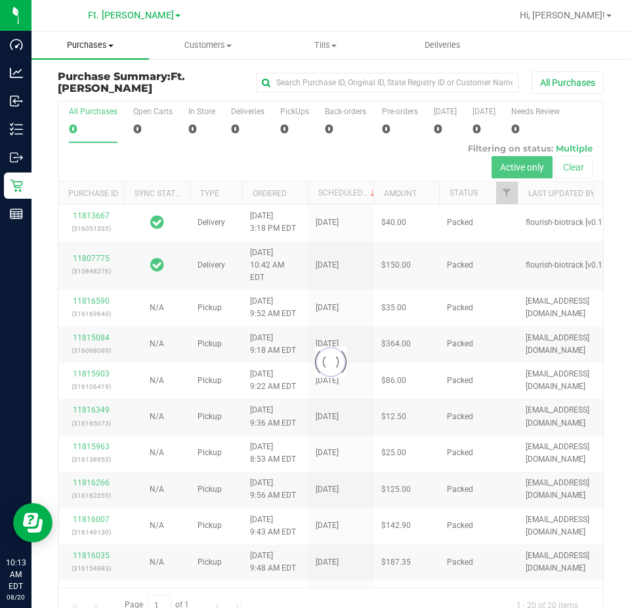
click at [84, 39] on uib-tab-heading "Purchases Summary of purchases Fulfillment All purchases" at bounding box center [89, 45] width 117 height 28
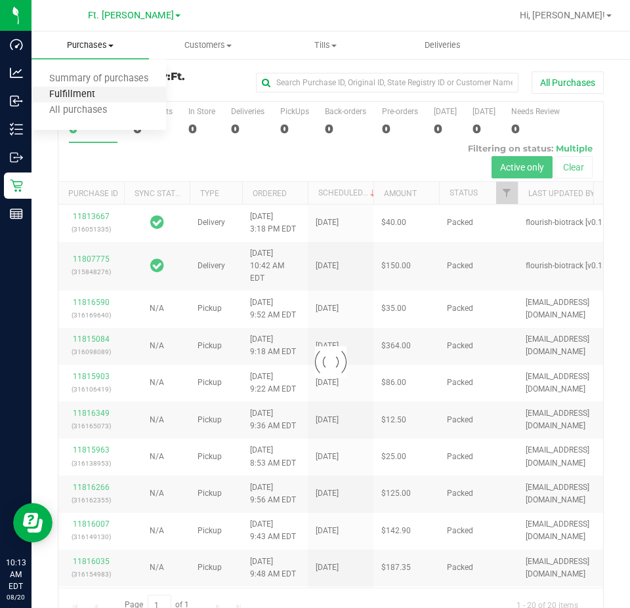
click at [95, 89] on span "Fulfillment" at bounding box center [71, 94] width 81 height 11
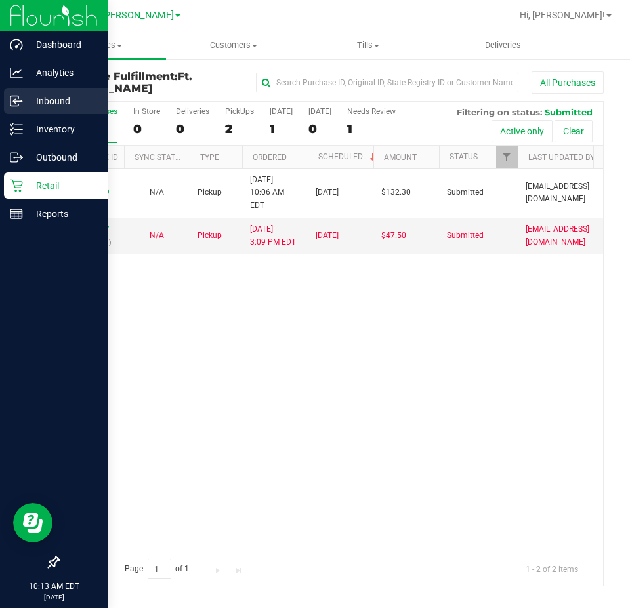
click at [38, 96] on p "Inbound" at bounding box center [62, 101] width 79 height 16
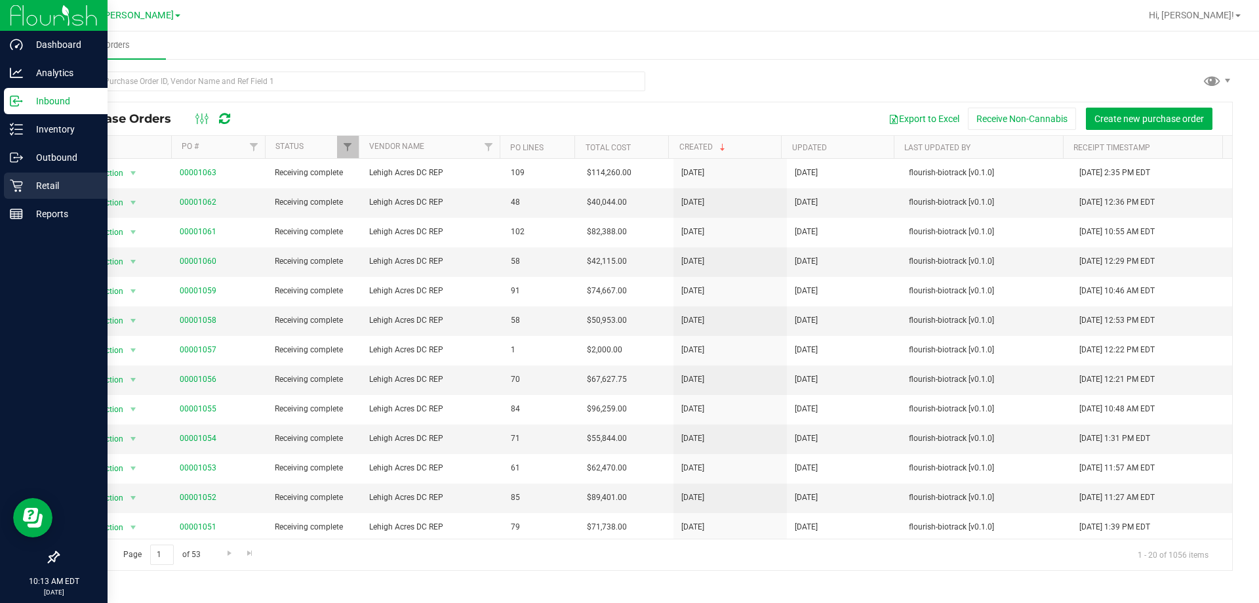
click at [34, 192] on p "Retail" at bounding box center [62, 186] width 79 height 16
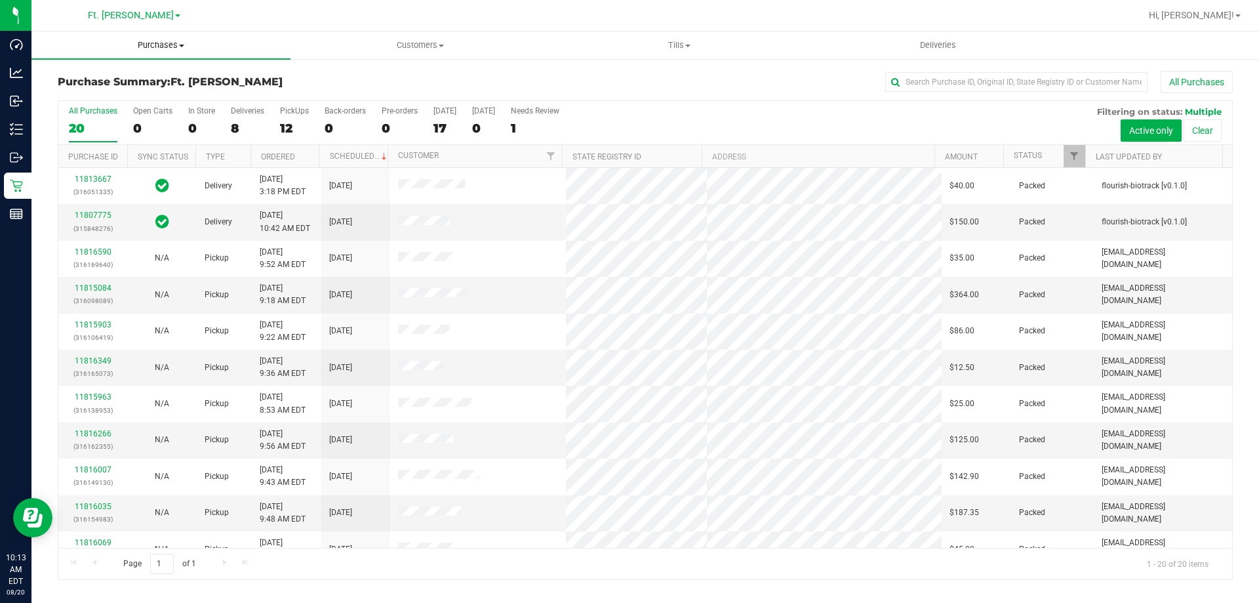
click at [195, 47] on span "Purchases" at bounding box center [160, 45] width 259 height 12
click at [129, 98] on li "Fulfillment" at bounding box center [160, 95] width 259 height 16
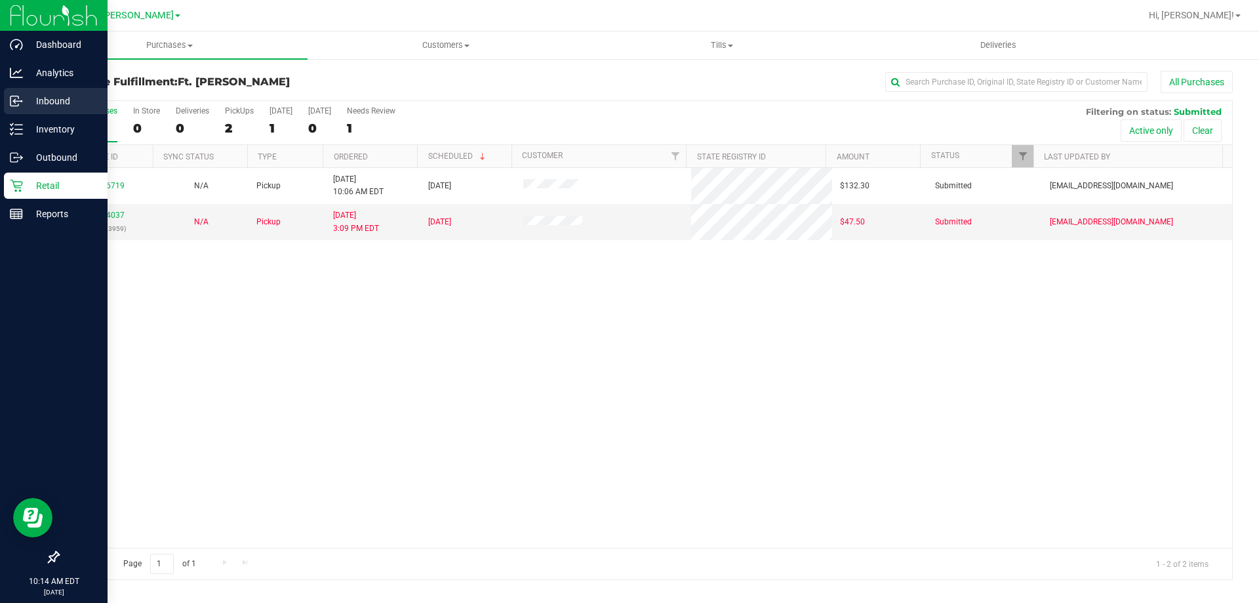
click at [30, 110] on div "Inbound" at bounding box center [56, 101] width 104 height 26
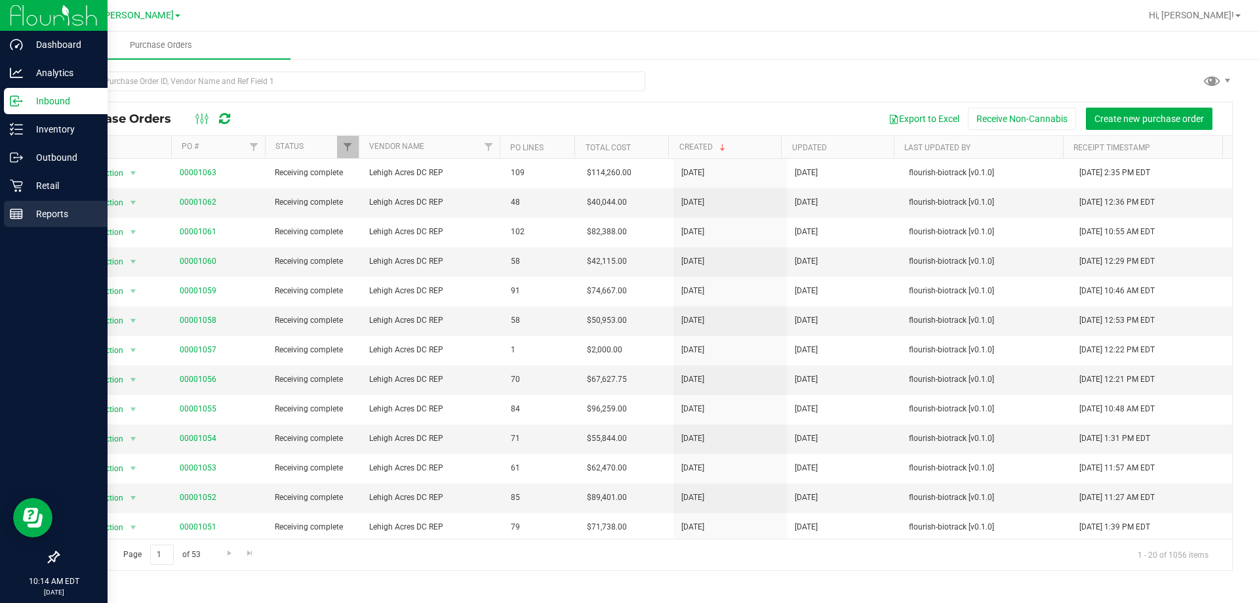
click at [66, 222] on div "Reports" at bounding box center [56, 214] width 104 height 26
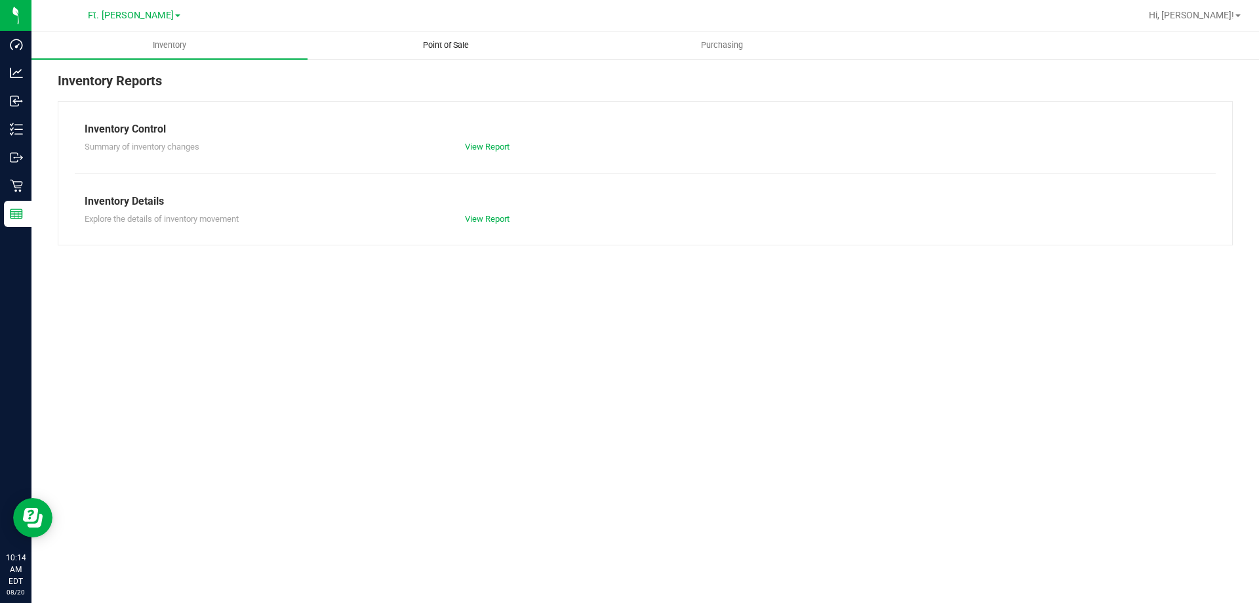
click at [495, 46] on uib-tab-heading "Point of Sale" at bounding box center [445, 45] width 275 height 26
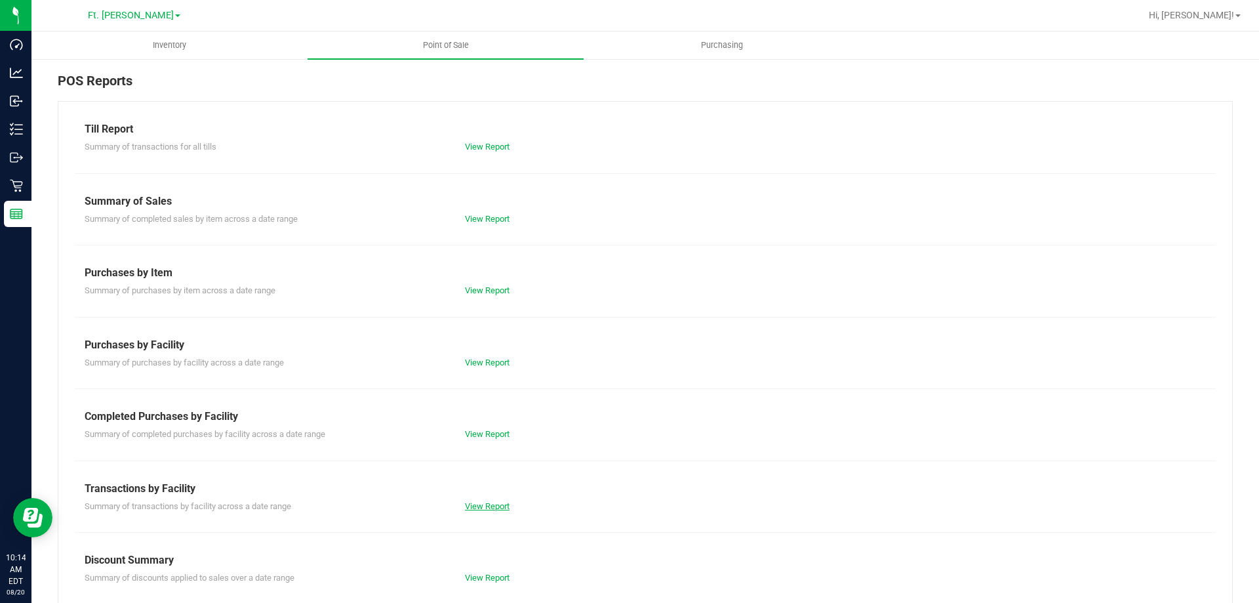
click at [491, 510] on link "View Report" at bounding box center [487, 506] width 45 height 10
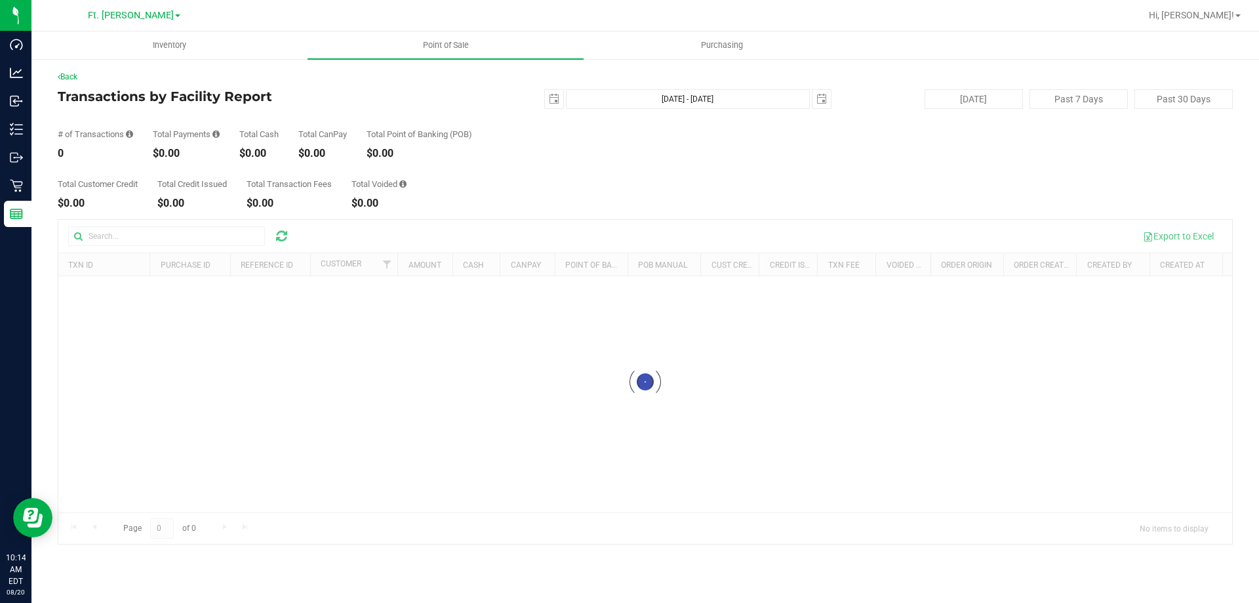
click at [559, 198] on div "Total Customer Credit $0.00 Total Credit Issued $0.00 Total Transaction Fees $0…" at bounding box center [645, 184] width 1175 height 50
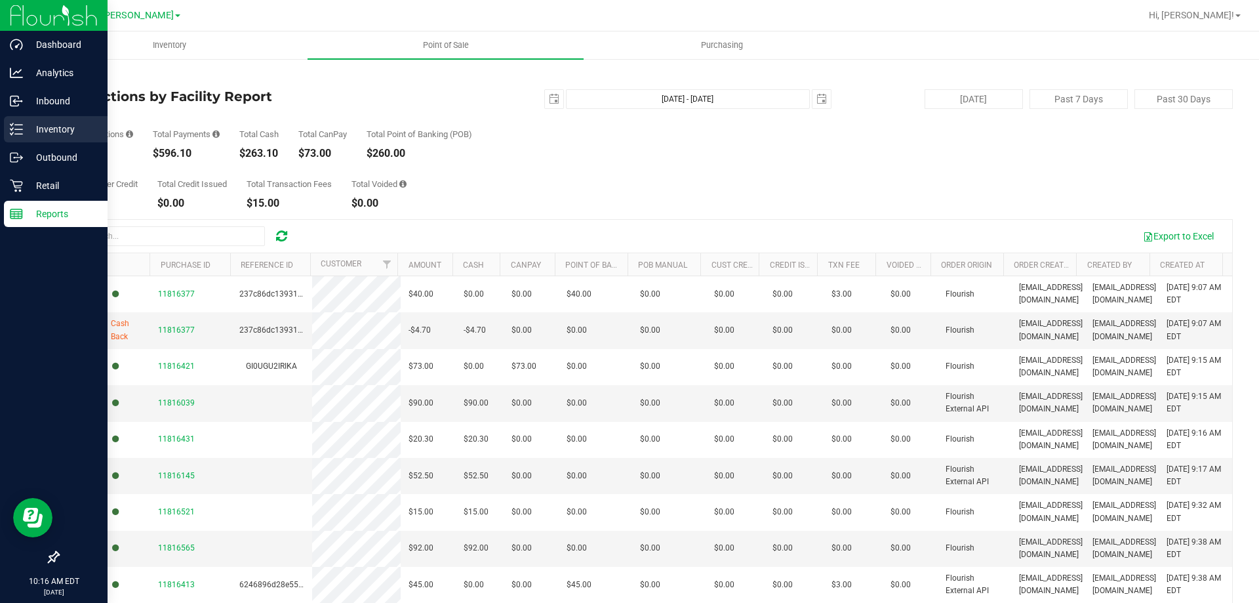
click at [26, 136] on p "Inventory" at bounding box center [62, 129] width 79 height 16
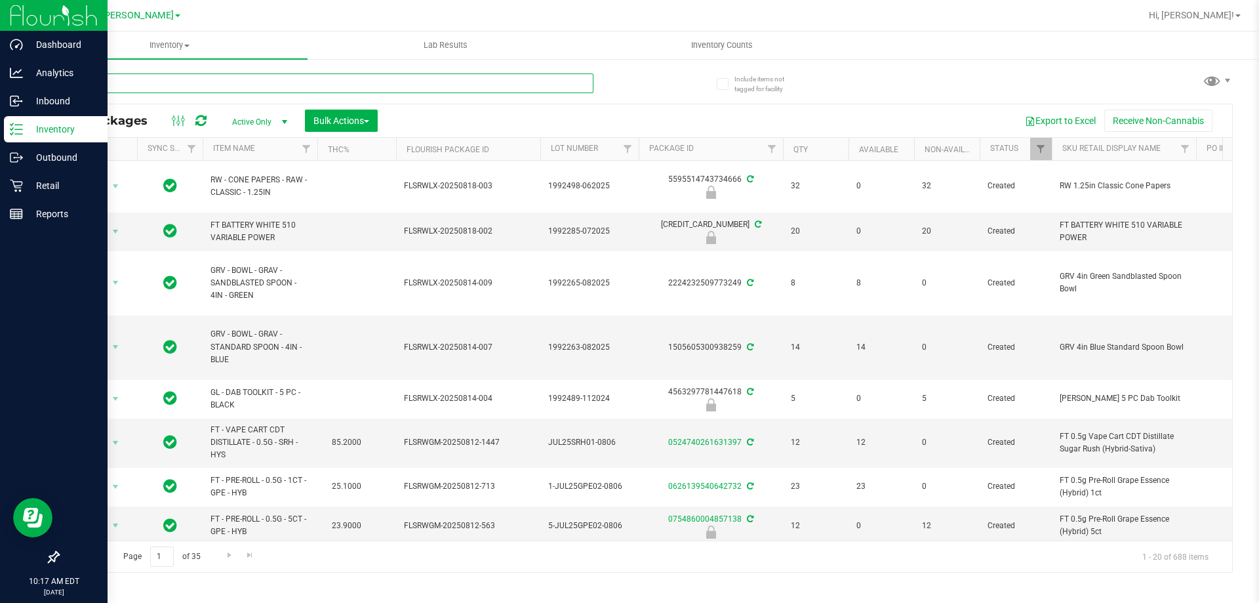
click at [392, 77] on input "text" at bounding box center [326, 83] width 536 height 20
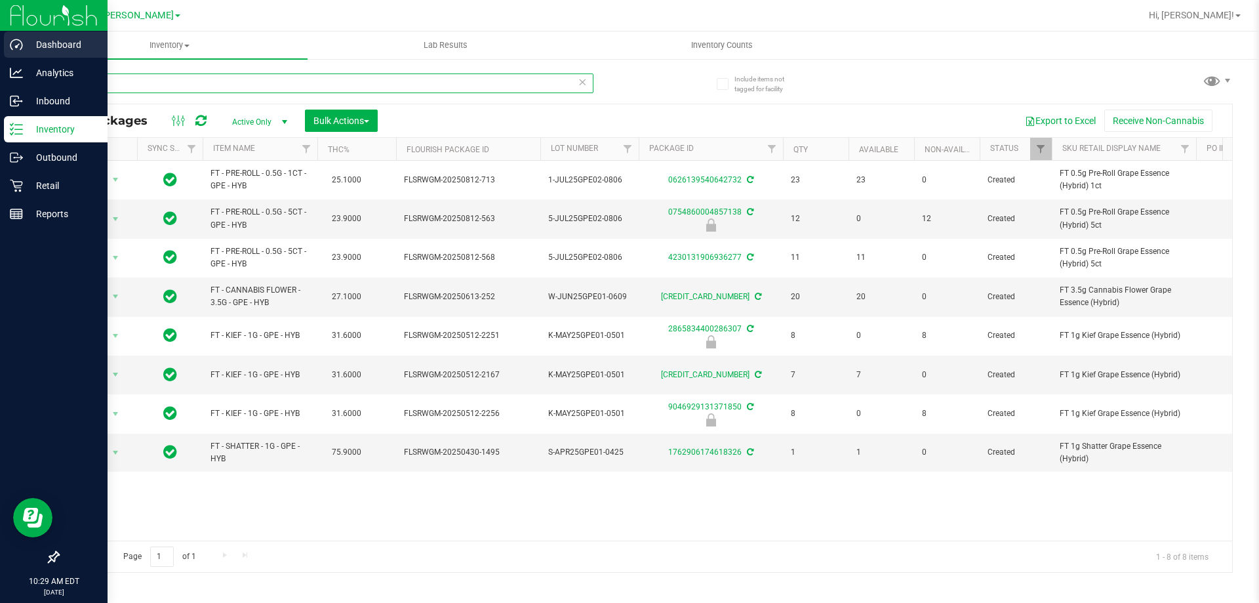
drag, startPoint x: 135, startPoint y: 81, endPoint x: 0, endPoint y: 56, distance: 137.4
click at [0, 56] on div "Dashboard Analytics Inbound Inventory Outbound Retail Reports 10:29 AM EDT 08/2…" at bounding box center [629, 301] width 1259 height 603
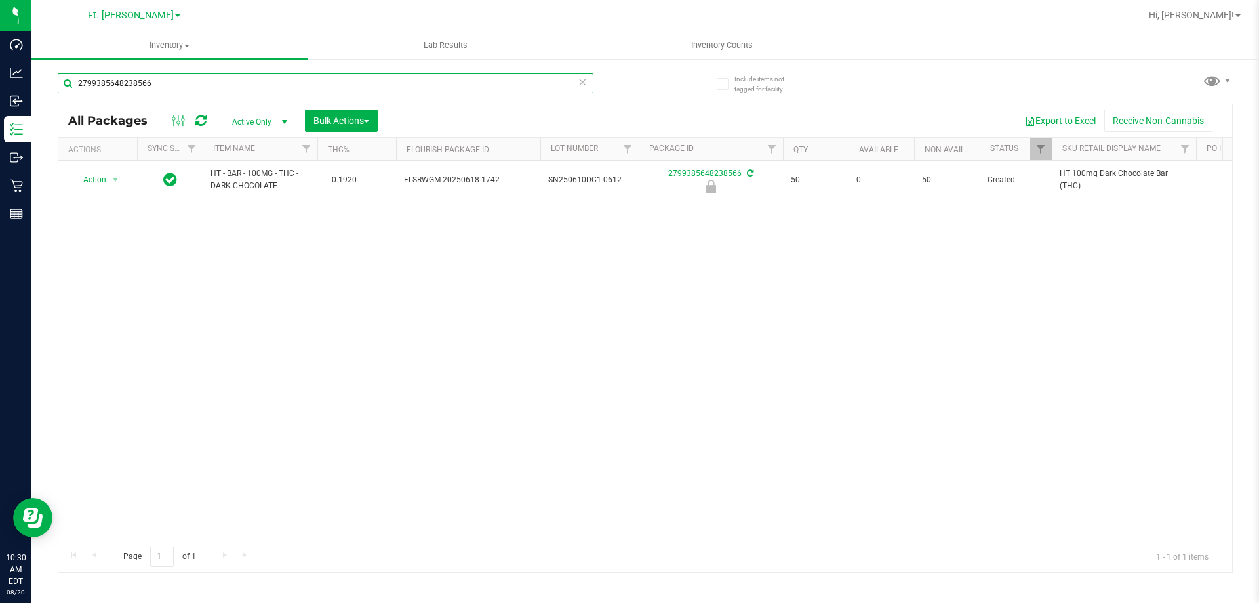
type input "2799385648238566"
click at [155, 223] on div "Action Action Edit attributes Global inventory Locate package Package audit log…" at bounding box center [645, 351] width 1174 height 380
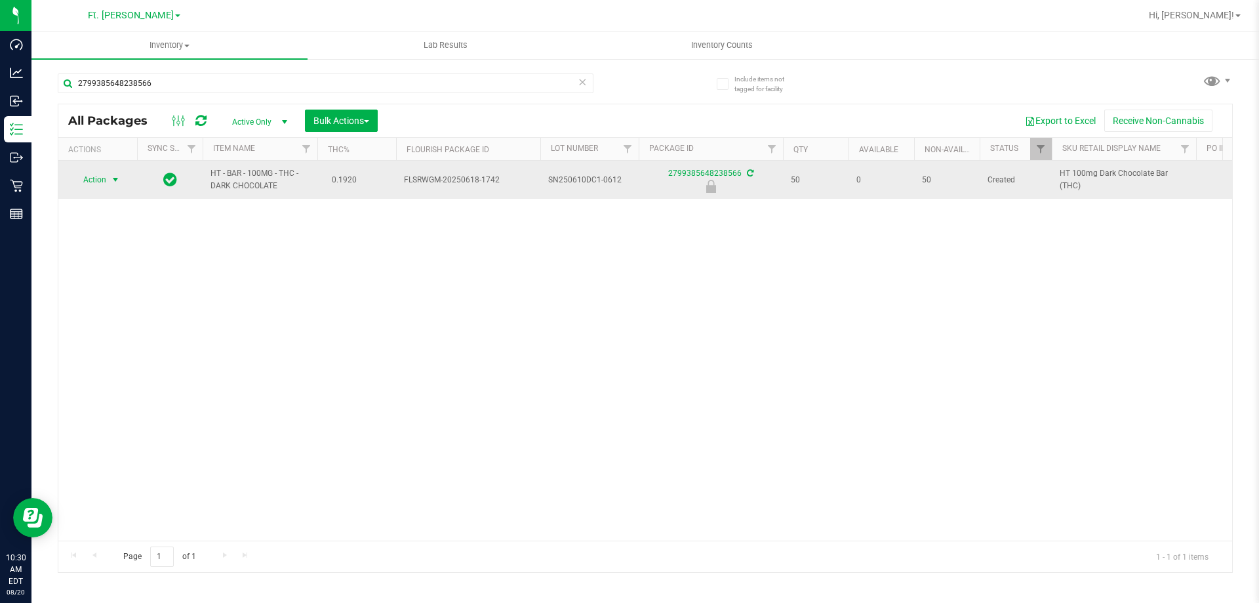
click at [115, 182] on span "select" at bounding box center [115, 179] width 10 height 10
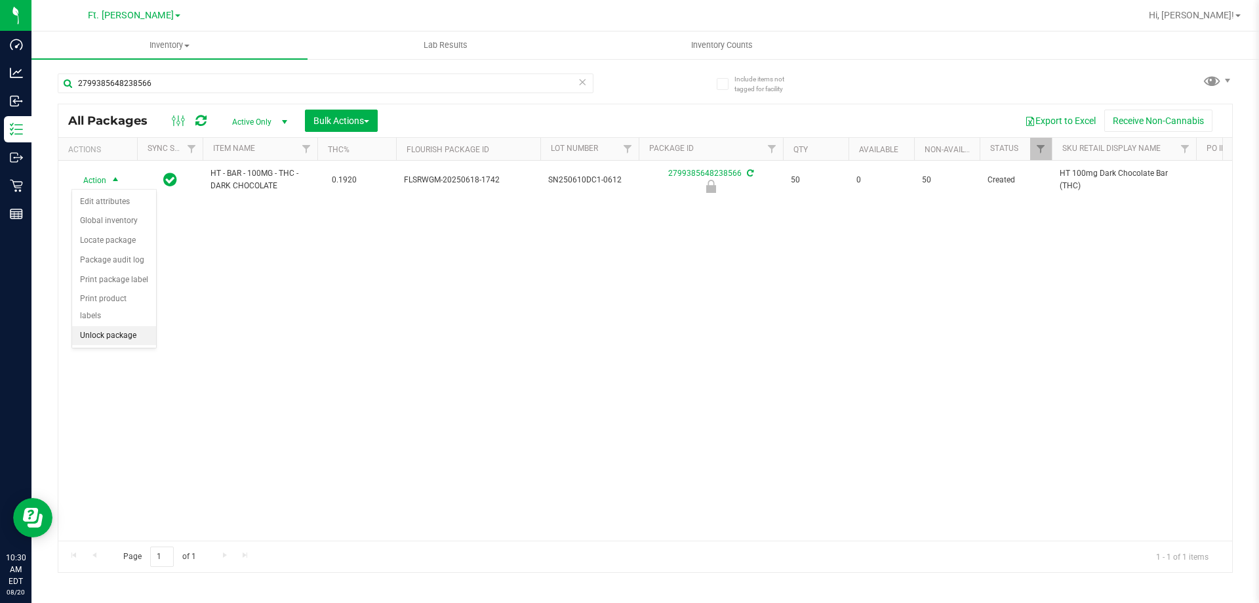
click at [132, 326] on li "Unlock package" at bounding box center [114, 336] width 84 height 20
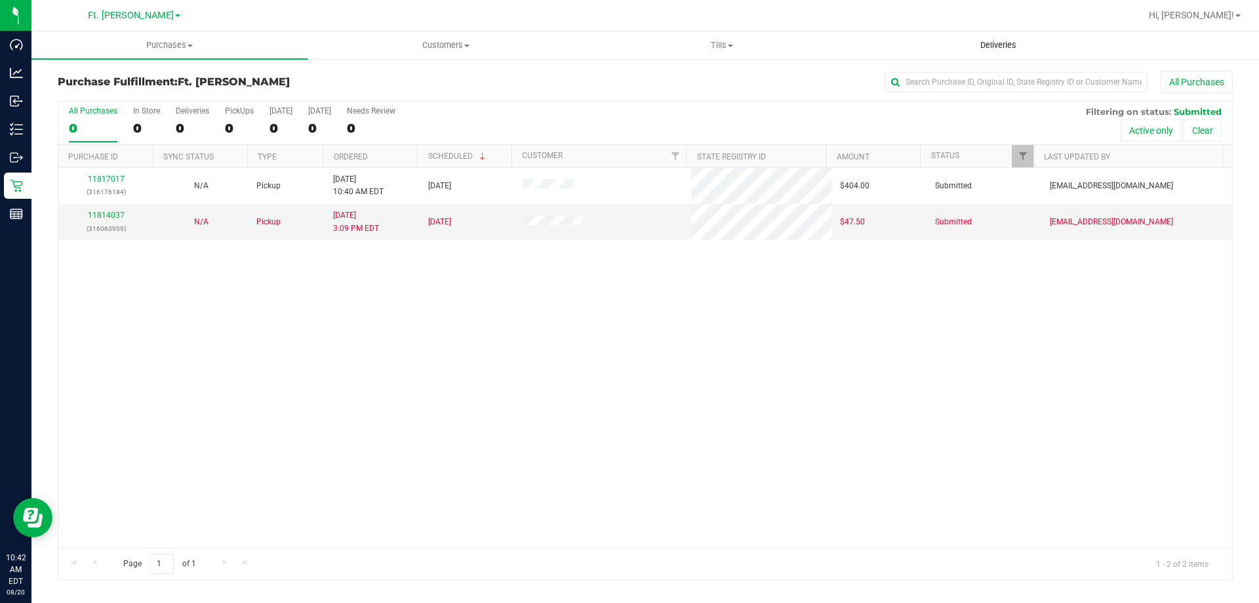
click at [998, 35] on uib-tab-heading "Deliveries" at bounding box center [998, 45] width 275 height 26
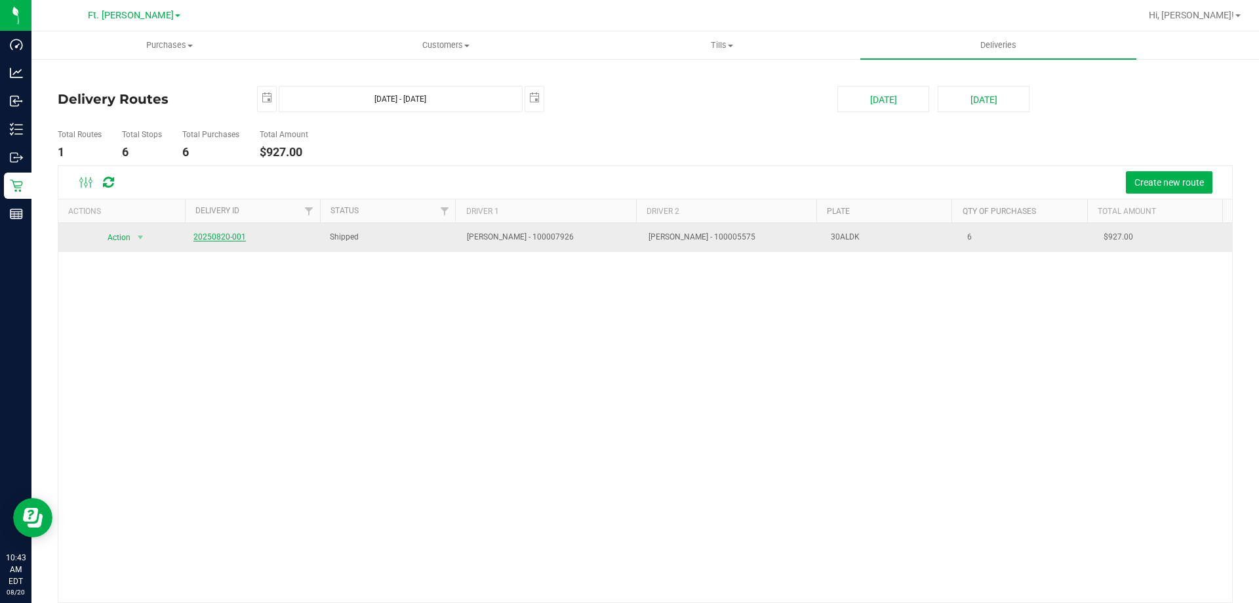
click at [213, 235] on link "20250820-001" at bounding box center [219, 236] width 52 height 9
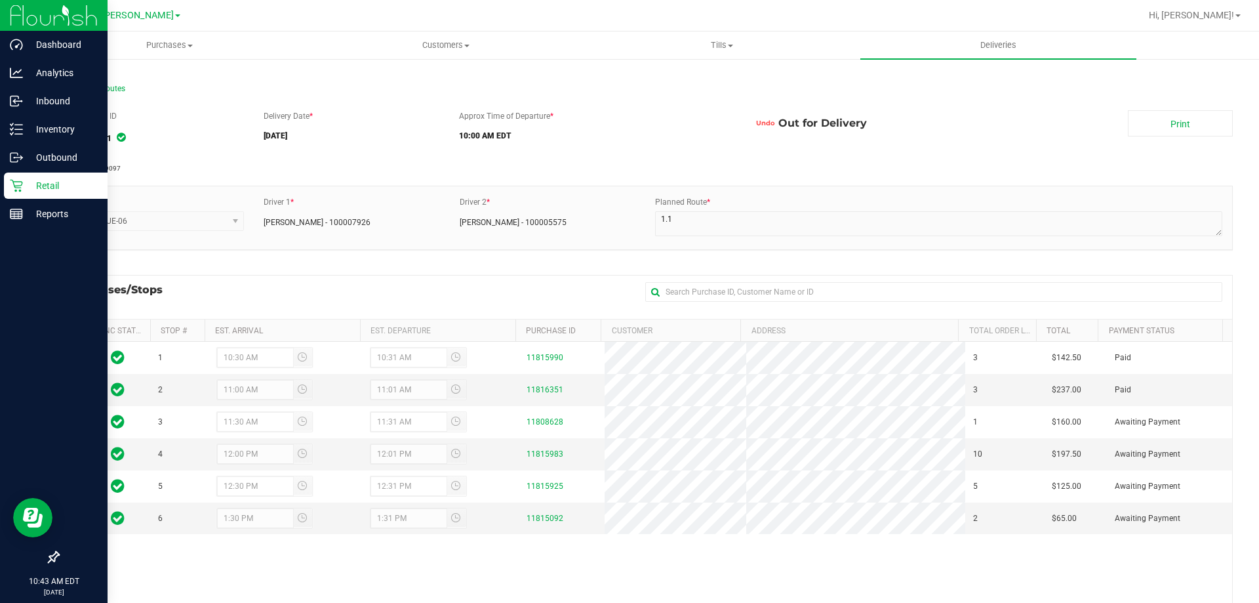
click at [24, 196] on div "Retail" at bounding box center [56, 186] width 104 height 26
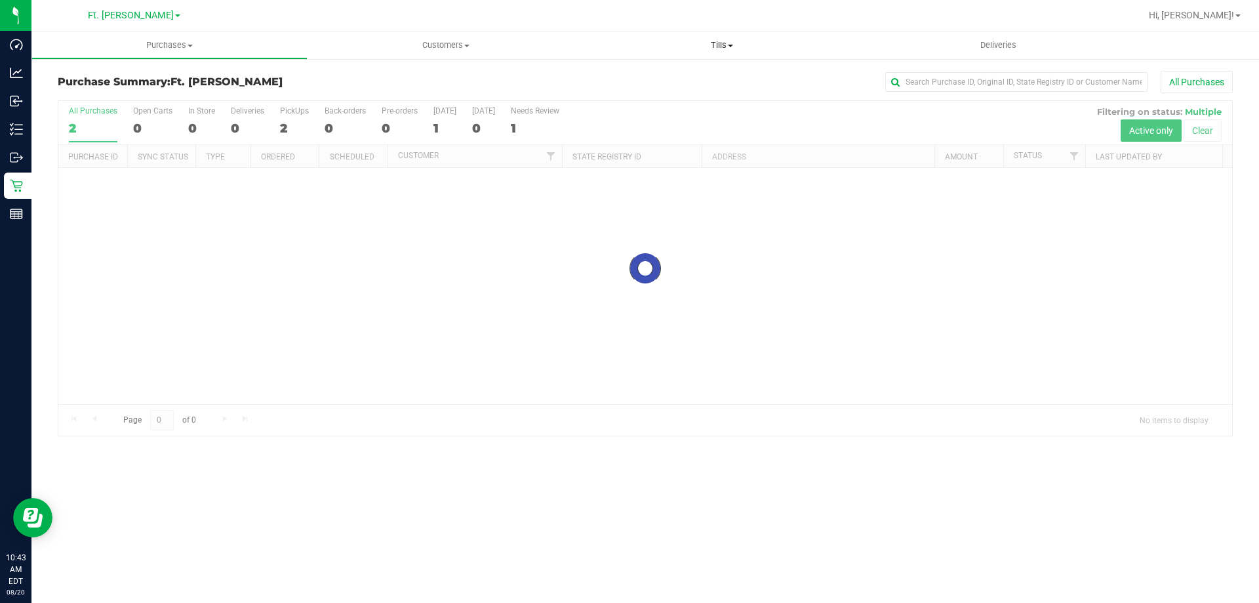
click at [712, 37] on uib-tab-heading "Tills Manage tills Reconcile e-payments" at bounding box center [721, 45] width 275 height 26
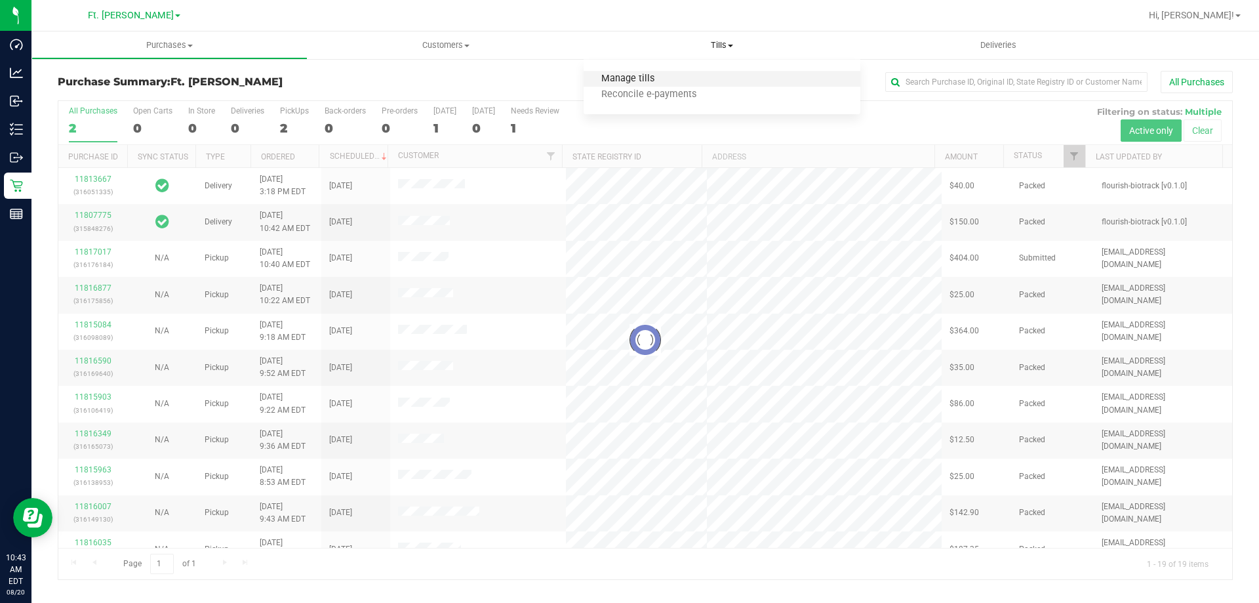
click at [653, 75] on span "Manage tills" at bounding box center [628, 78] width 89 height 11
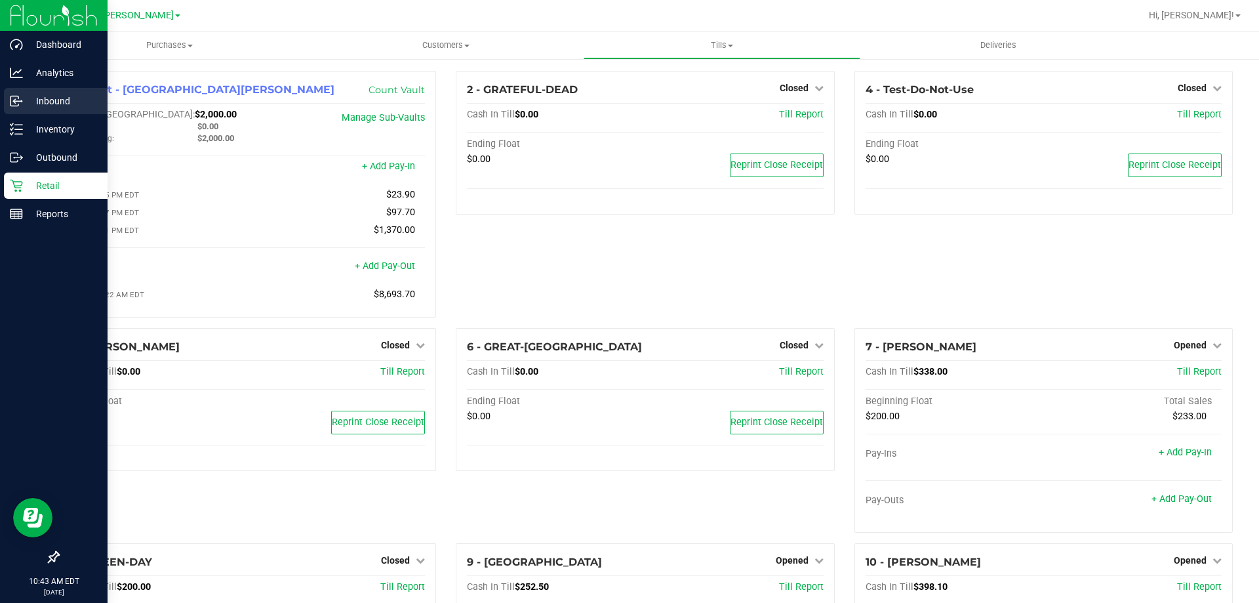
click at [14, 100] on icon at bounding box center [14, 100] width 2 height 2
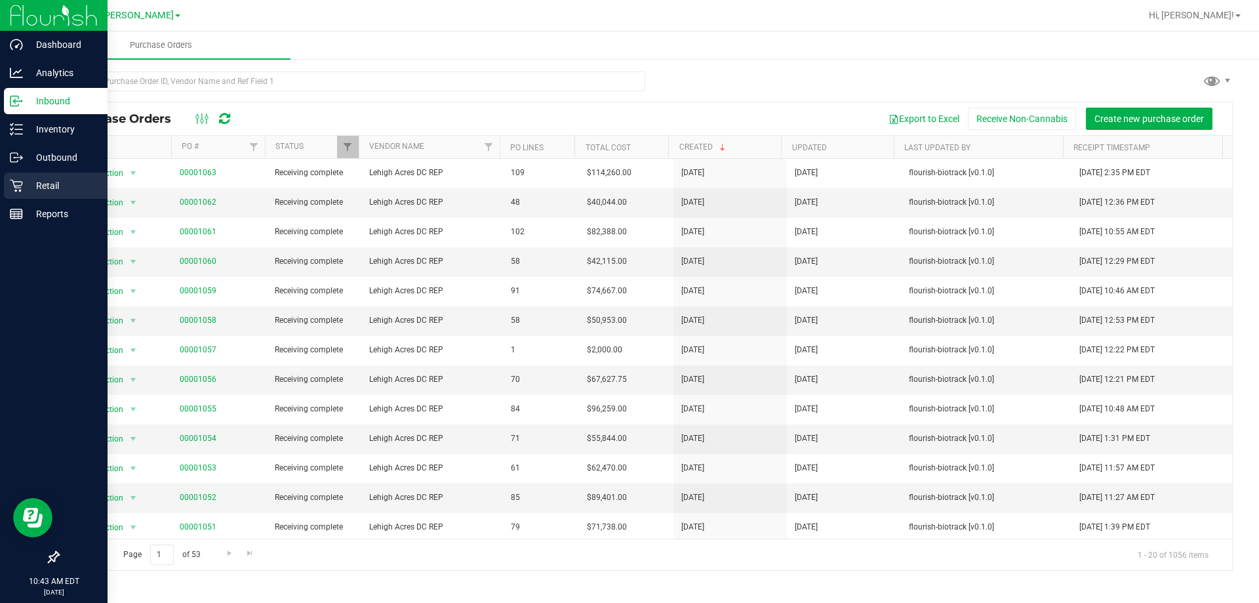
click at [45, 188] on p "Retail" at bounding box center [62, 186] width 79 height 16
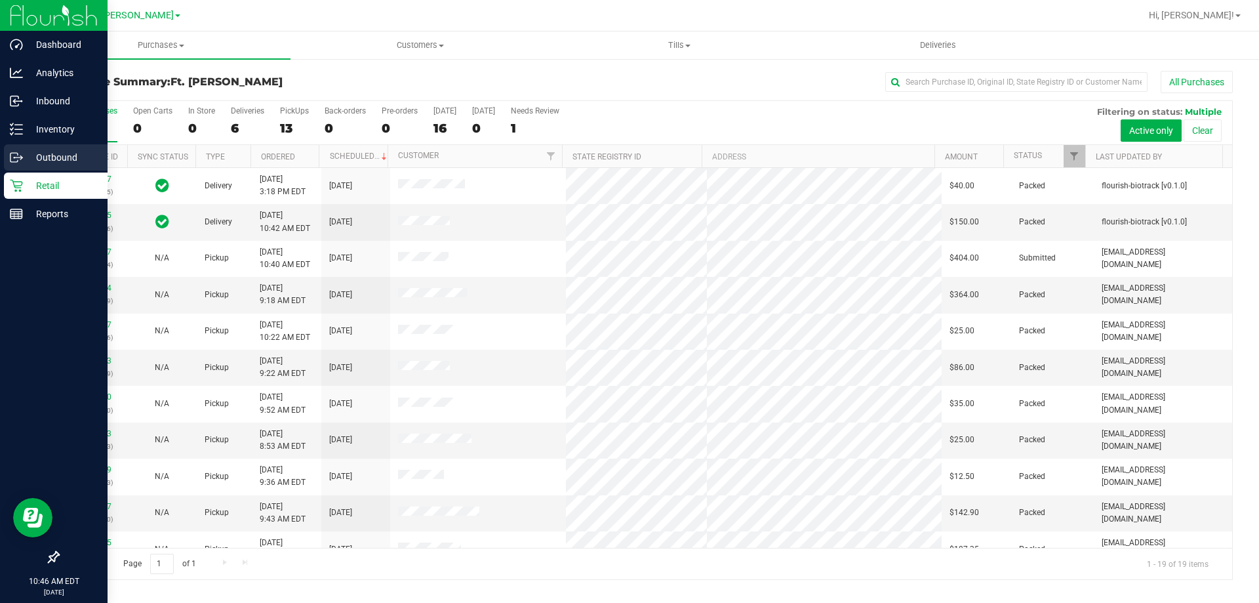
click at [85, 148] on div "Outbound" at bounding box center [56, 157] width 104 height 26
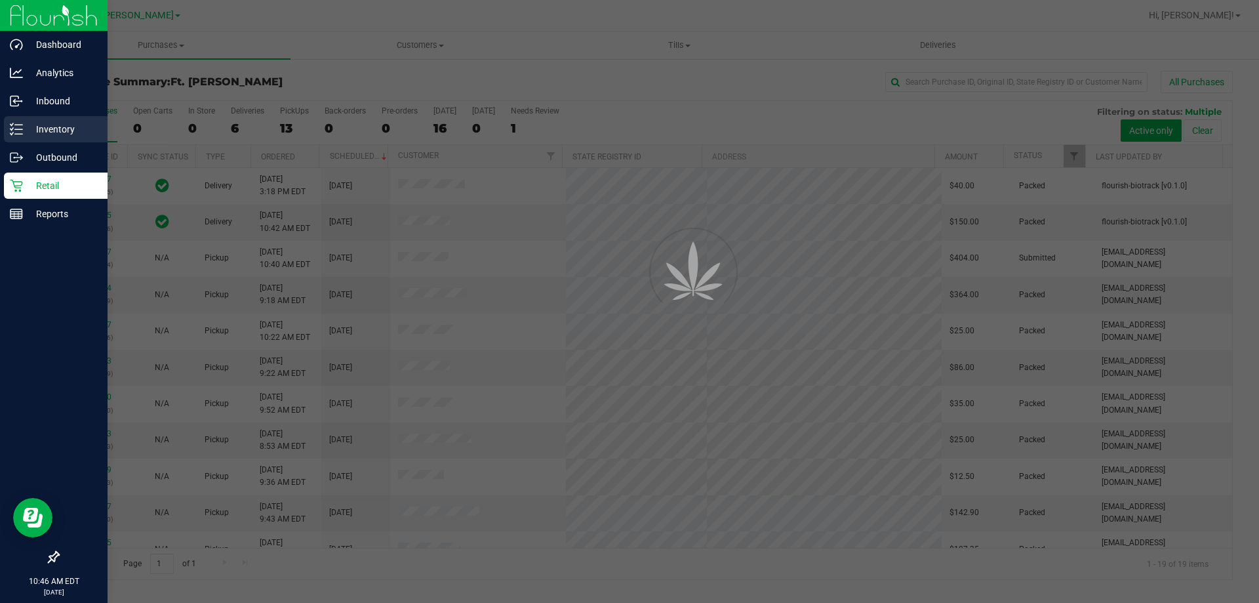
click at [79, 132] on p "Inventory" at bounding box center [62, 129] width 79 height 16
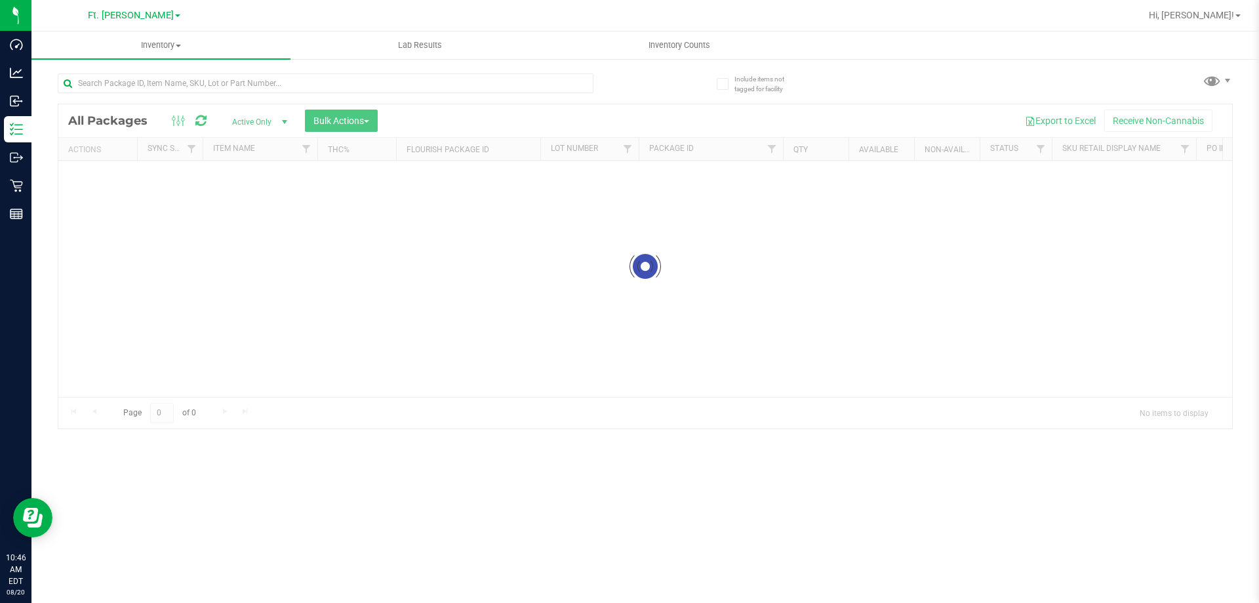
click at [165, 69] on div at bounding box center [352, 83] width 588 height 42
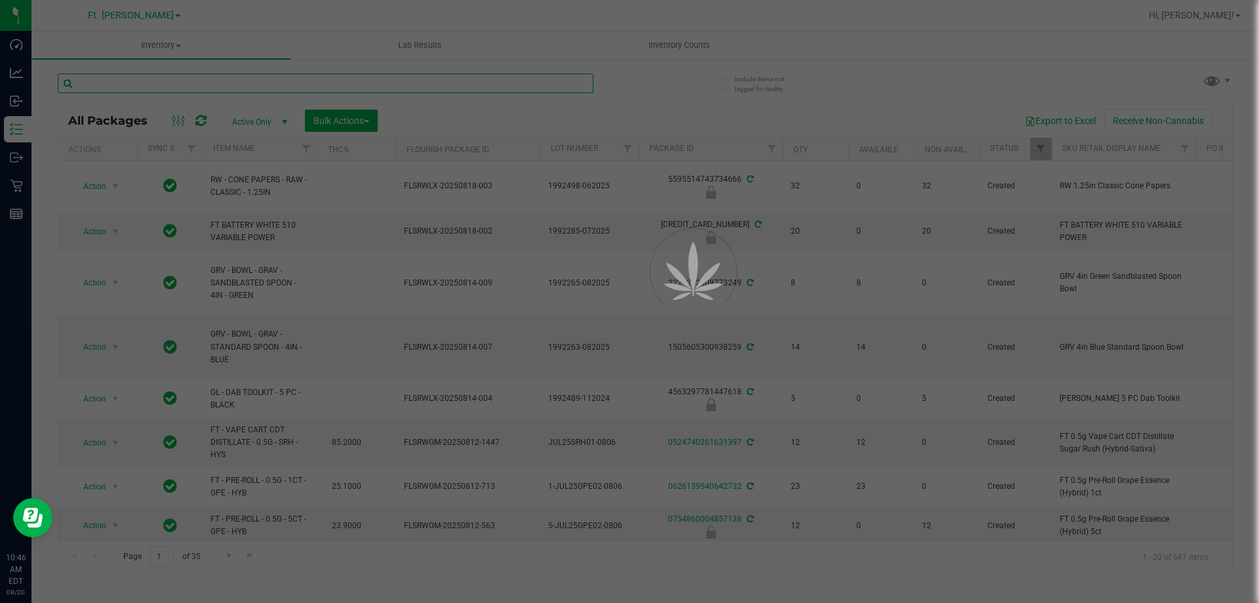
click at [158, 88] on input "text" at bounding box center [326, 83] width 536 height 20
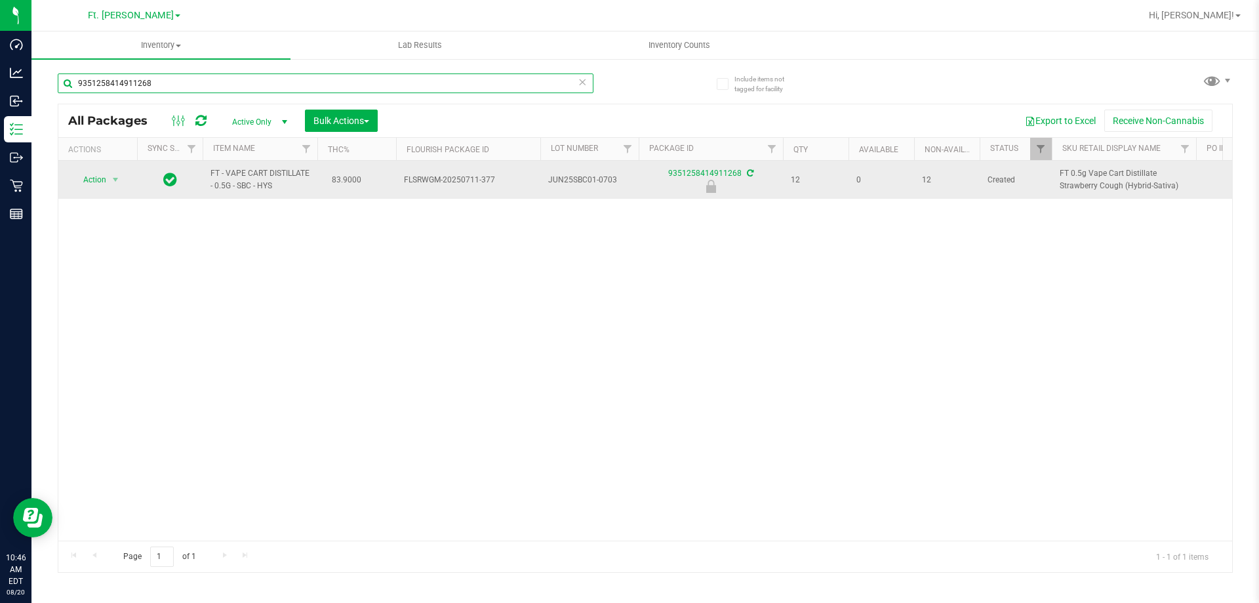
type input "9351258414911268"
click at [92, 171] on span "Action" at bounding box center [88, 180] width 35 height 18
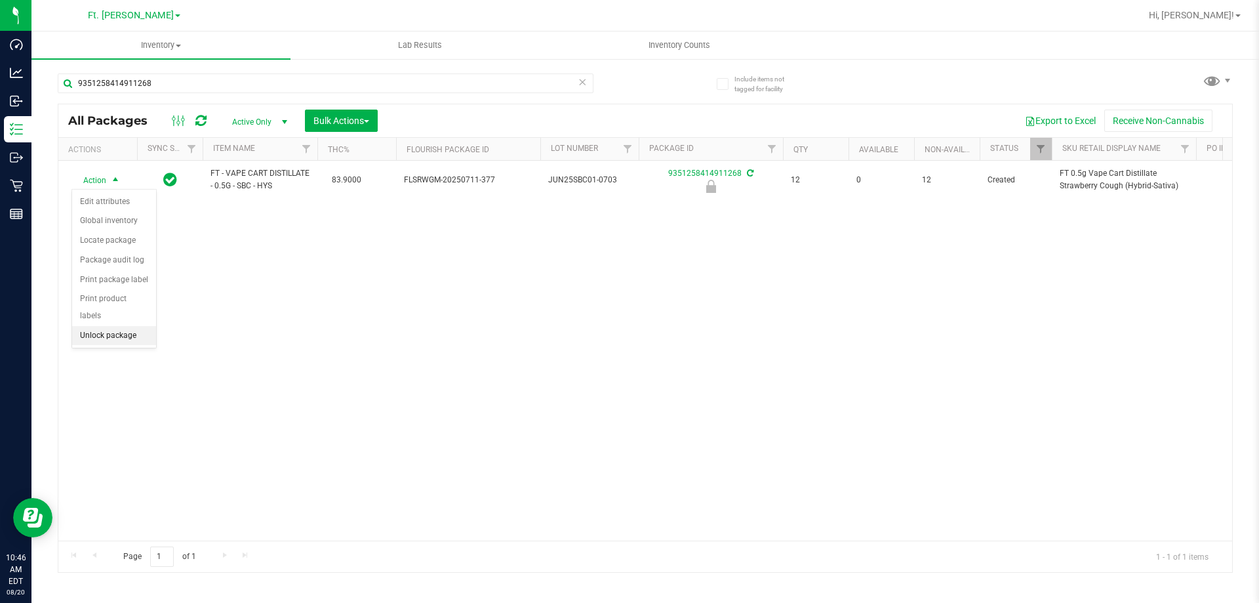
click at [99, 326] on li "Unlock package" at bounding box center [114, 336] width 84 height 20
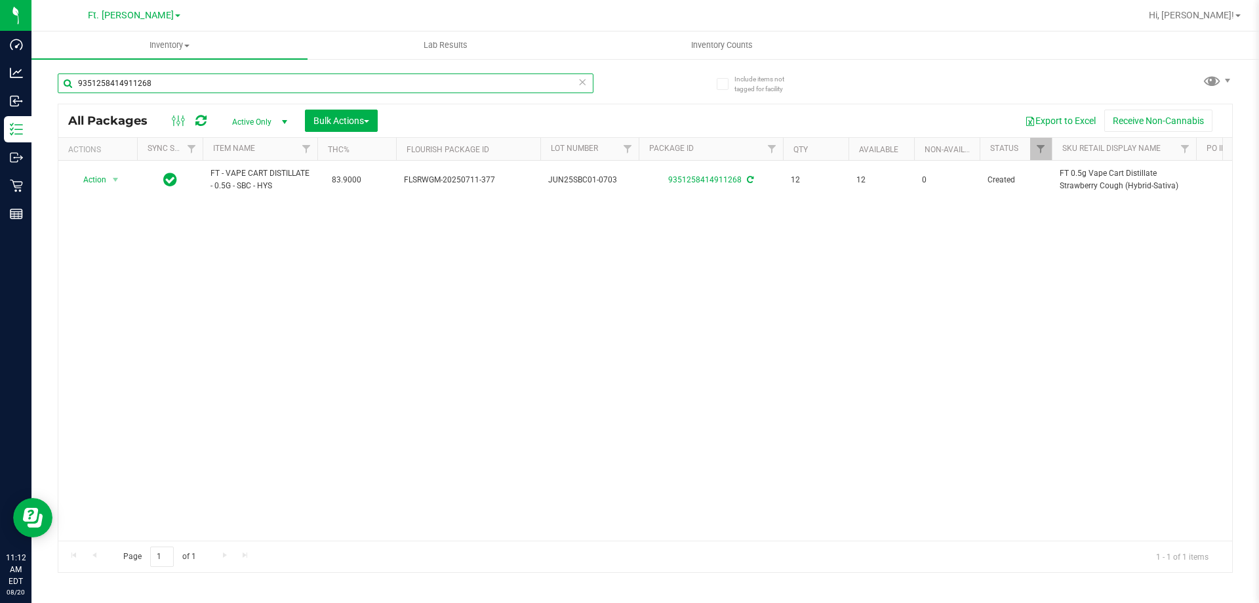
click at [251, 77] on input "9351258414911268" at bounding box center [326, 83] width 536 height 20
type input "9"
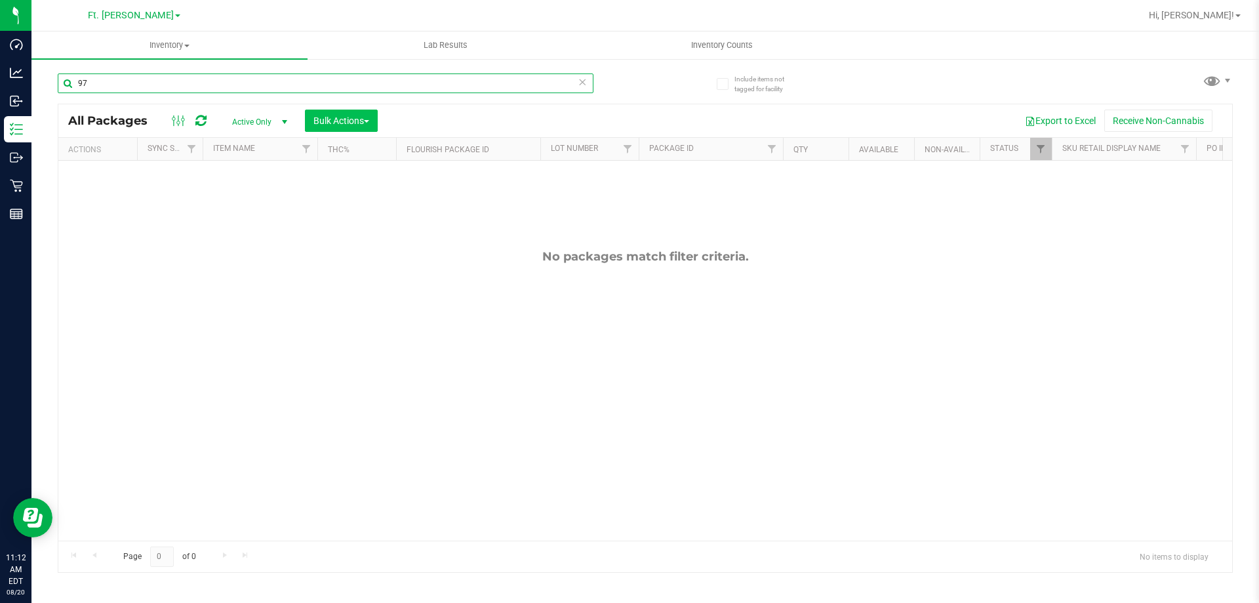
type input "9"
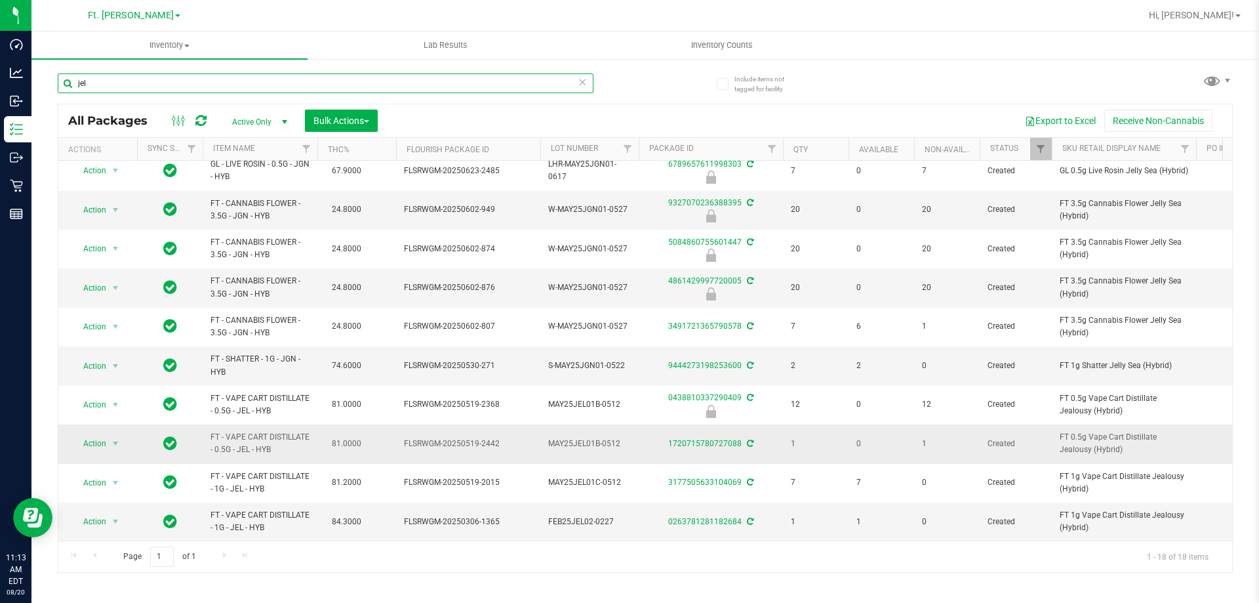
scroll to position [341, 0]
drag, startPoint x: 299, startPoint y: 437, endPoint x: 186, endPoint y: 426, distance: 114.1
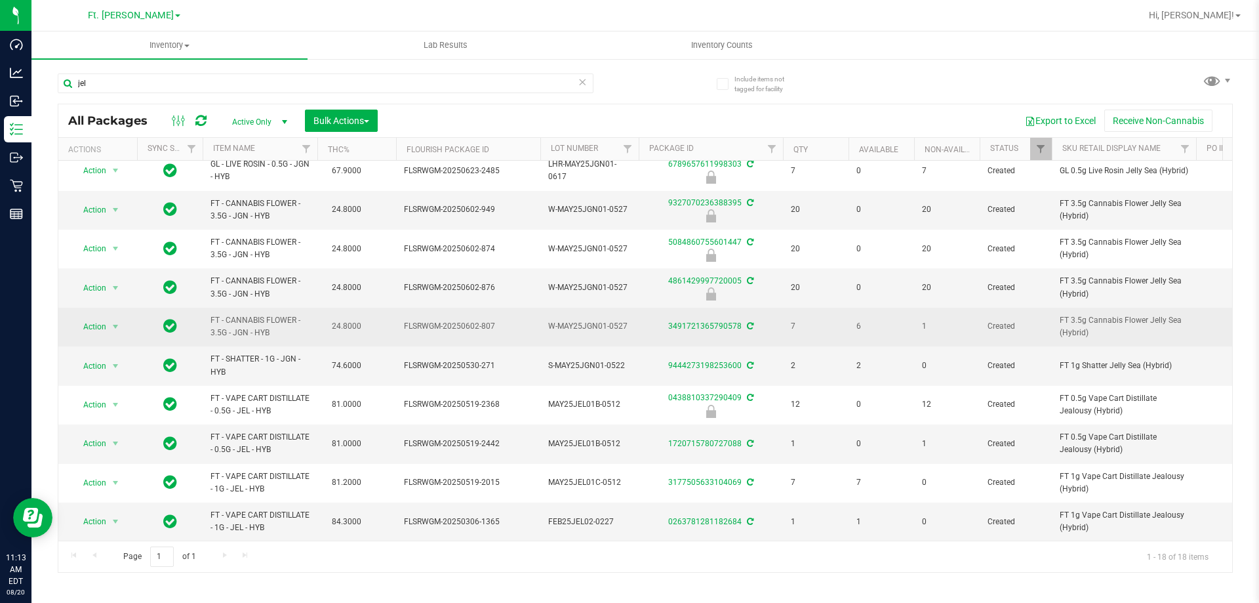
copy tr "FT - VAPE CART DISTILLATE - 0.5G - JEL - HYB"
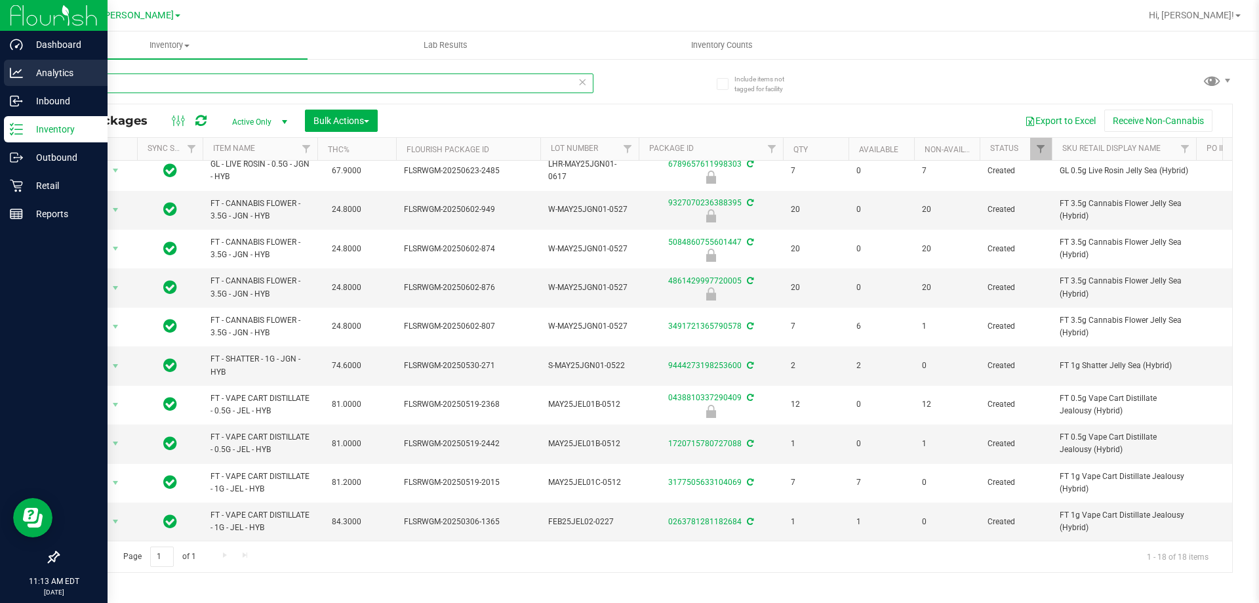
drag, startPoint x: 134, startPoint y: 92, endPoint x: 0, endPoint y: 73, distance: 135.2
click at [0, 73] on div "Dashboard Analytics Inbound Inventory Outbound Retail Reports 11:13 AM EDT [DAT…" at bounding box center [629, 301] width 1259 height 603
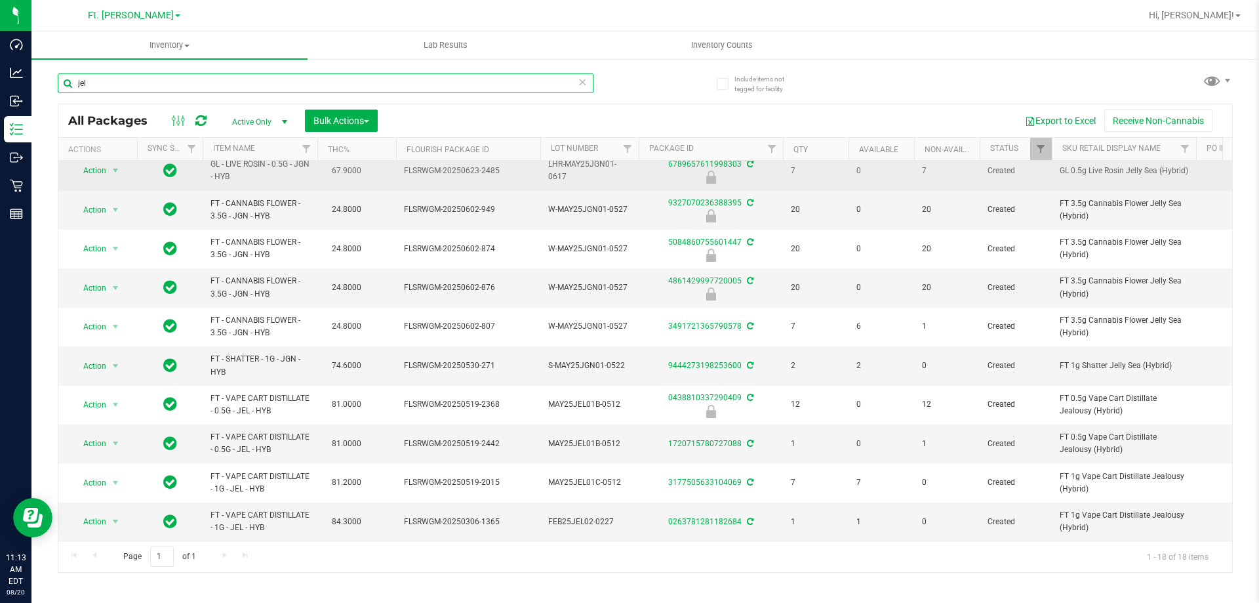
paste input "FT - VAPE CART DISTILLATE - 0.5G - JEL - HYB"
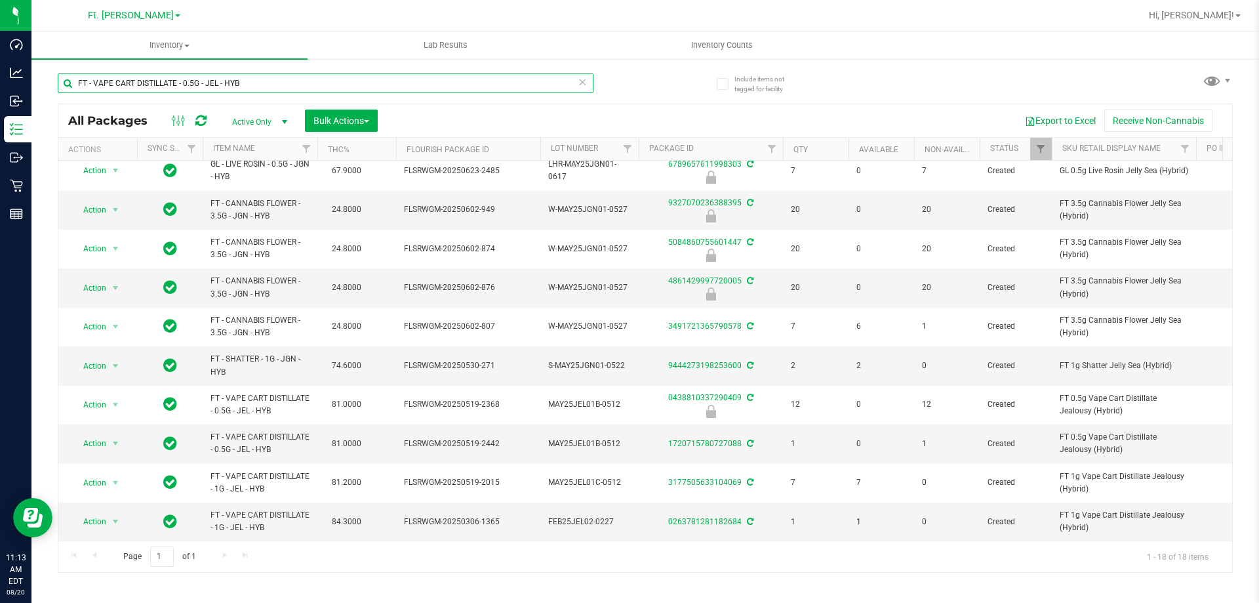
type input "FT - VAPE CART DISTILLATE - 0.5G - JEL - HYB"
click at [663, 99] on div "FT - VAPE CART DISTILLATE - 0.5G - JEL - HYB All Packages Active Only Active On…" at bounding box center [645, 317] width 1175 height 512
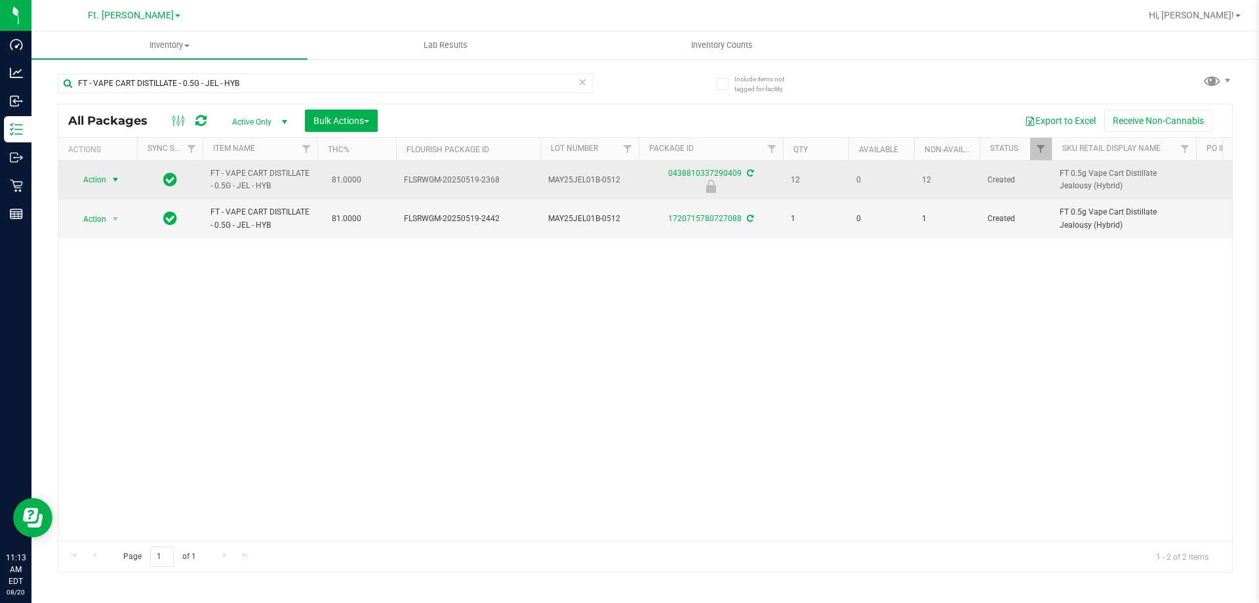
click at [93, 178] on span "Action" at bounding box center [88, 180] width 35 height 18
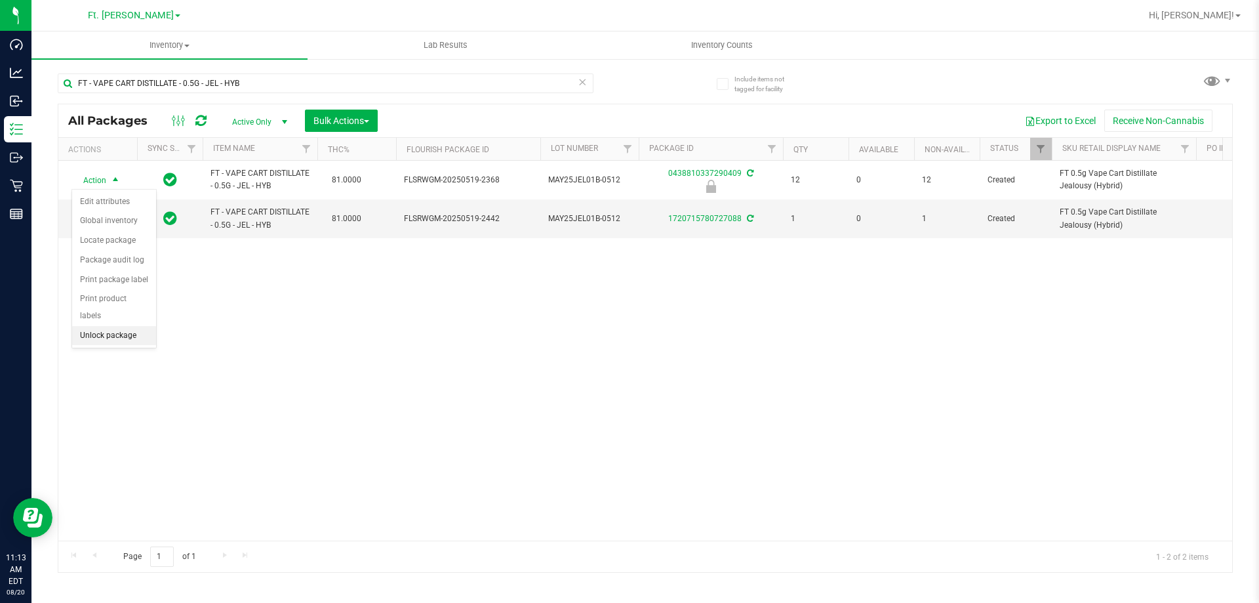
click at [140, 326] on li "Unlock package" at bounding box center [114, 336] width 84 height 20
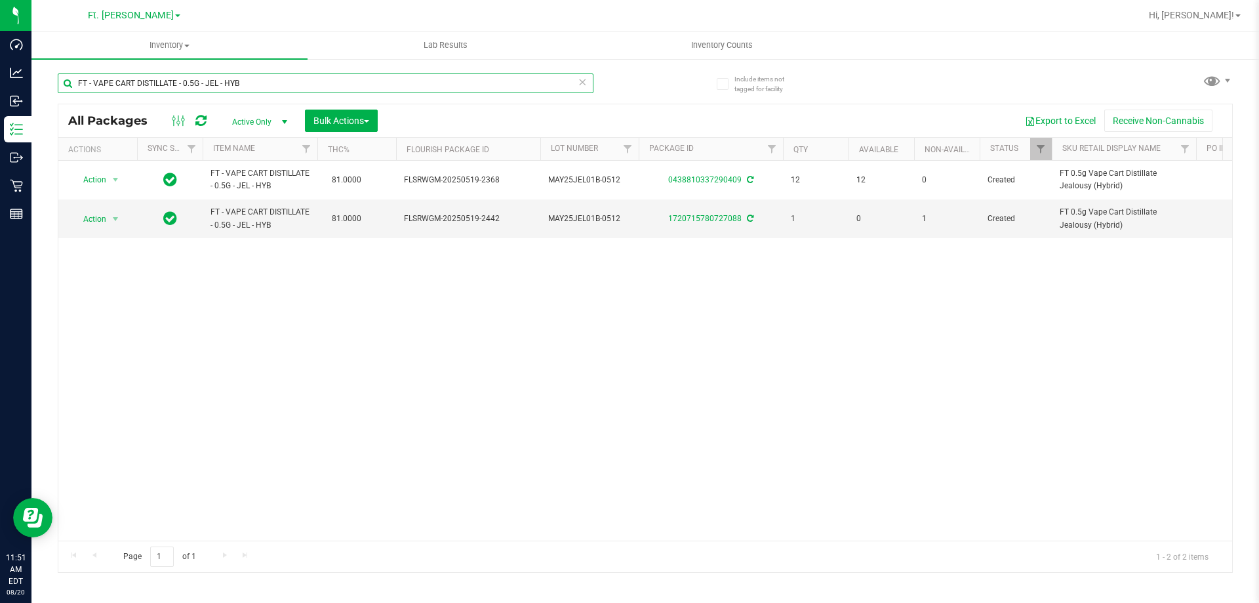
drag, startPoint x: 298, startPoint y: 85, endPoint x: 0, endPoint y: -78, distance: 339.6
click at [0, 0] on html "Dashboard Analytics Inbound Inventory Outbound Retail Reports 11:51 AM EDT [DAT…" at bounding box center [629, 301] width 1259 height 603
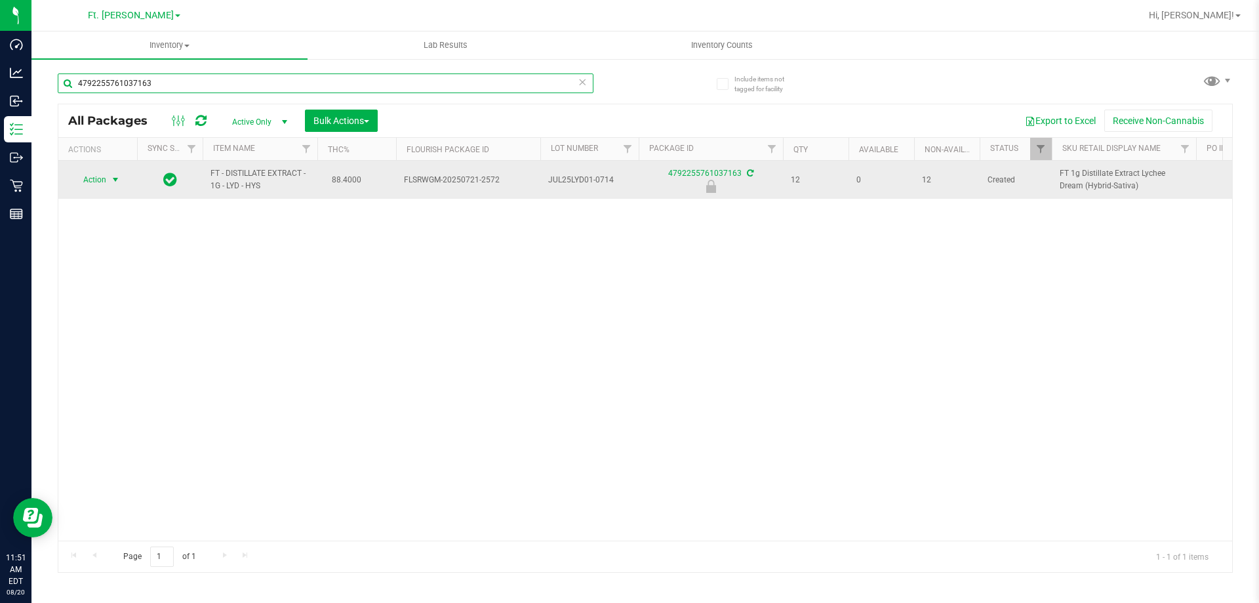
type input "4792255761037163"
click at [113, 181] on span "select" at bounding box center [115, 179] width 10 height 10
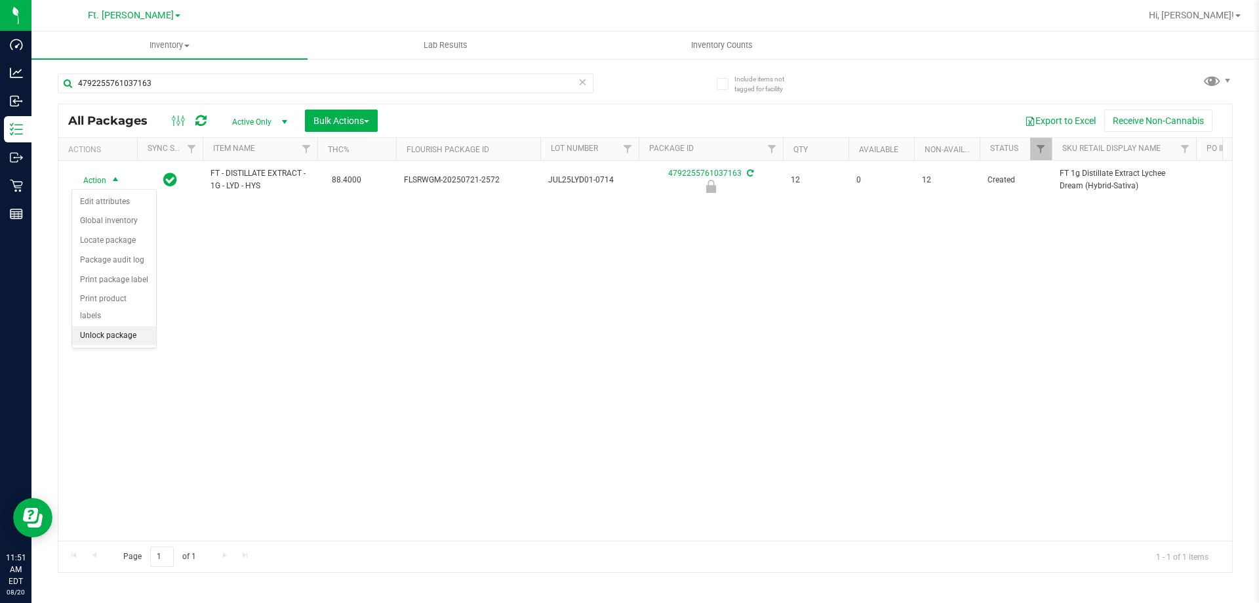
click at [127, 326] on li "Unlock package" at bounding box center [114, 336] width 84 height 20
click at [586, 85] on icon at bounding box center [582, 81] width 9 height 16
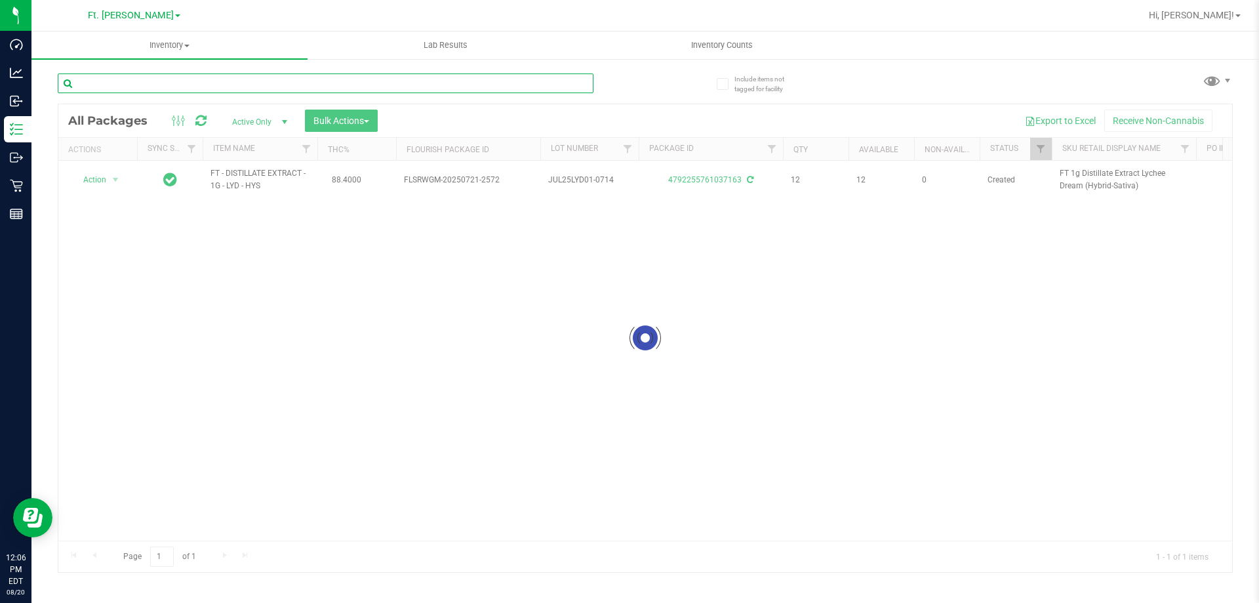
click at [308, 85] on input "text" at bounding box center [326, 83] width 536 height 20
